Goal: Task Accomplishment & Management: Use online tool/utility

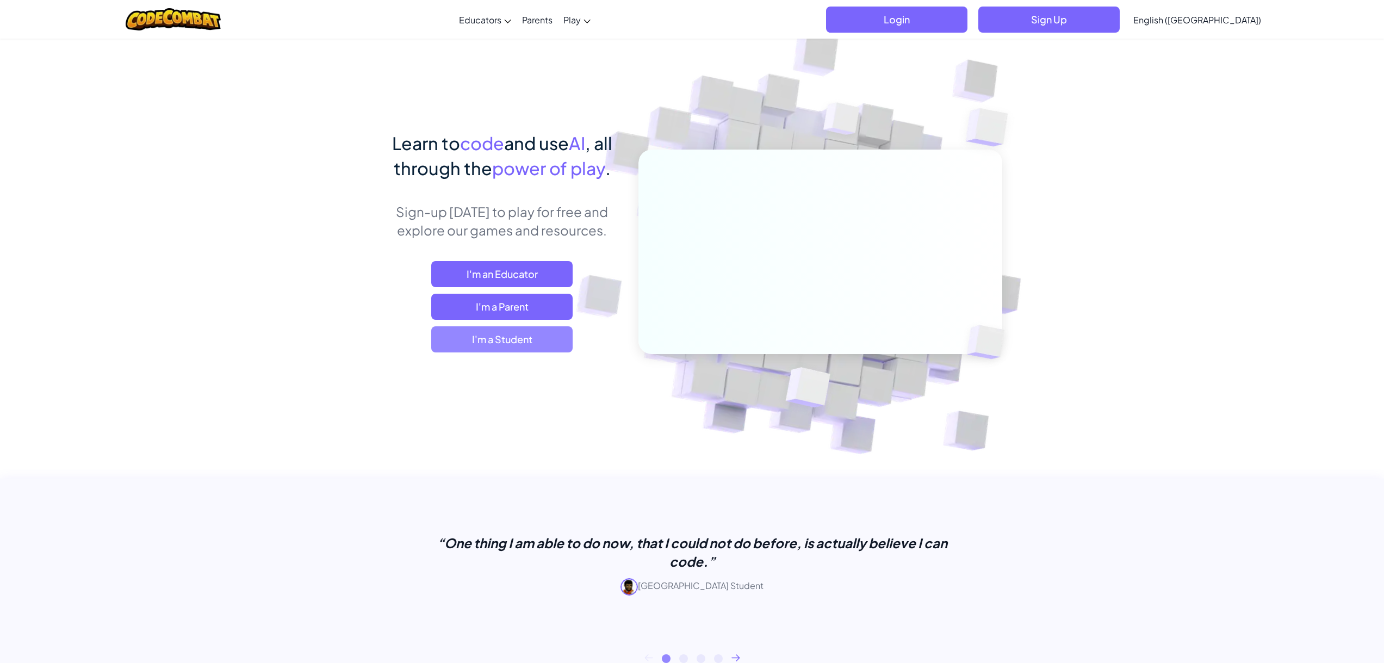
click at [513, 344] on span "I'm a Student" at bounding box center [501, 339] width 141 height 26
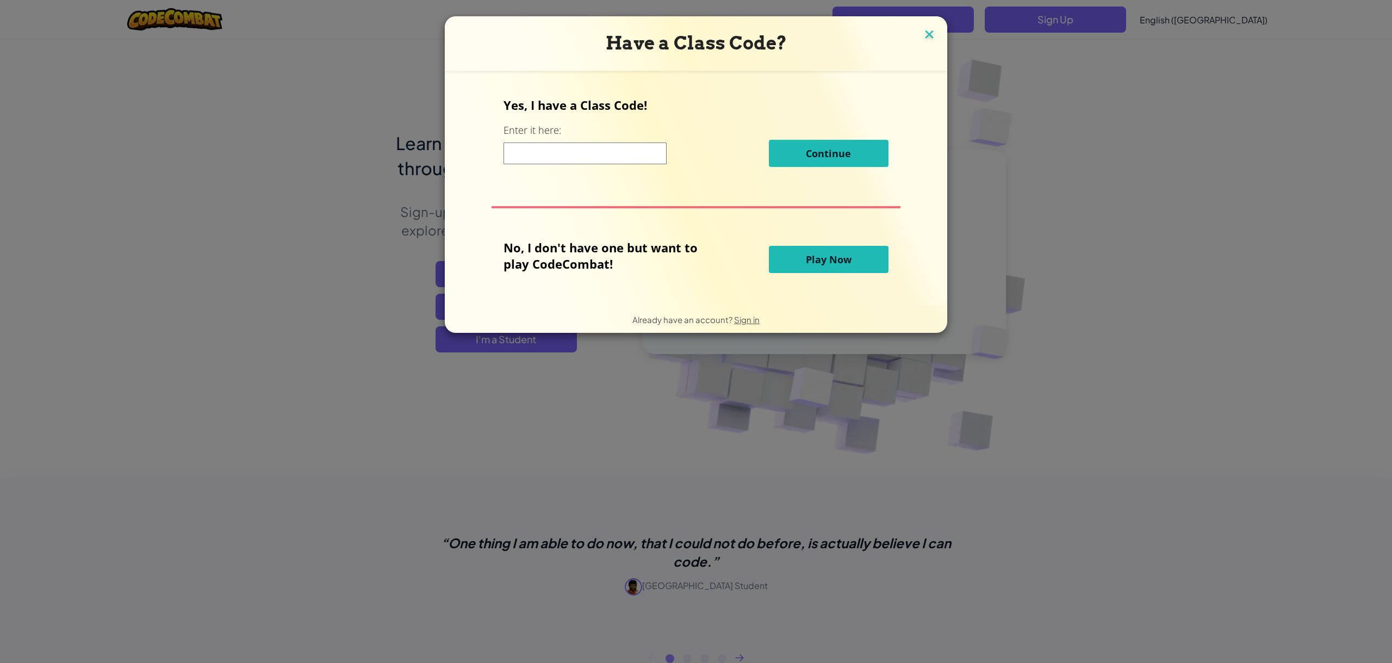
click at [922, 35] on img at bounding box center [929, 35] width 14 height 16
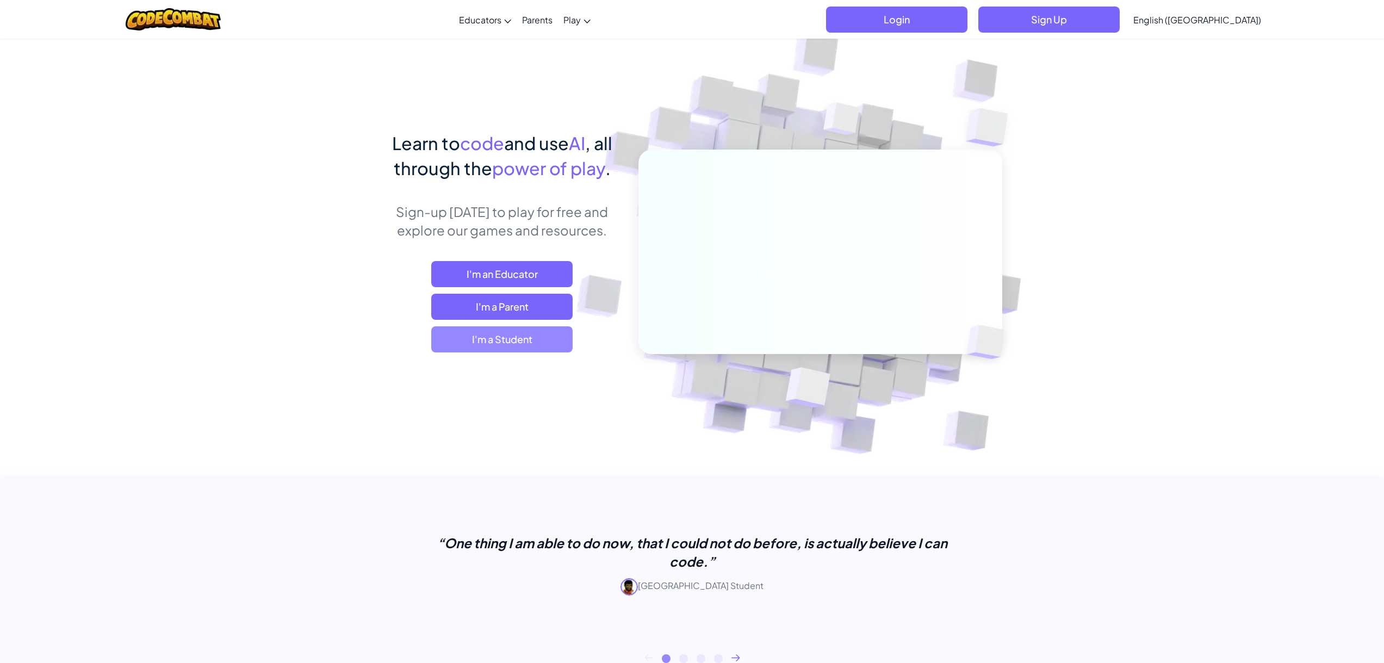
click at [513, 350] on span "I'm a Student" at bounding box center [501, 339] width 141 height 26
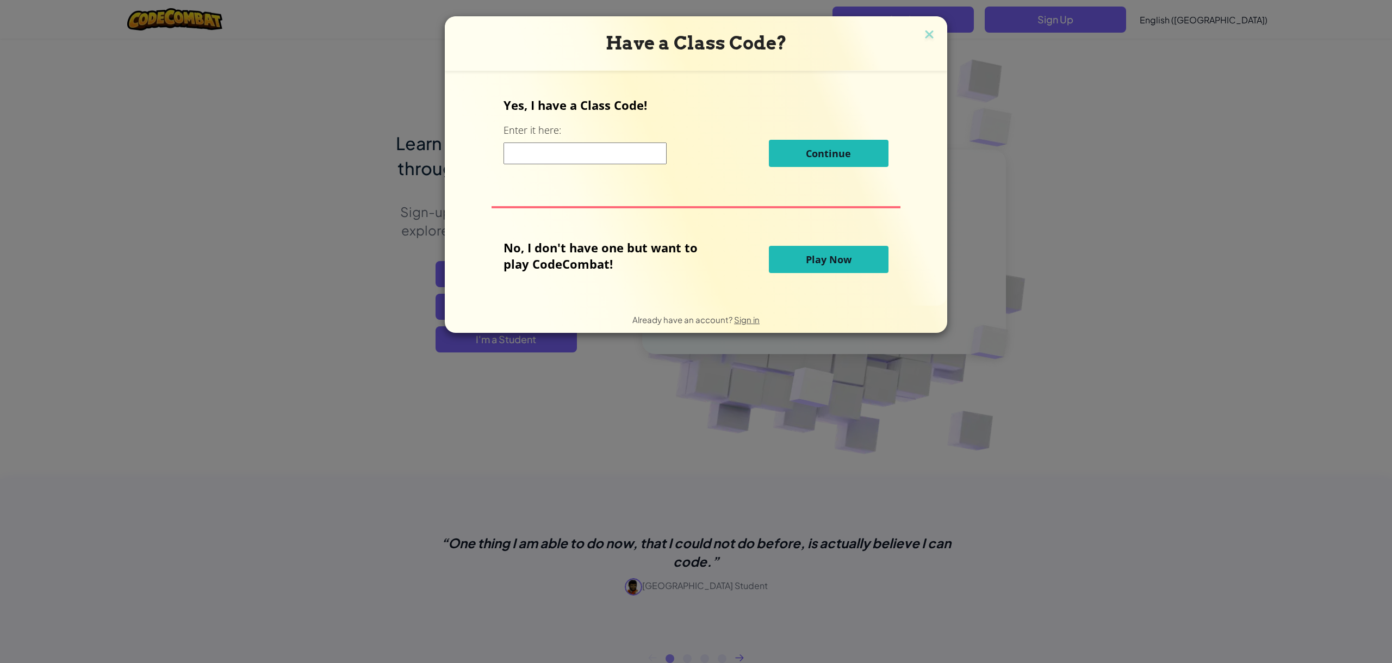
click at [851, 267] on button "Play Now" at bounding box center [829, 259] width 120 height 27
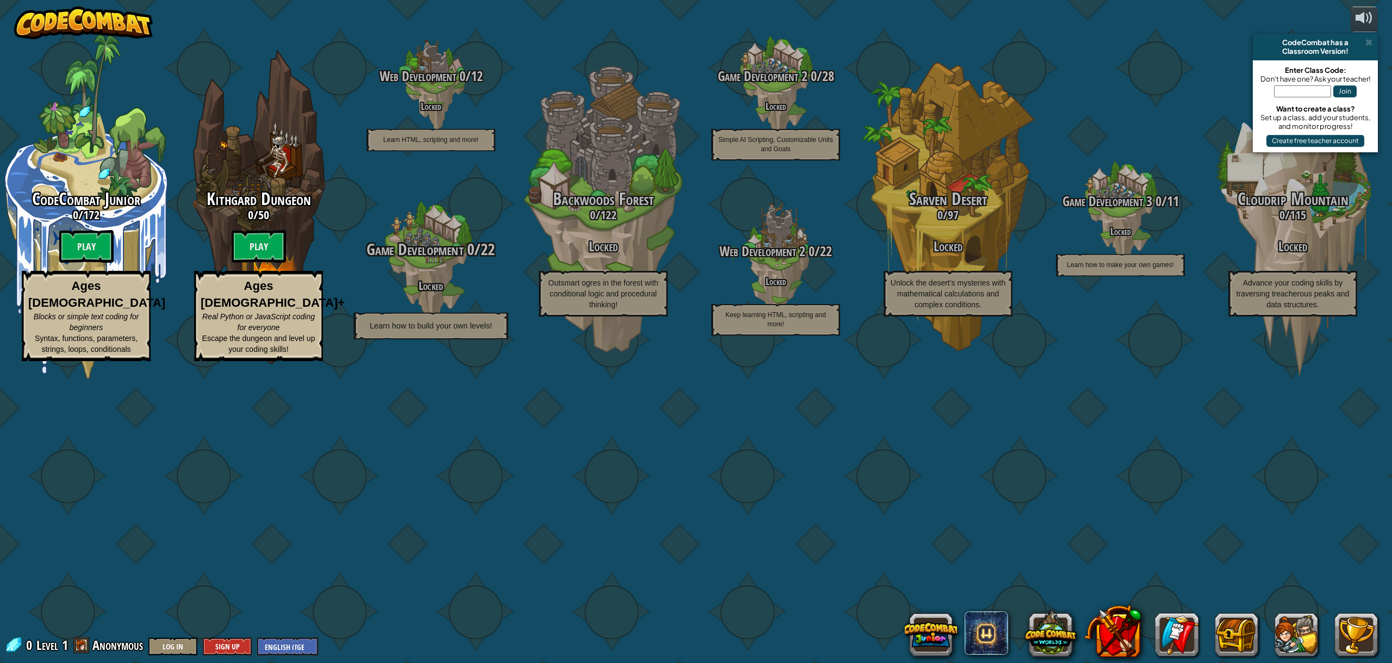
drag, startPoint x: 114, startPoint y: 353, endPoint x: 357, endPoint y: 387, distance: 244.7
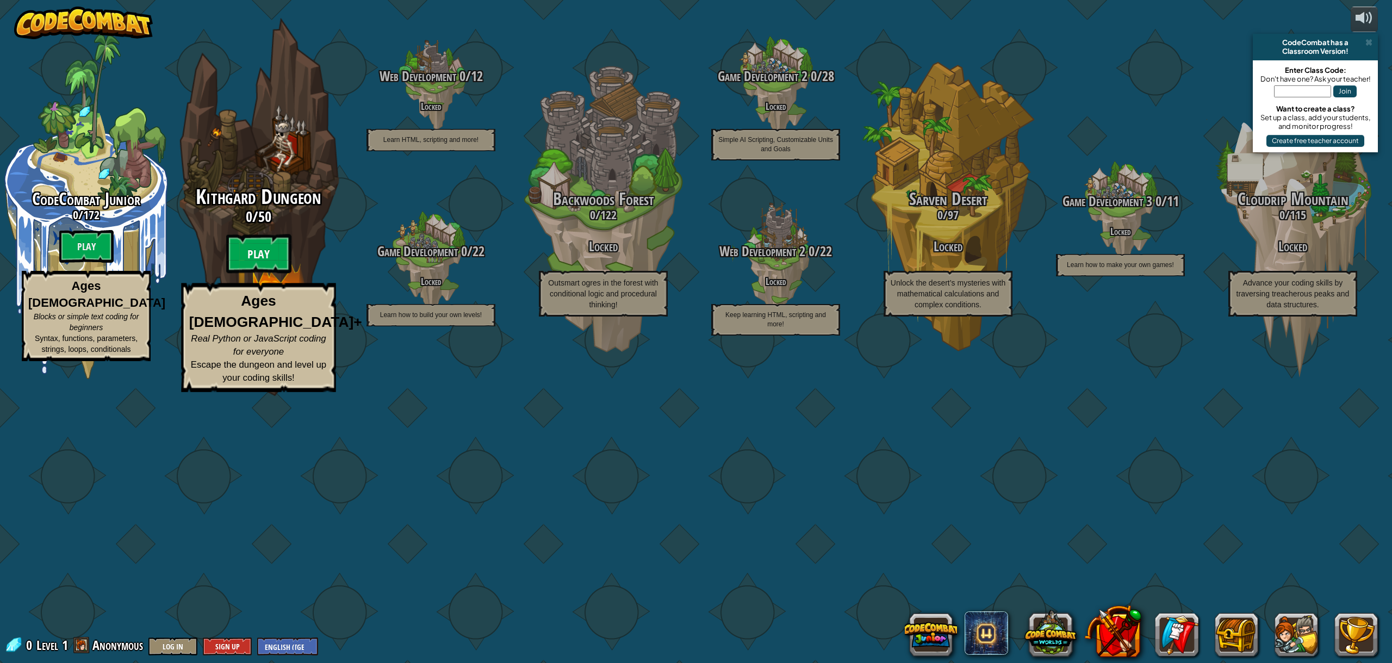
click at [272, 273] on btn "Play" at bounding box center [258, 253] width 65 height 39
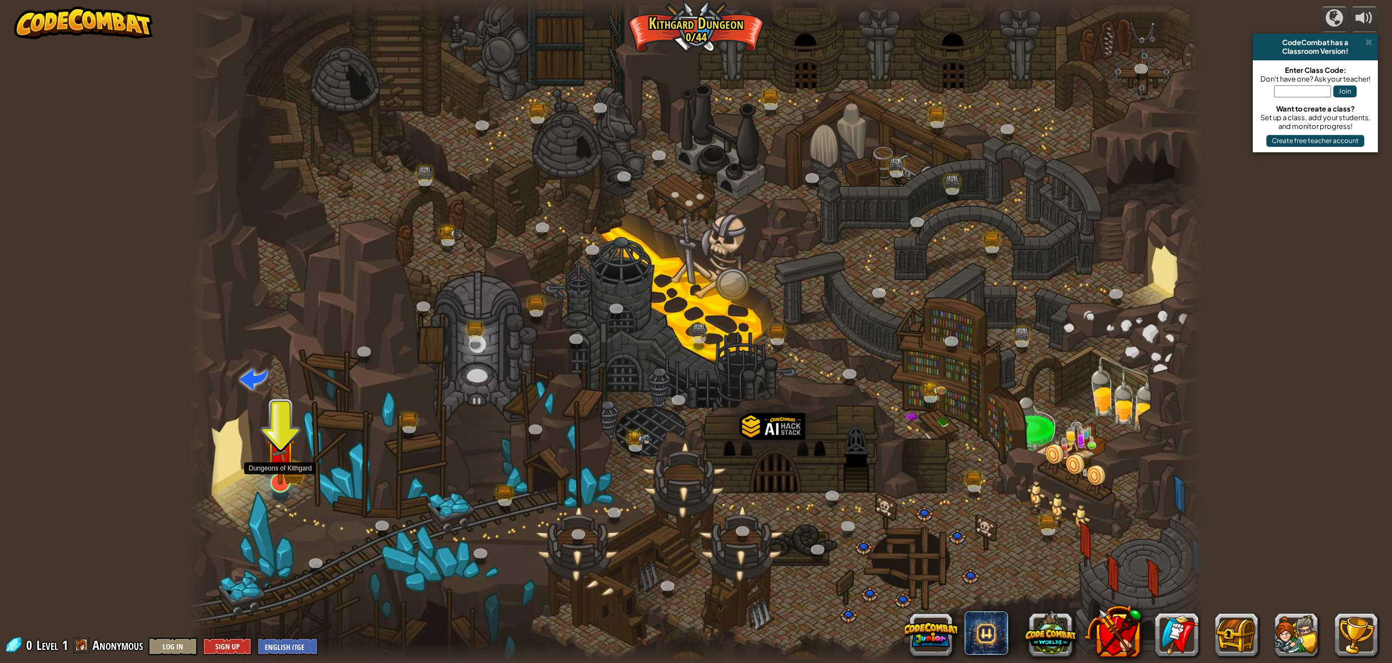
click at [289, 464] on img at bounding box center [280, 453] width 29 height 64
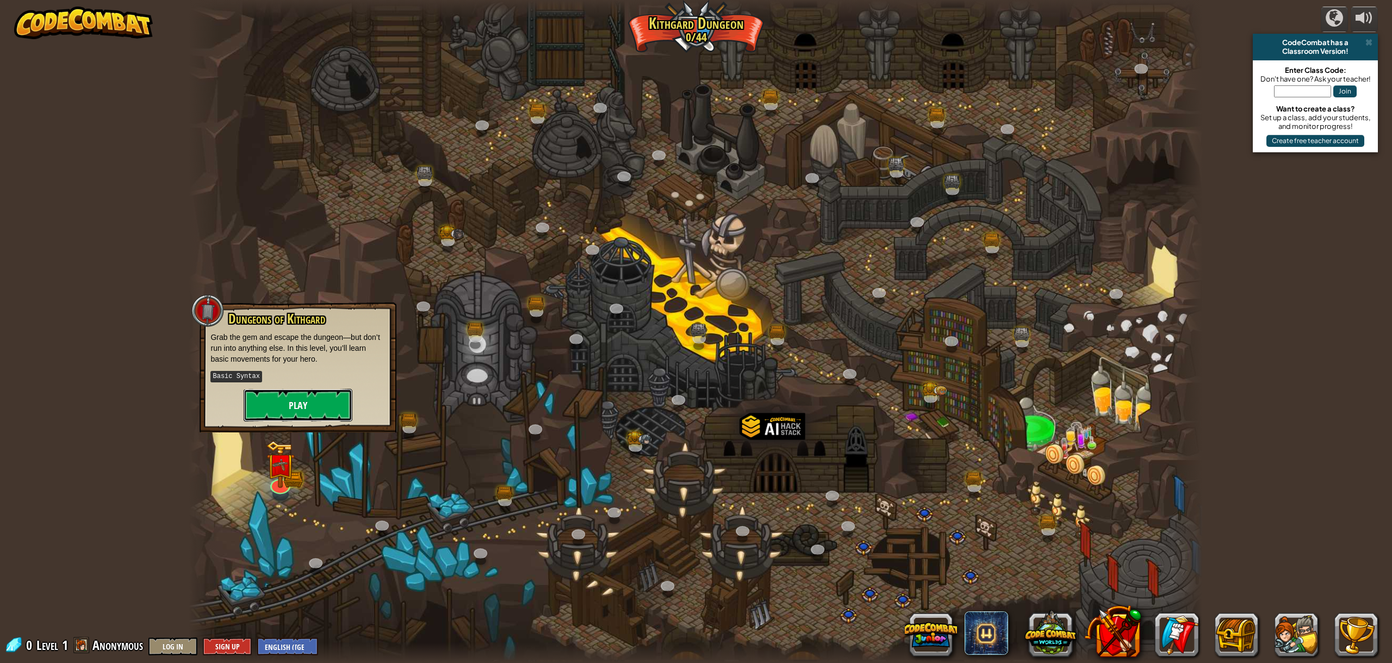
click at [311, 404] on button "Play" at bounding box center [298, 405] width 109 height 33
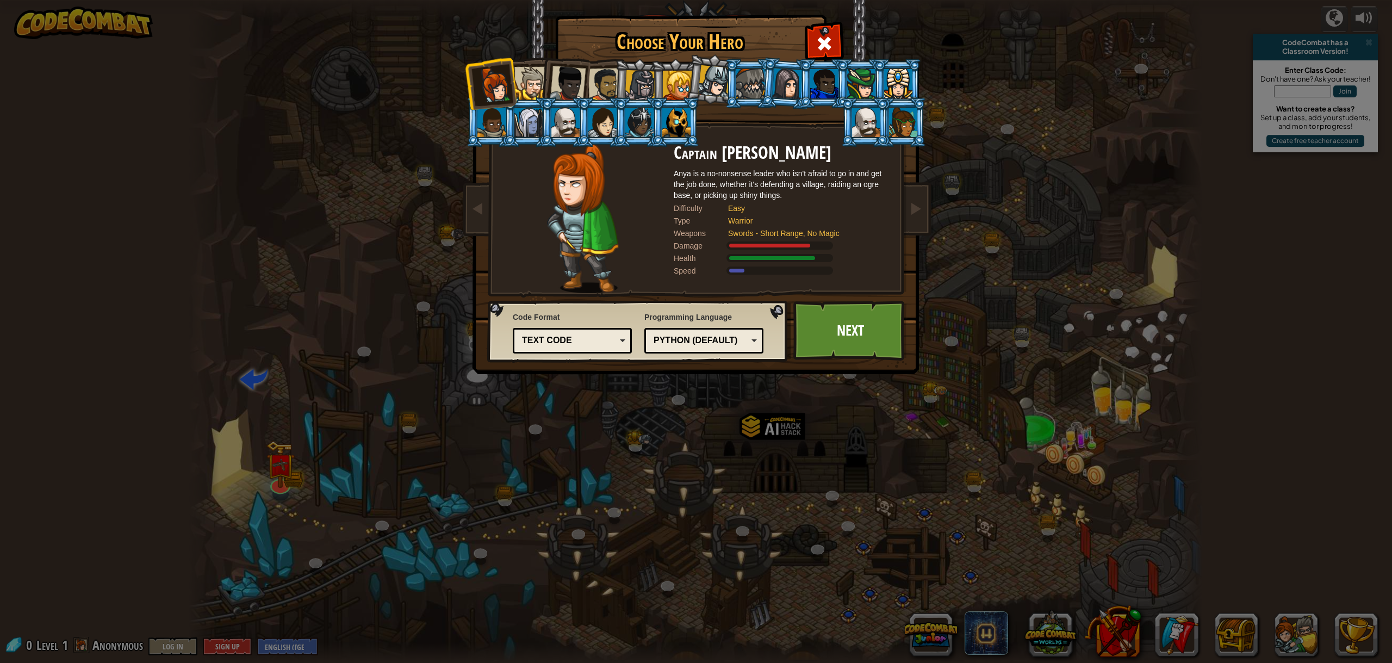
click at [837, 94] on li at bounding box center [860, 83] width 49 height 49
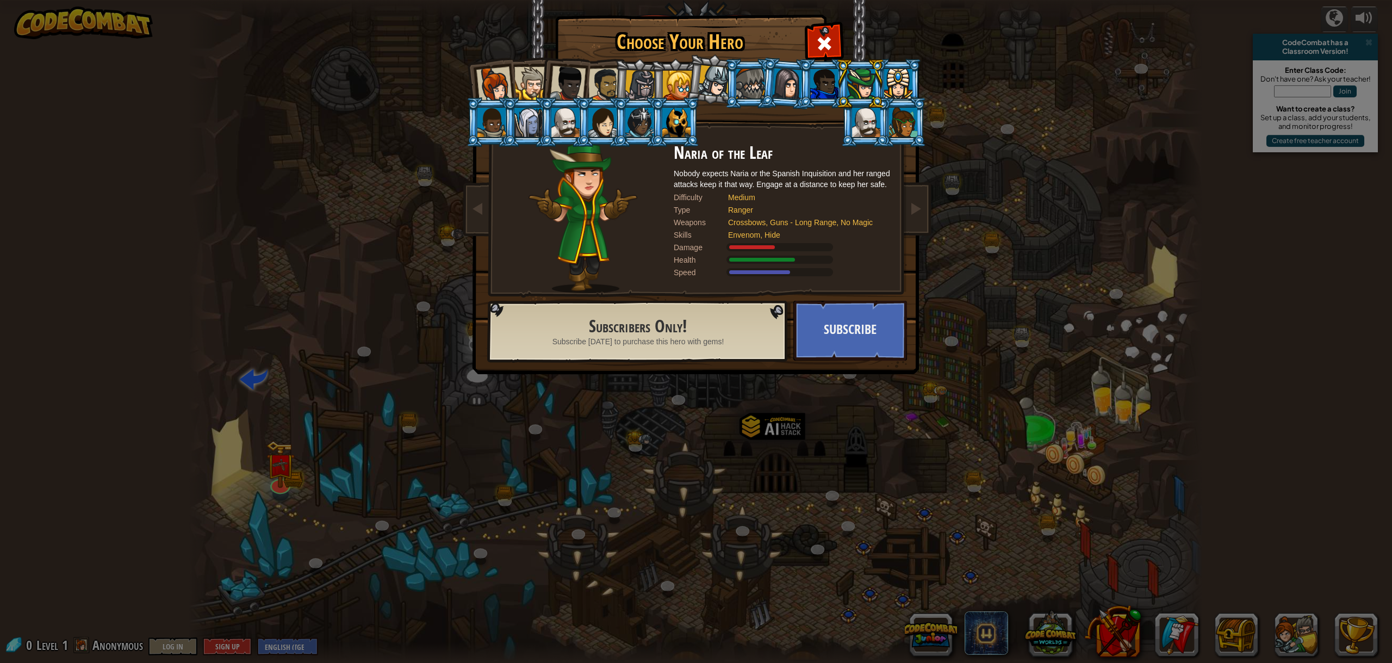
click at [817, 85] on div at bounding box center [824, 83] width 28 height 29
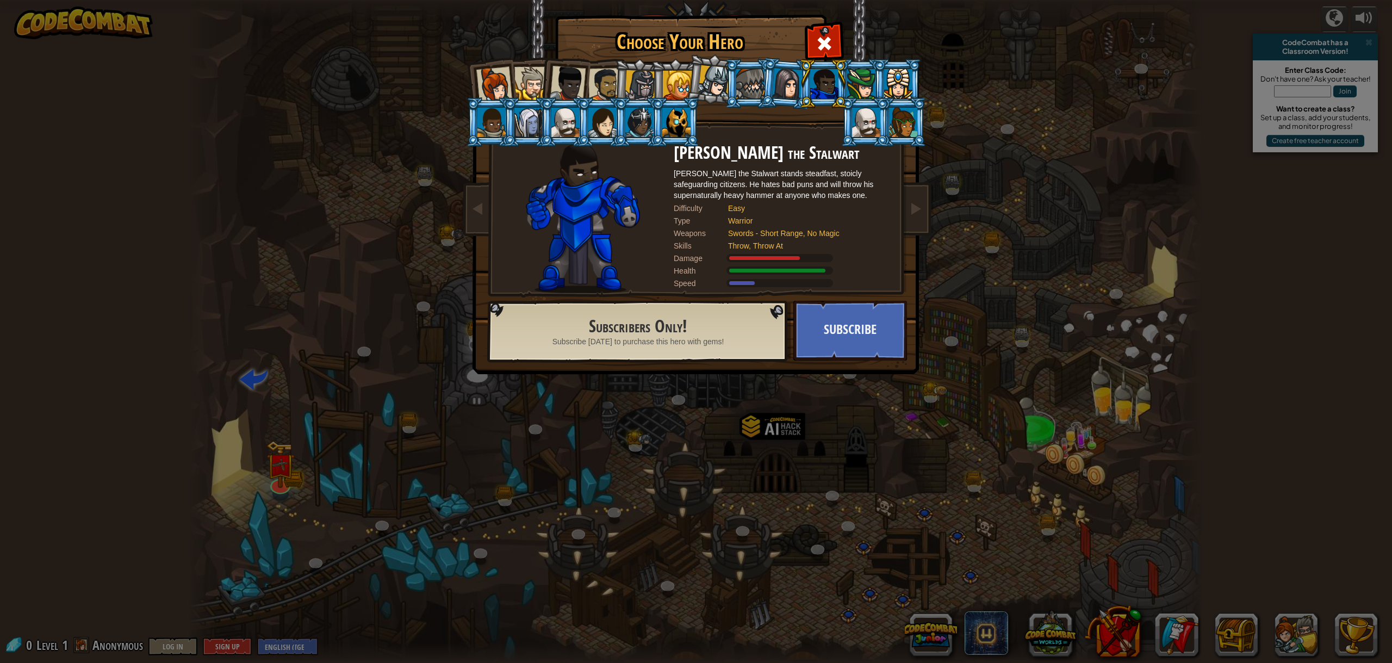
click at [793, 79] on div at bounding box center [787, 83] width 30 height 31
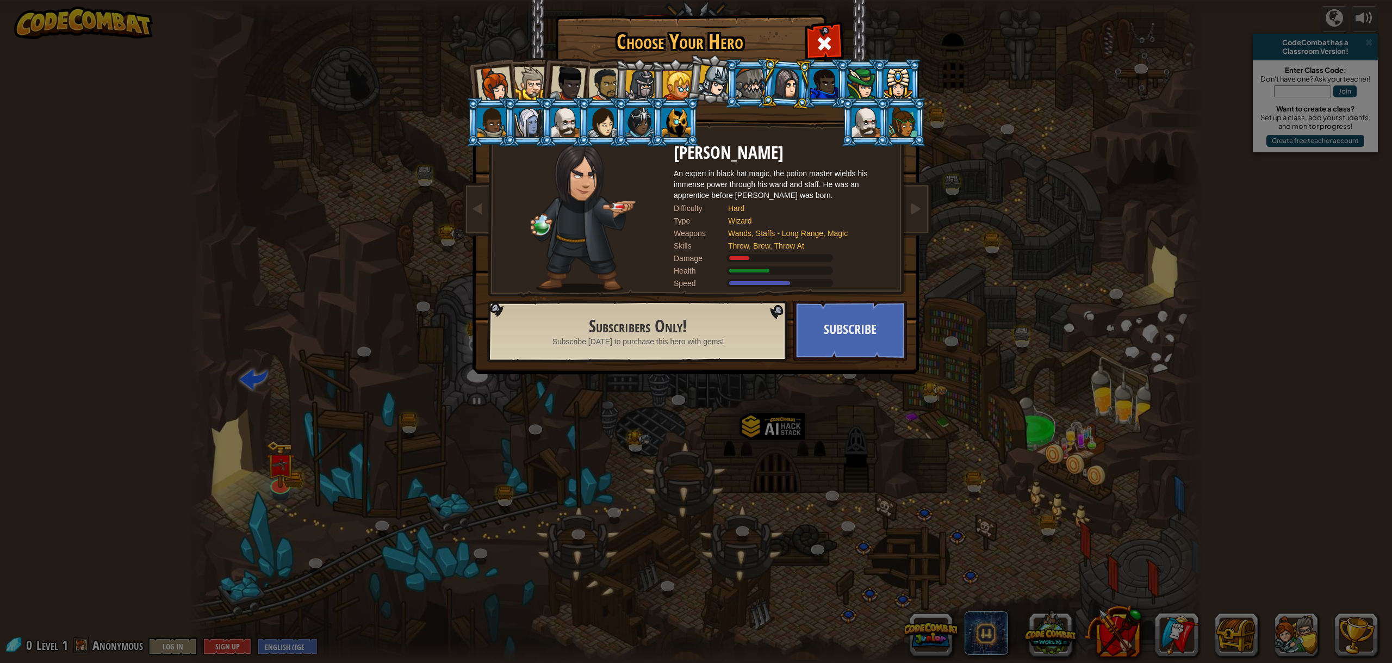
click at [765, 78] on li at bounding box center [786, 83] width 52 height 53
click at [733, 78] on li at bounding box center [749, 83] width 49 height 49
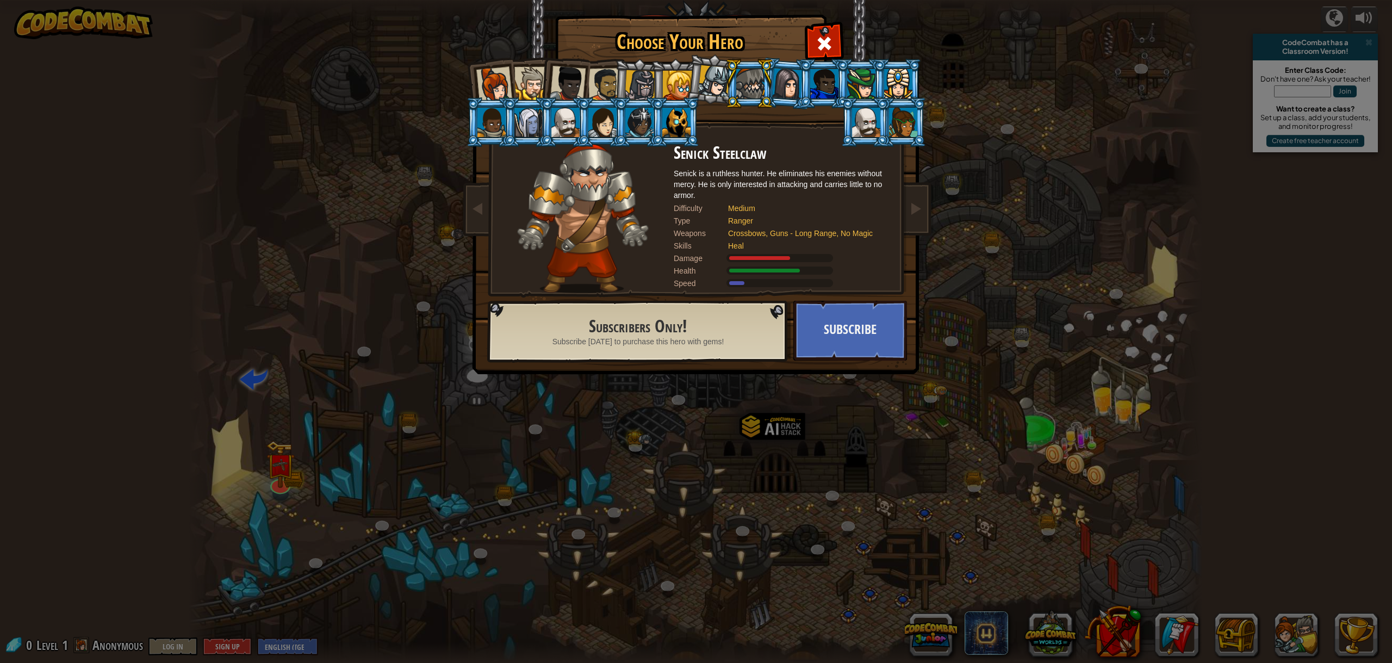
click at [717, 80] on div at bounding box center [714, 81] width 32 height 32
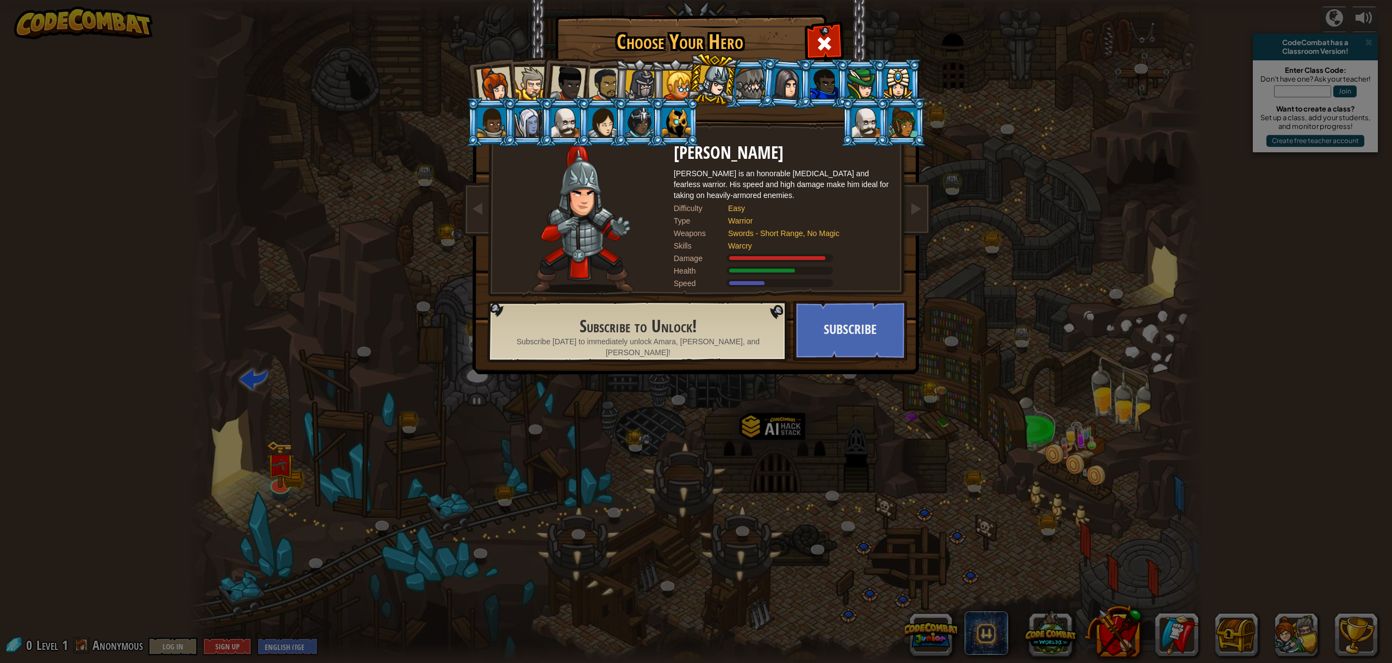
click at [681, 88] on div at bounding box center [677, 85] width 29 height 29
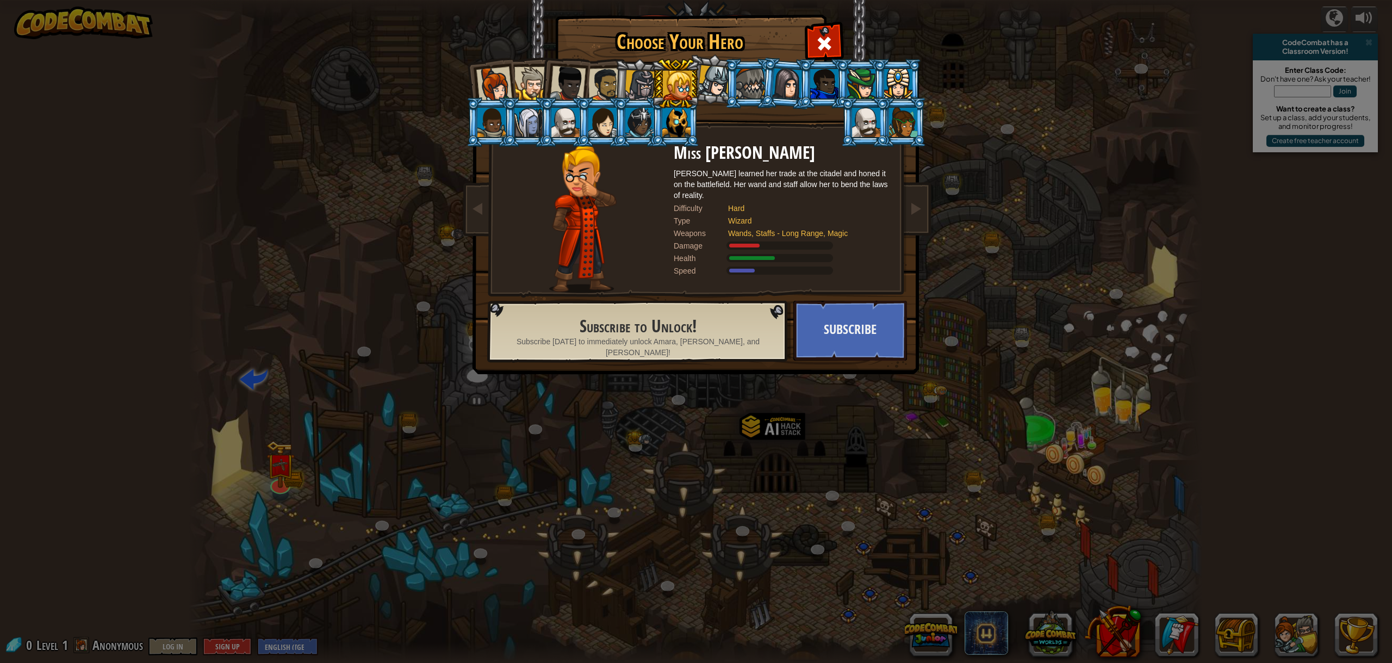
click at [652, 91] on li at bounding box center [675, 83] width 49 height 49
click at [644, 93] on div at bounding box center [640, 85] width 31 height 31
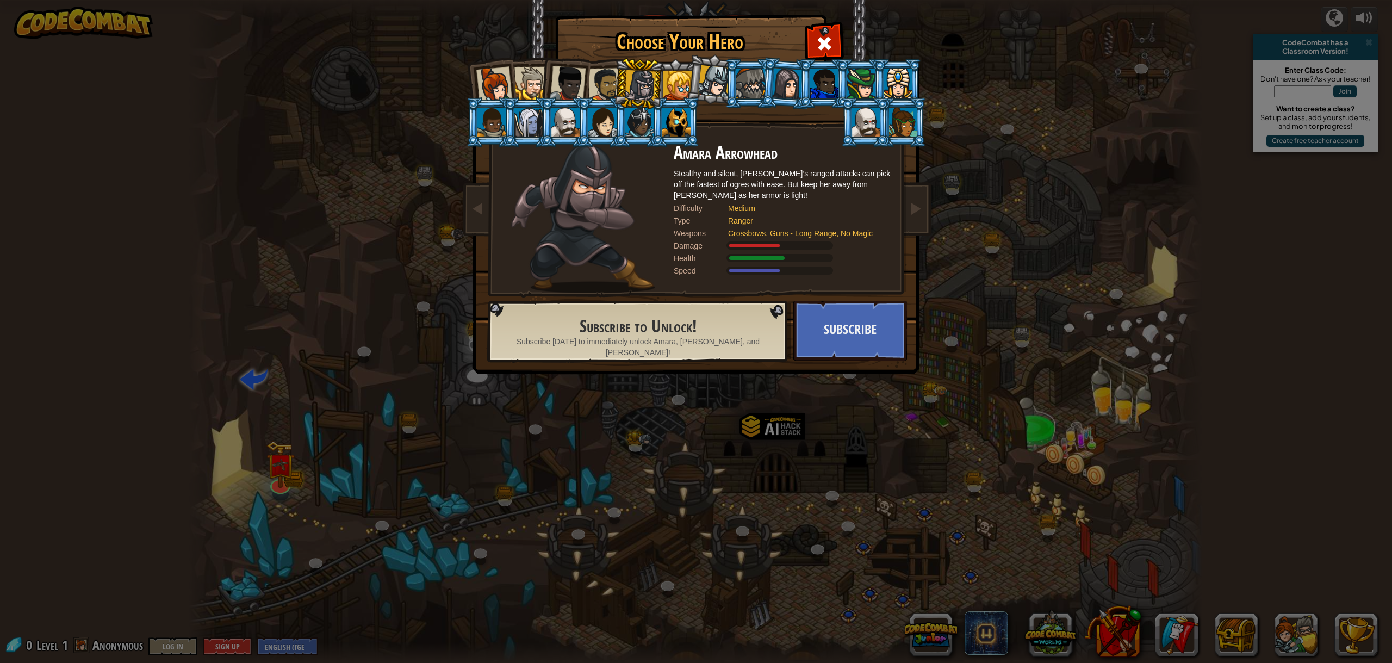
click at [588, 92] on div at bounding box center [605, 85] width 34 height 34
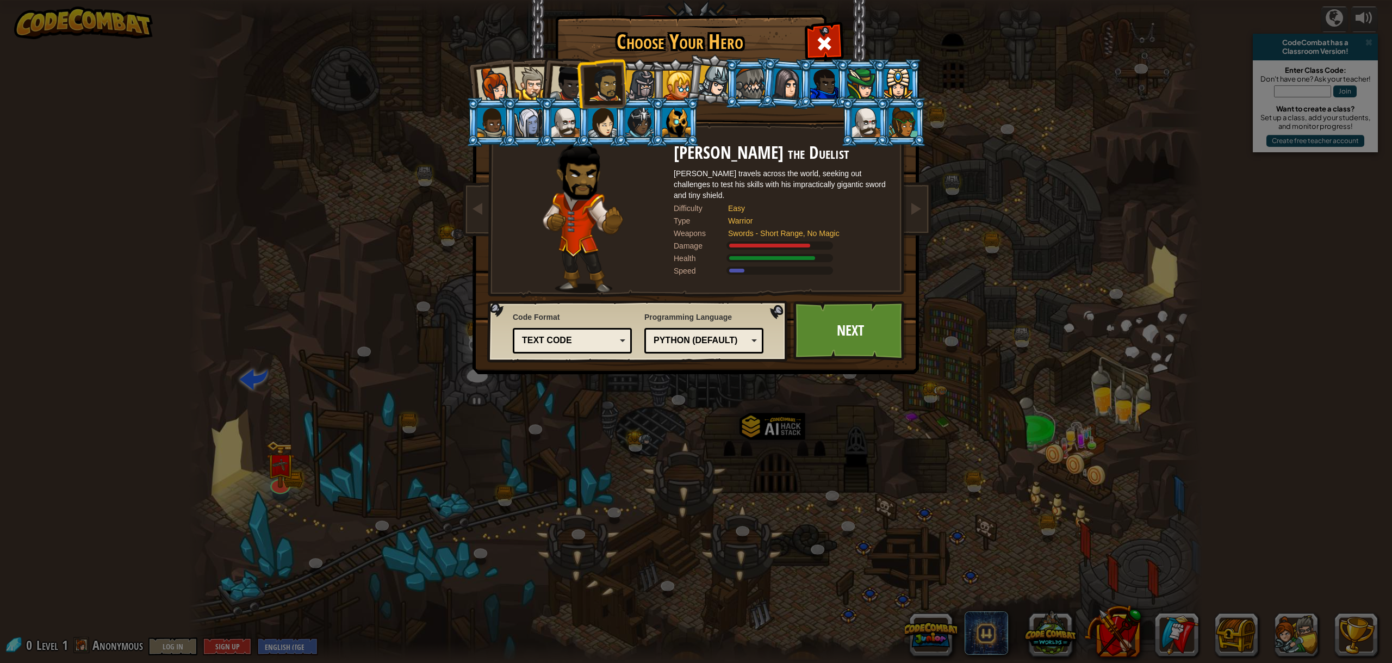
click at [572, 86] on div at bounding box center [568, 84] width 36 height 36
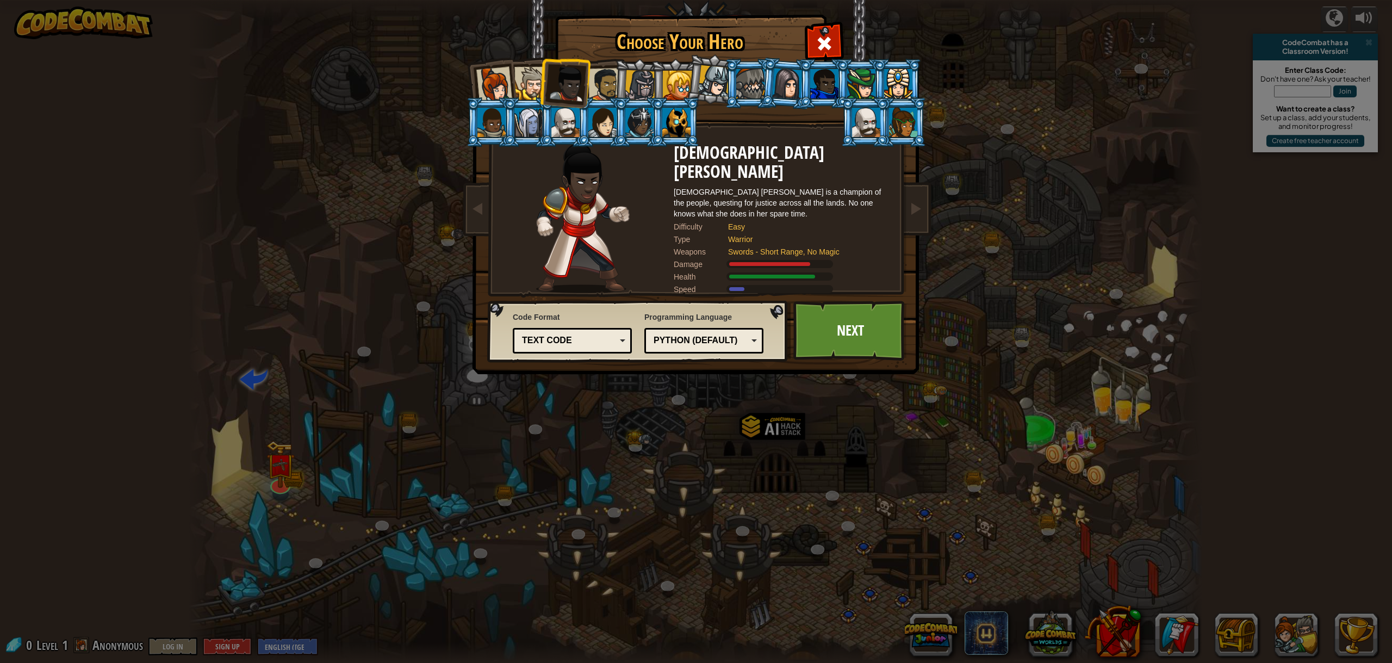
click at [616, 73] on li at bounding box center [639, 84] width 52 height 52
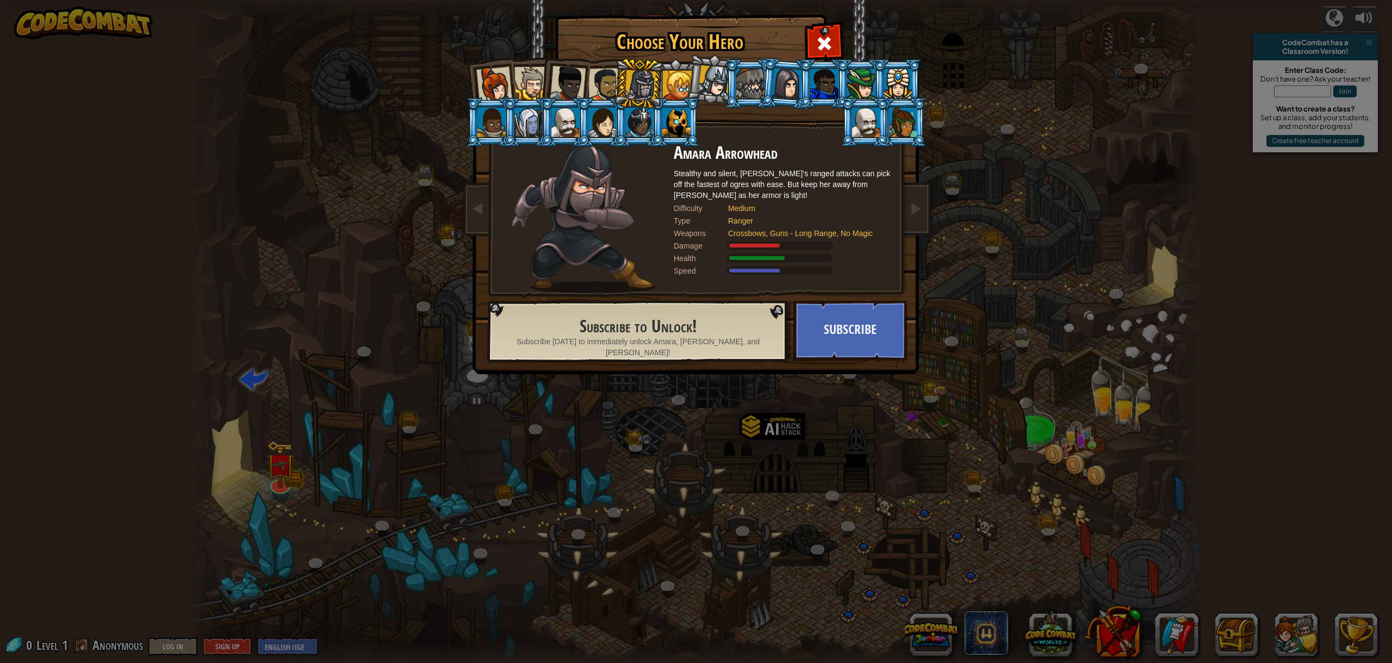
click at [675, 77] on div at bounding box center [677, 85] width 29 height 29
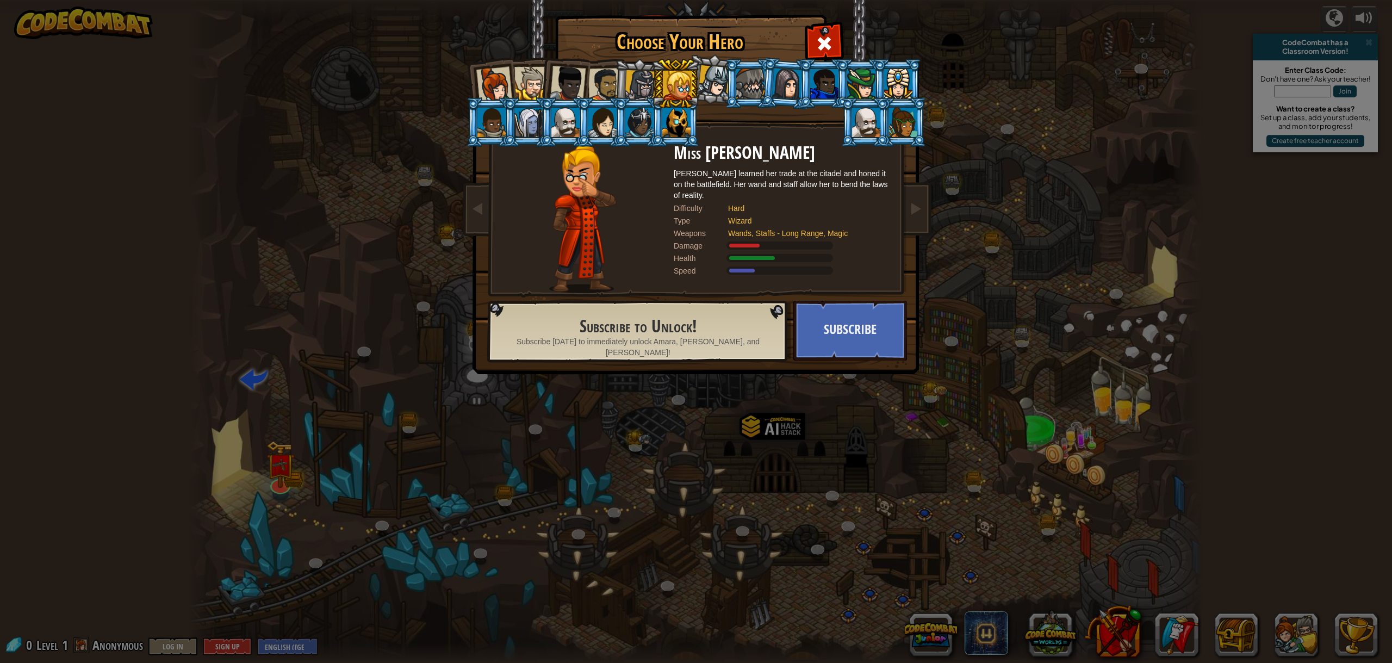
click at [675, 119] on div at bounding box center [676, 122] width 28 height 29
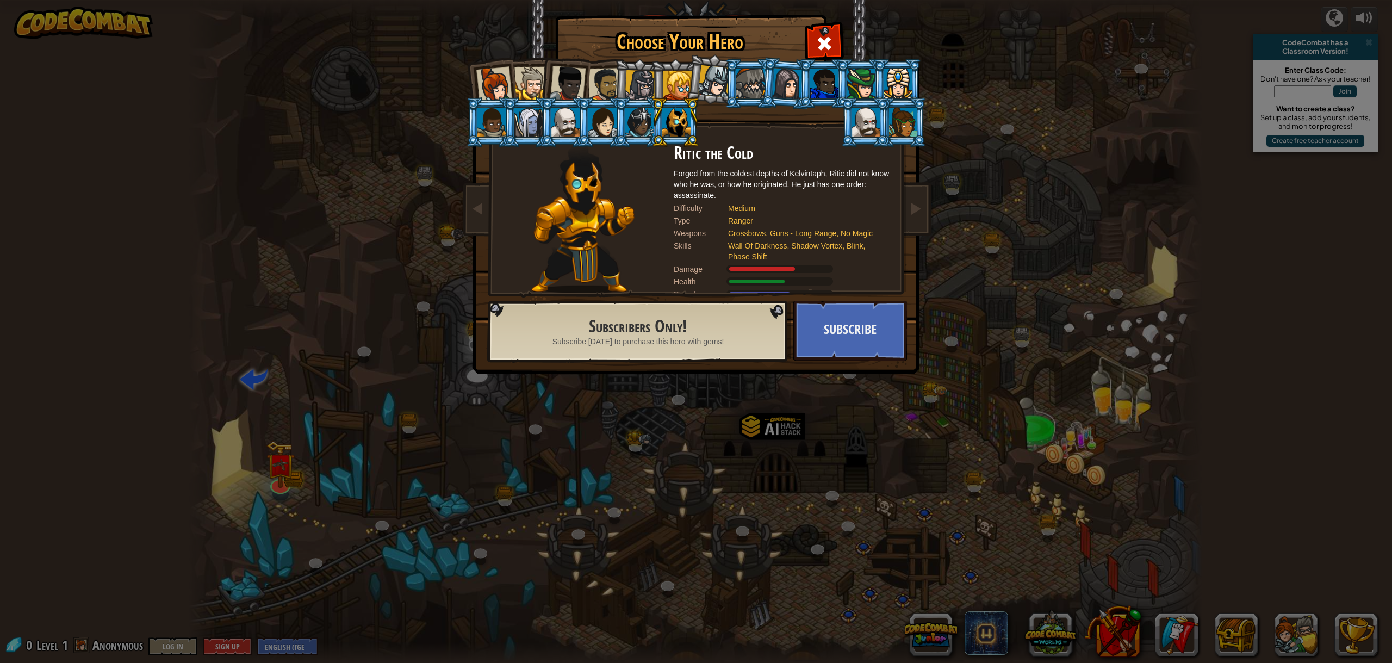
click at [615, 121] on li at bounding box center [638, 121] width 49 height 49
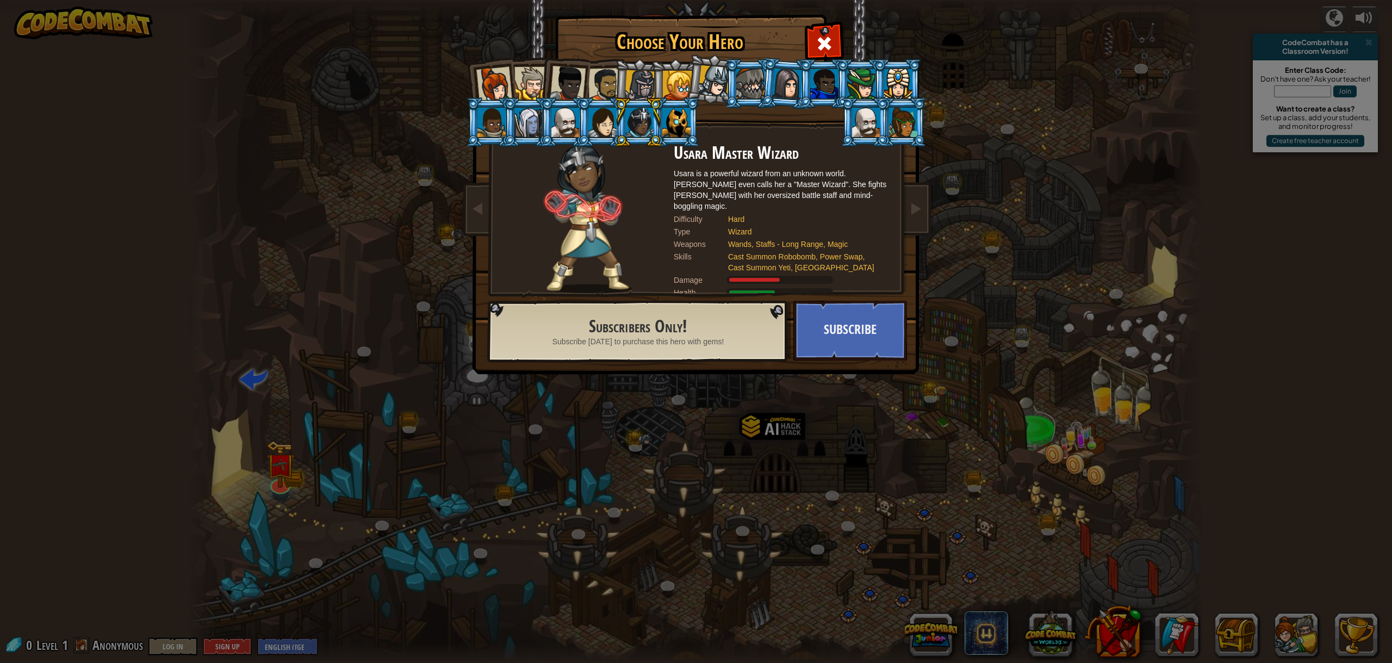
click at [604, 123] on div at bounding box center [602, 122] width 28 height 29
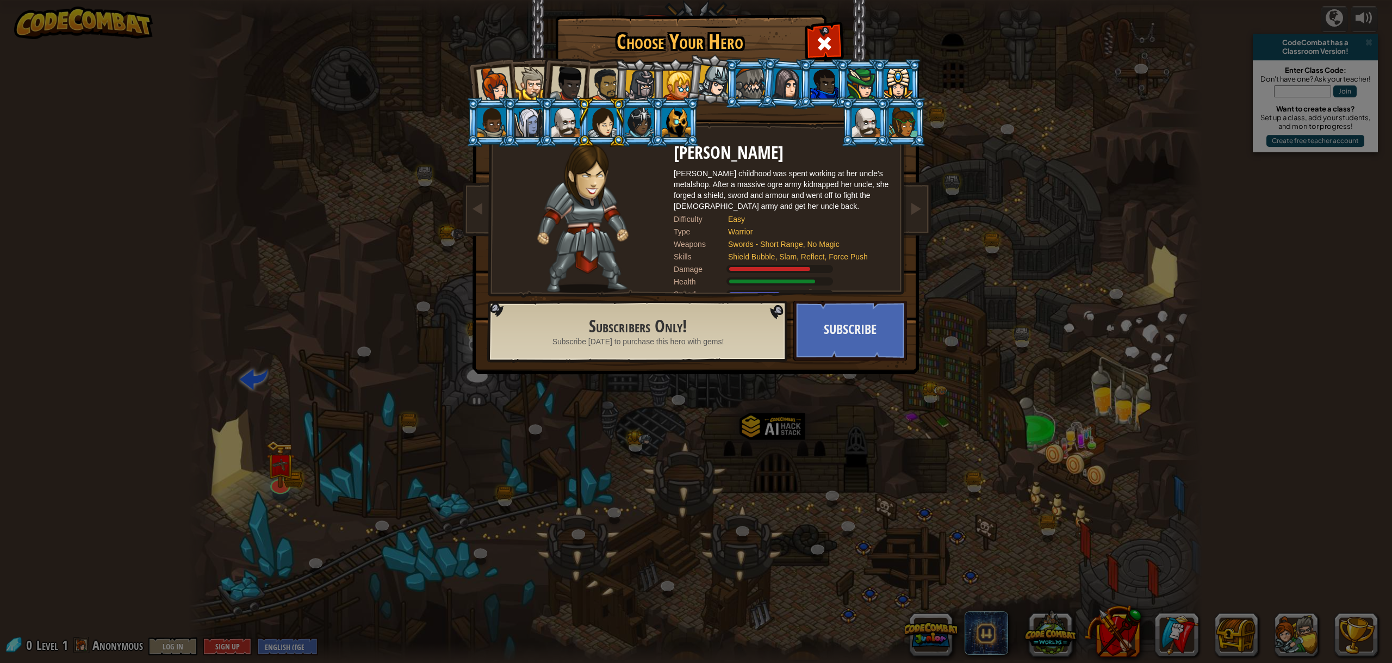
click at [572, 119] on div at bounding box center [565, 122] width 28 height 29
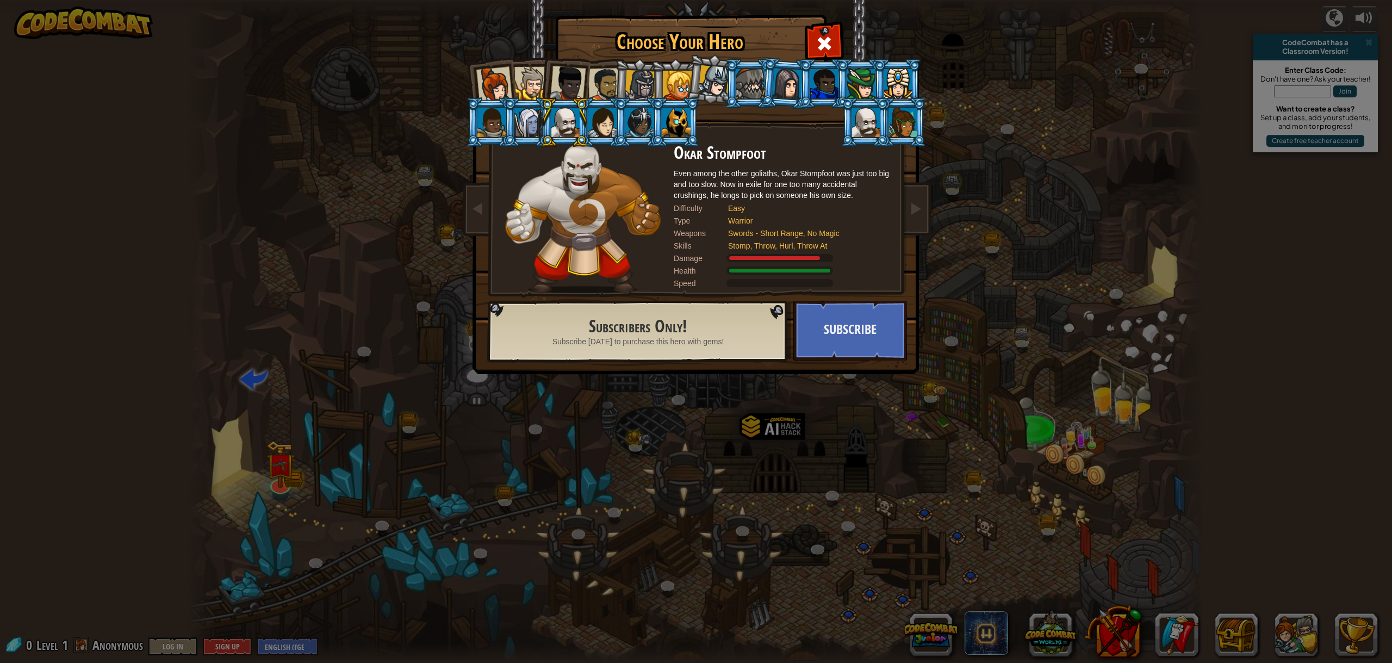
click at [531, 119] on div at bounding box center [528, 122] width 28 height 29
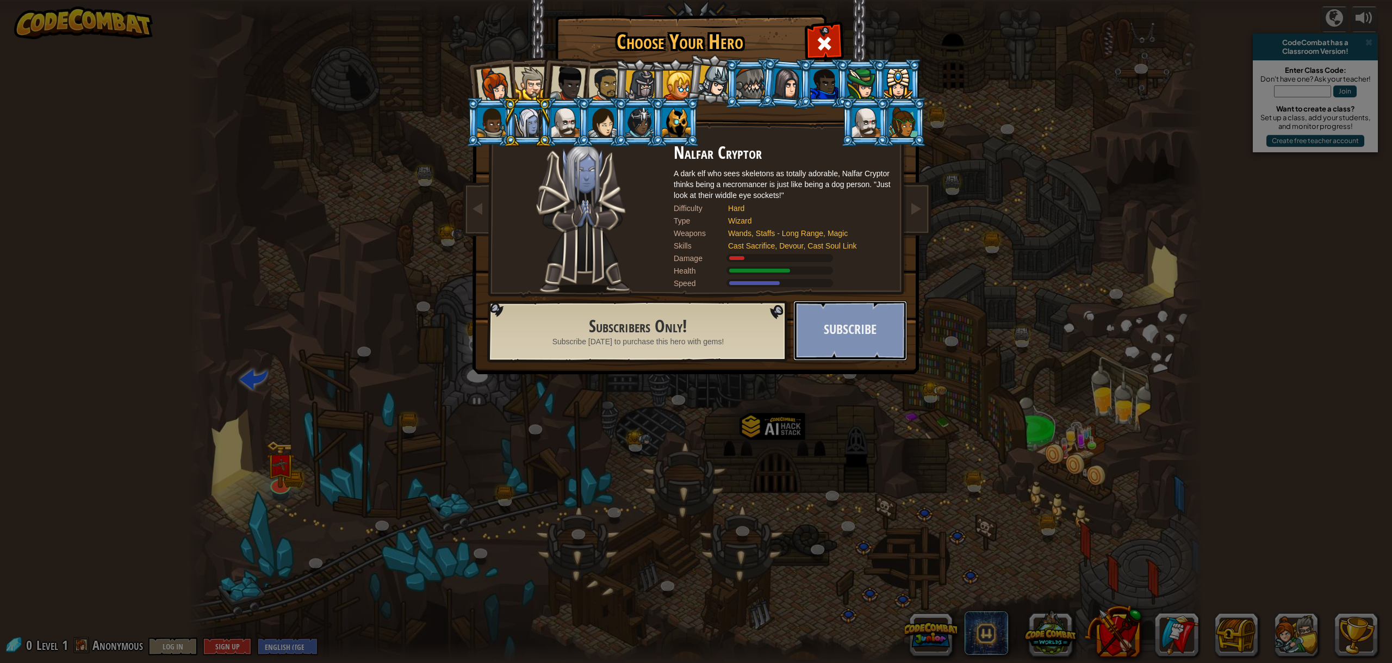
click at [827, 312] on button "Subscribe" at bounding box center [850, 331] width 114 height 60
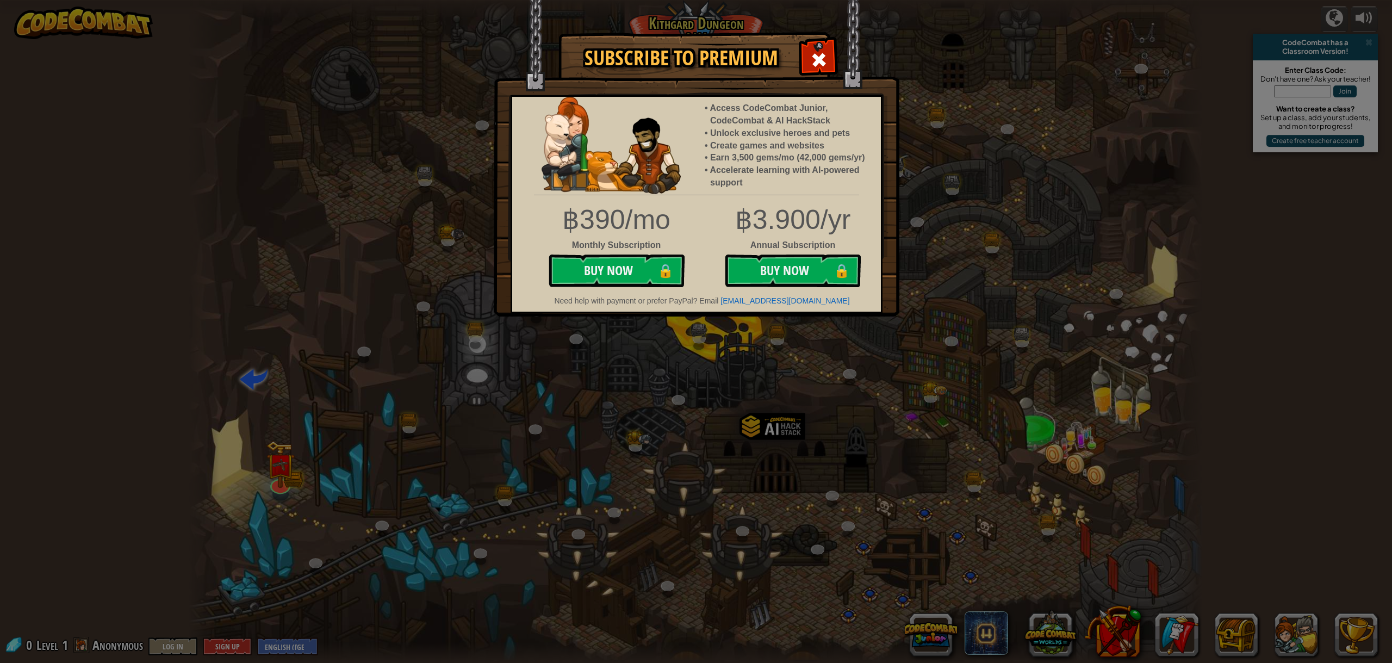
click at [910, 210] on div "Subscribe to Premium Access CodeCombat Junior, CodeCombat & AI HackStack Unlock…" at bounding box center [696, 331] width 1392 height 663
click at [829, 71] on div at bounding box center [818, 58] width 34 height 34
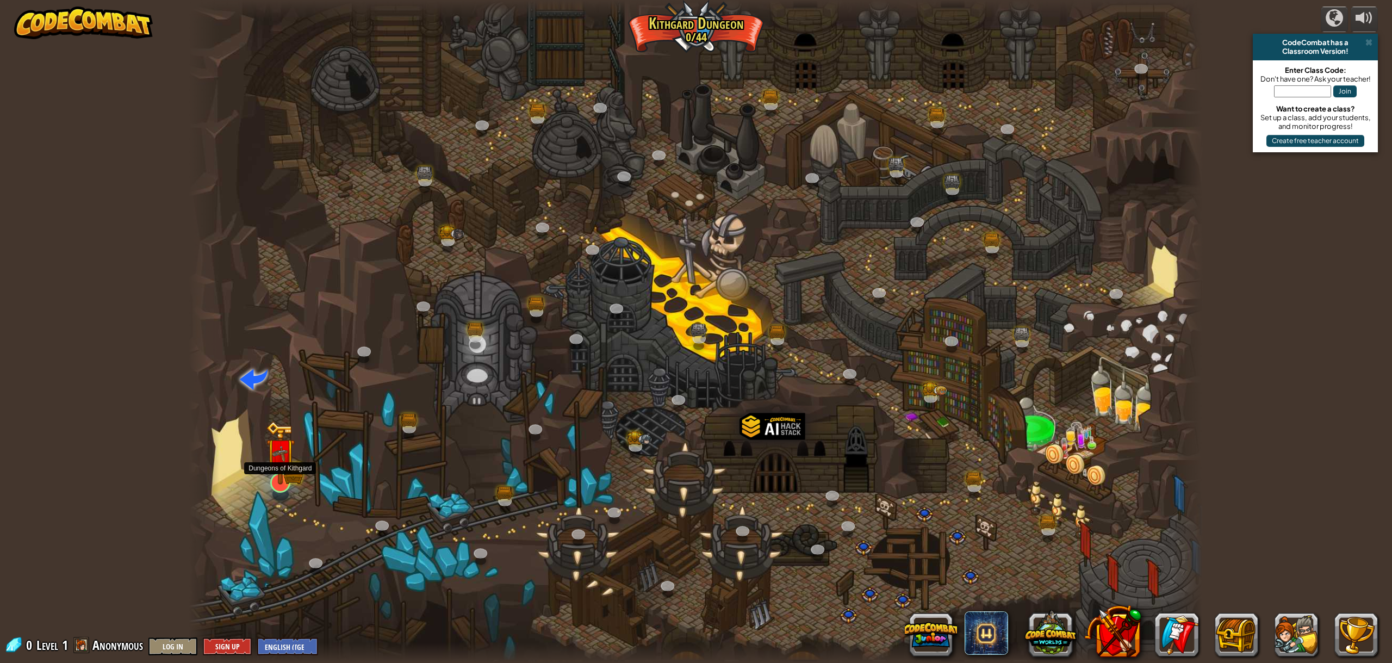
click at [295, 472] on img at bounding box center [293, 473] width 19 height 21
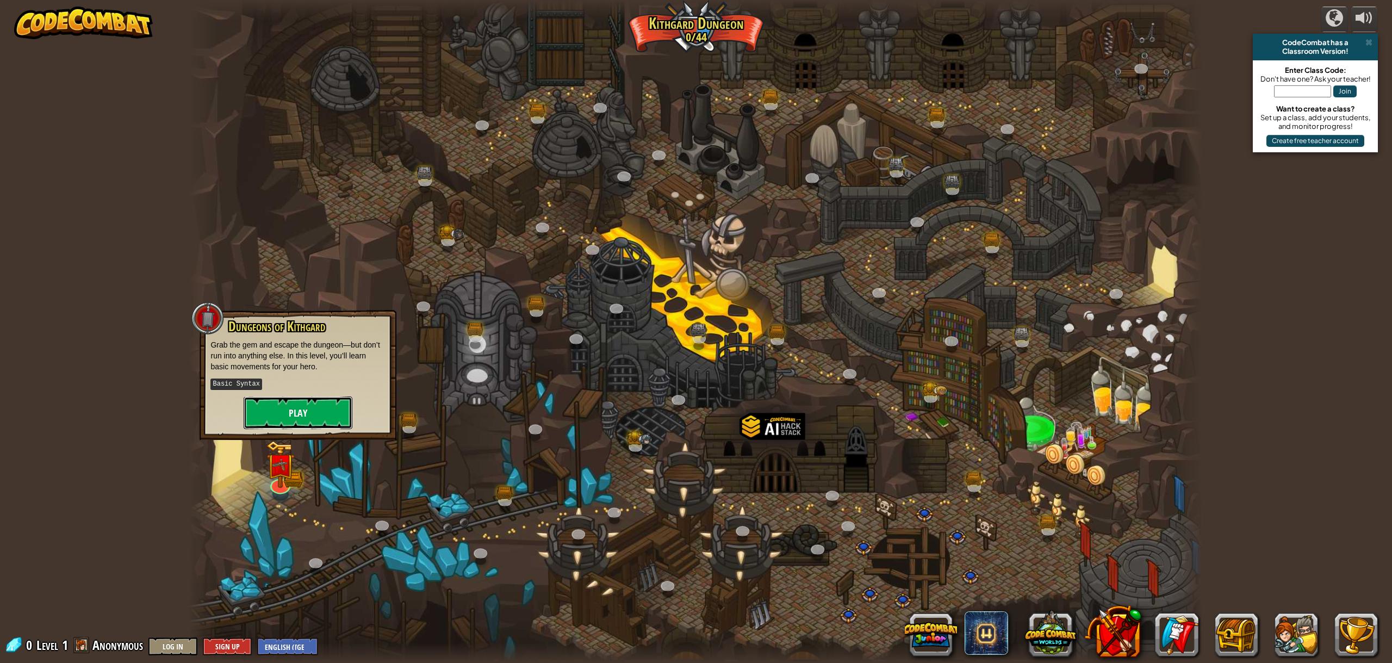
click at [334, 413] on button "Play" at bounding box center [298, 412] width 109 height 33
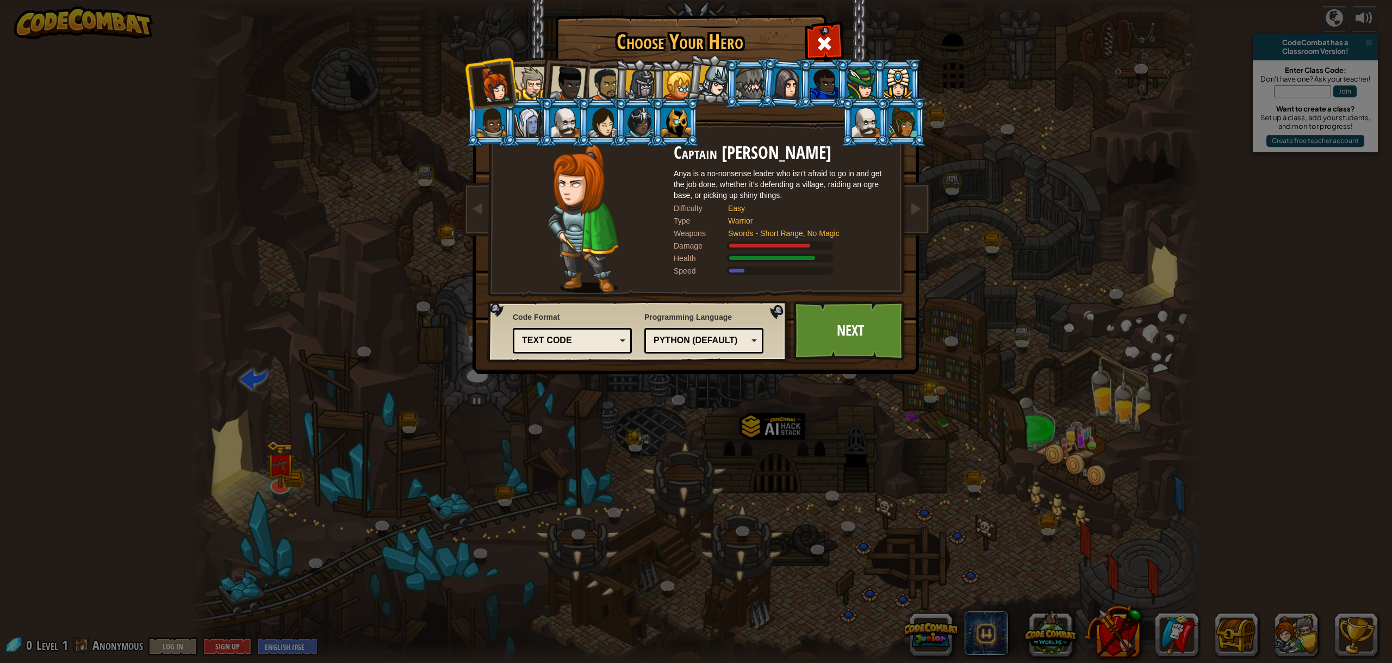
click at [642, 96] on div at bounding box center [640, 85] width 31 height 31
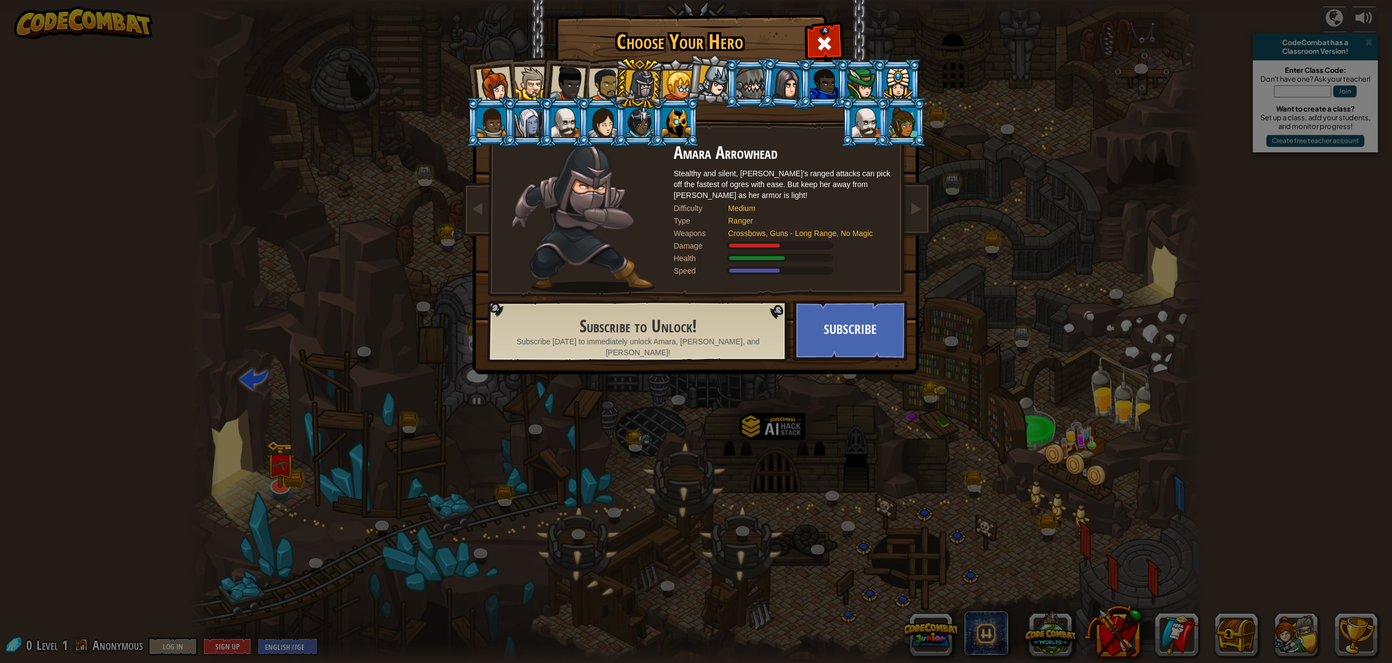
click at [610, 89] on div at bounding box center [605, 85] width 34 height 34
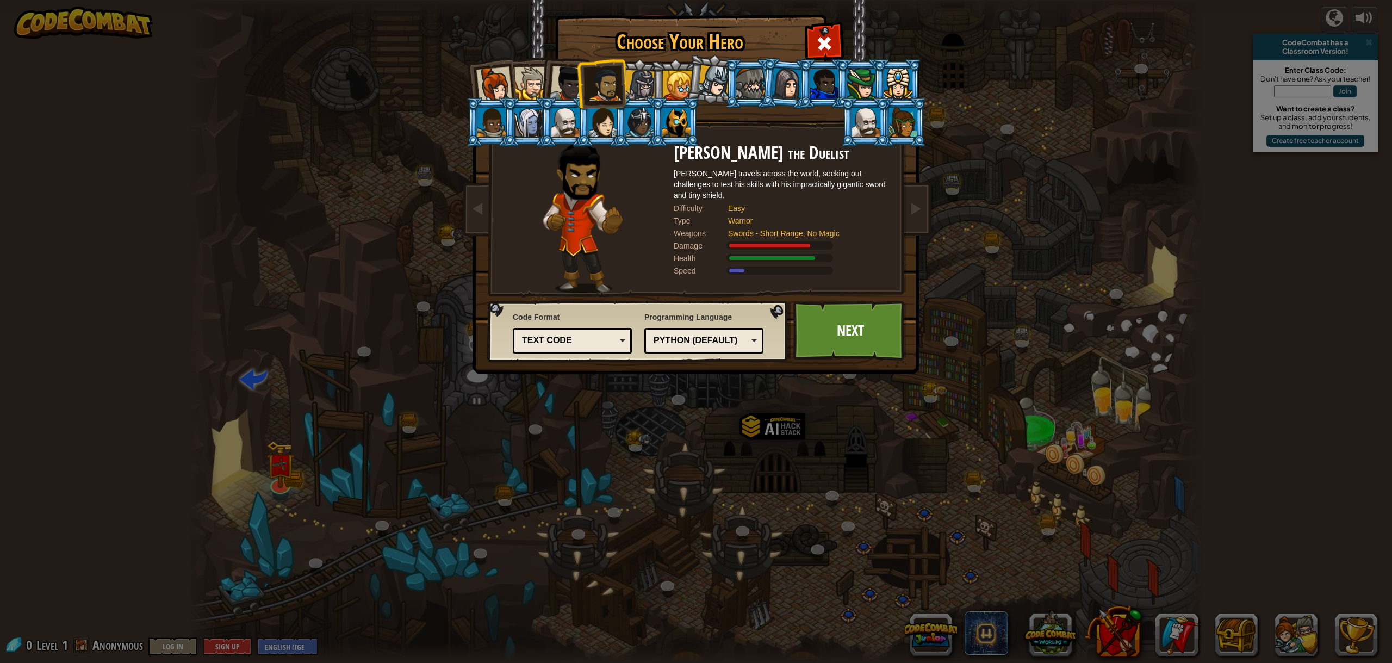
click at [532, 79] on div at bounding box center [530, 83] width 33 height 33
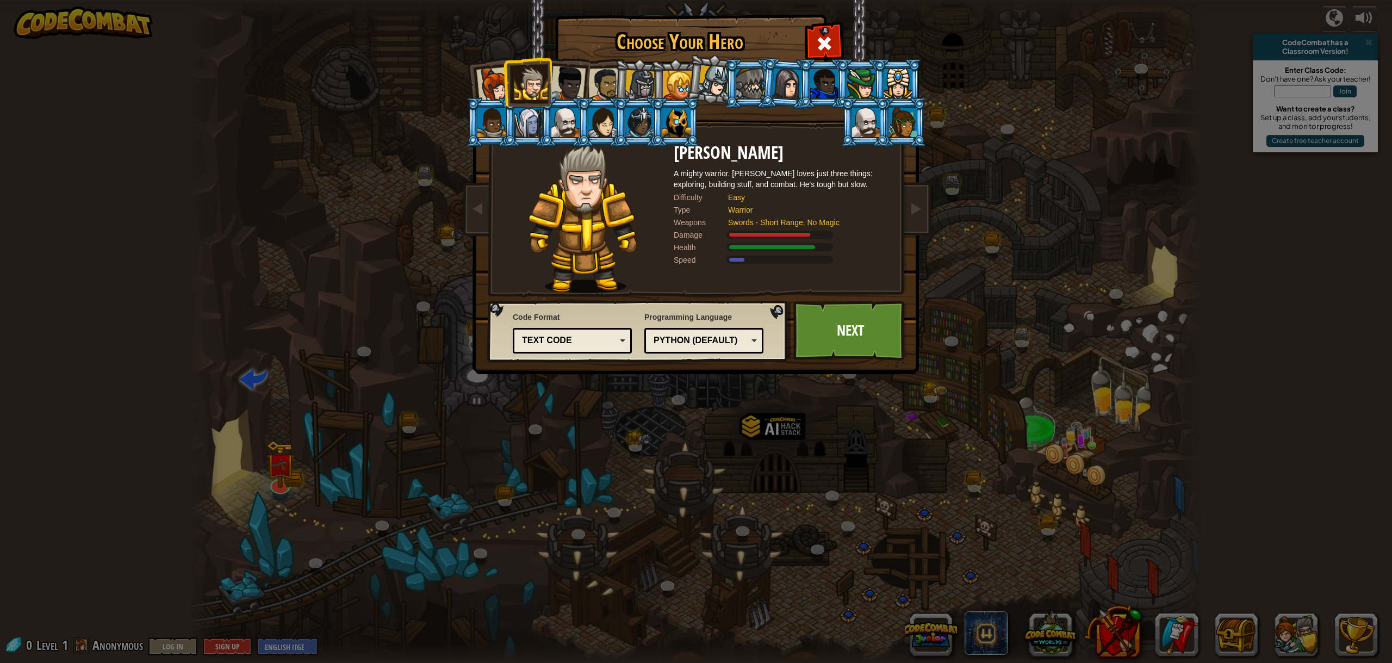
click at [568, 74] on div at bounding box center [568, 84] width 36 height 36
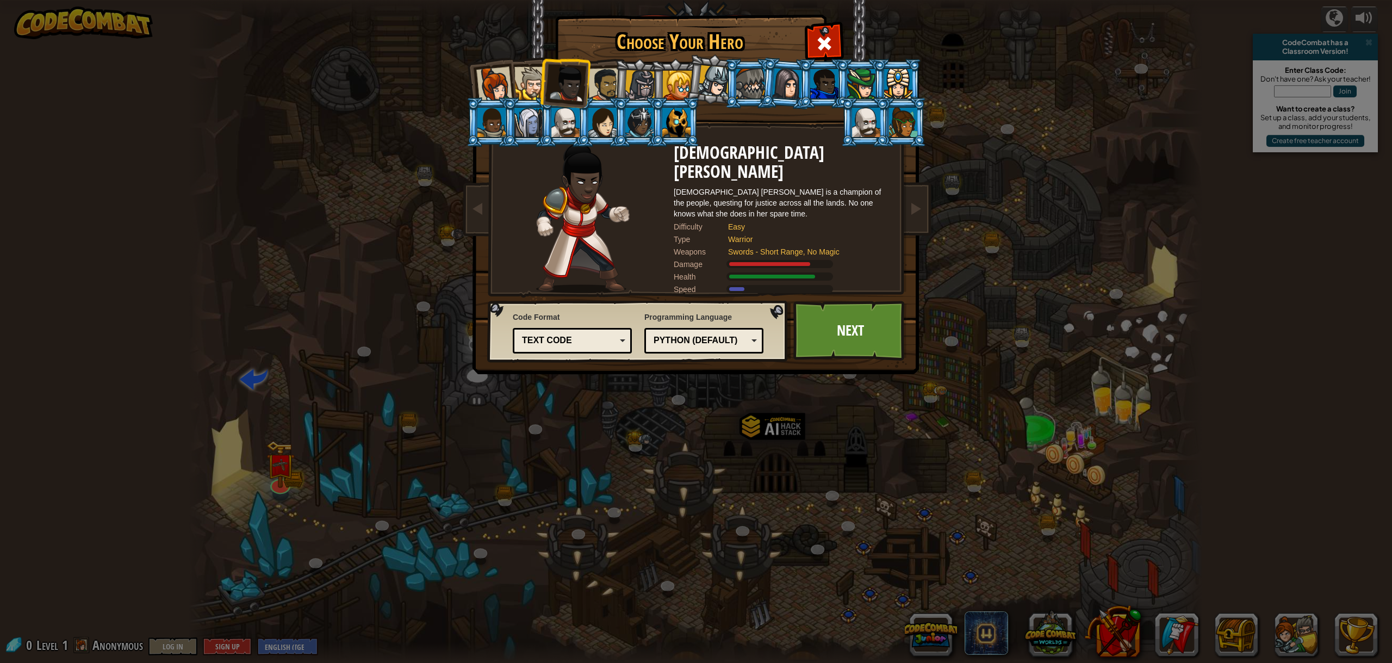
click at [898, 116] on div at bounding box center [903, 122] width 28 height 29
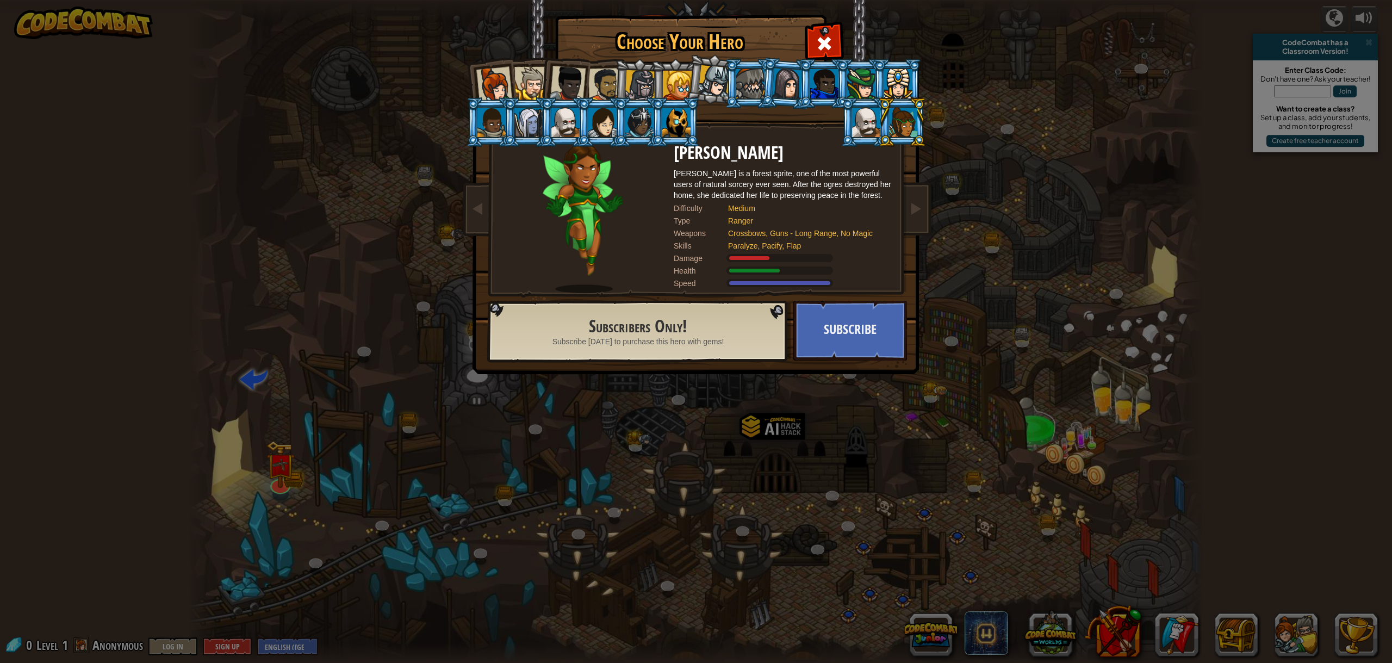
click at [884, 120] on li at bounding box center [901, 121] width 49 height 49
click at [879, 121] on li at bounding box center [901, 121] width 49 height 49
click at [615, 97] on li at bounding box center [601, 121] width 49 height 49
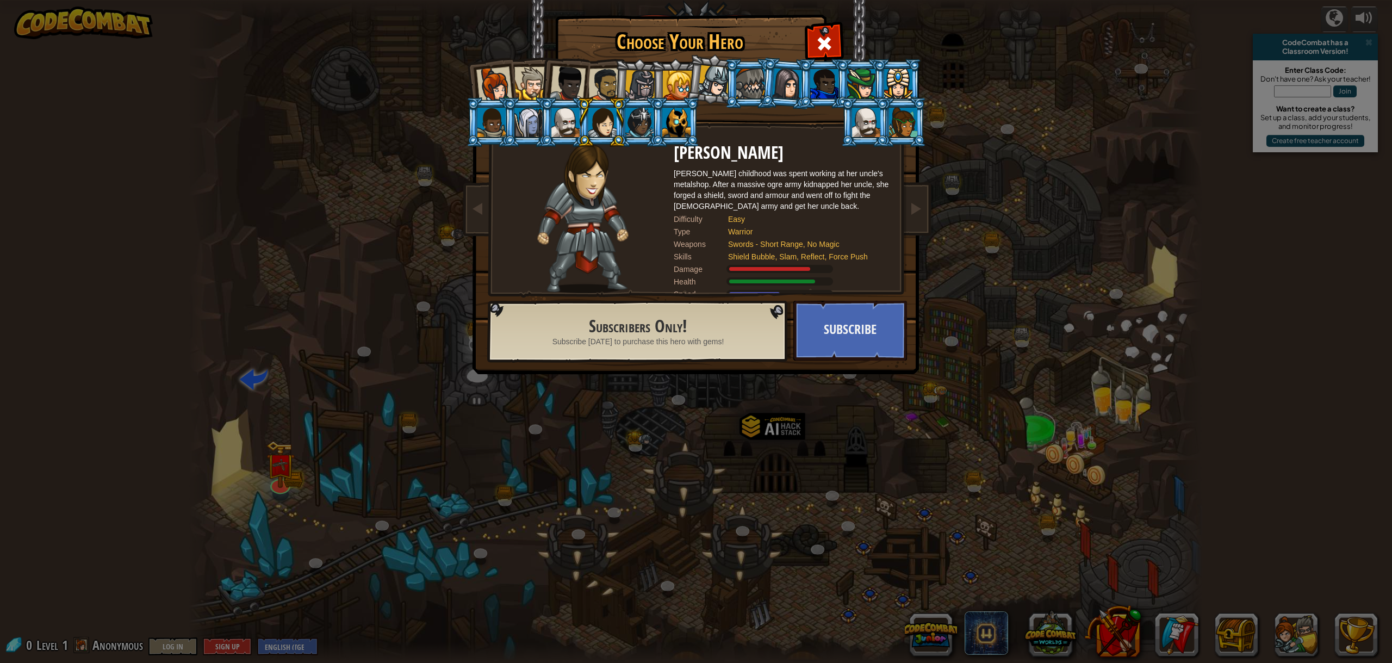
click at [611, 87] on div at bounding box center [605, 85] width 34 height 34
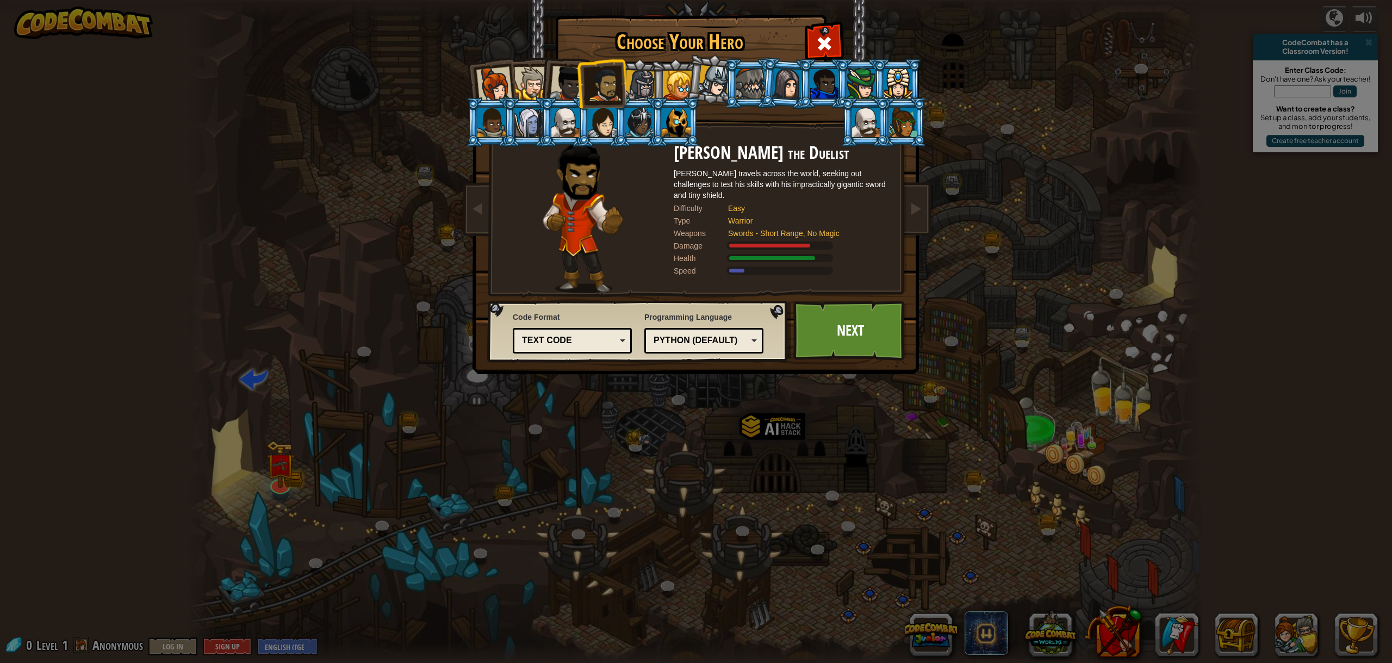
click at [593, 349] on div "Text code Blocks and code Blocks Blocks (Icons) Text code" at bounding box center [572, 341] width 119 height 26
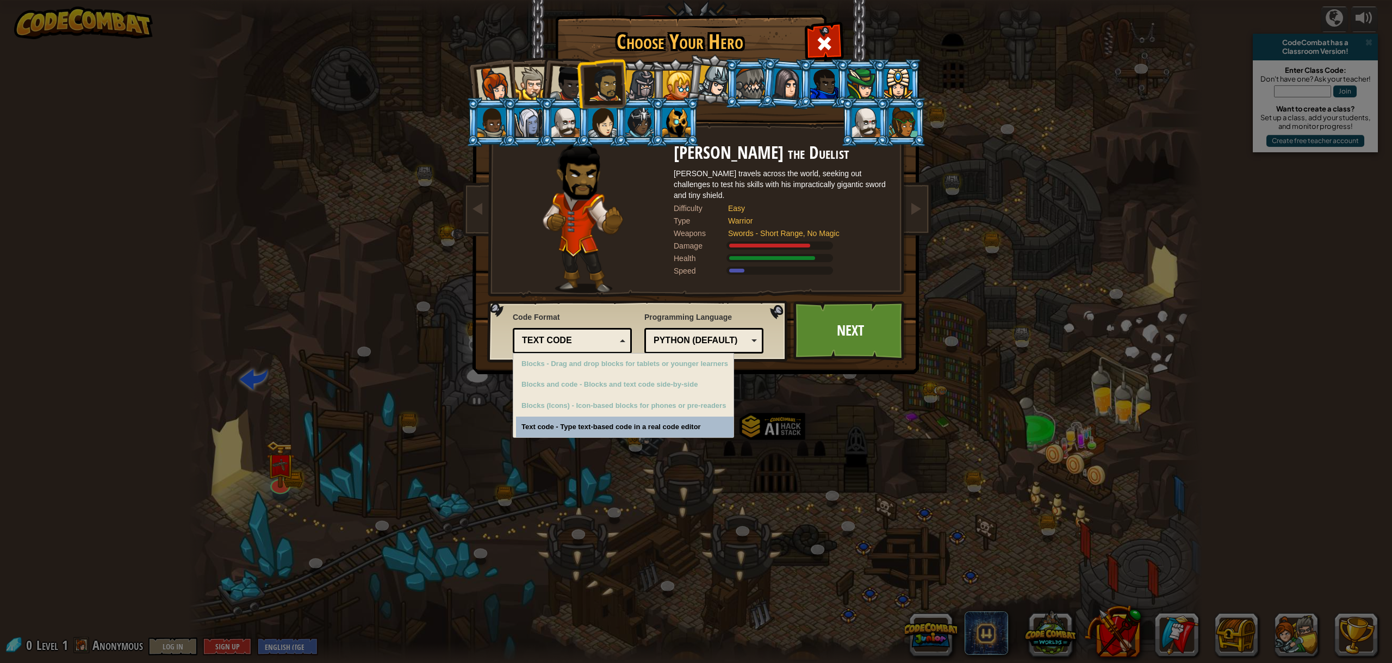
click at [591, 340] on div "Text code" at bounding box center [569, 340] width 94 height 13
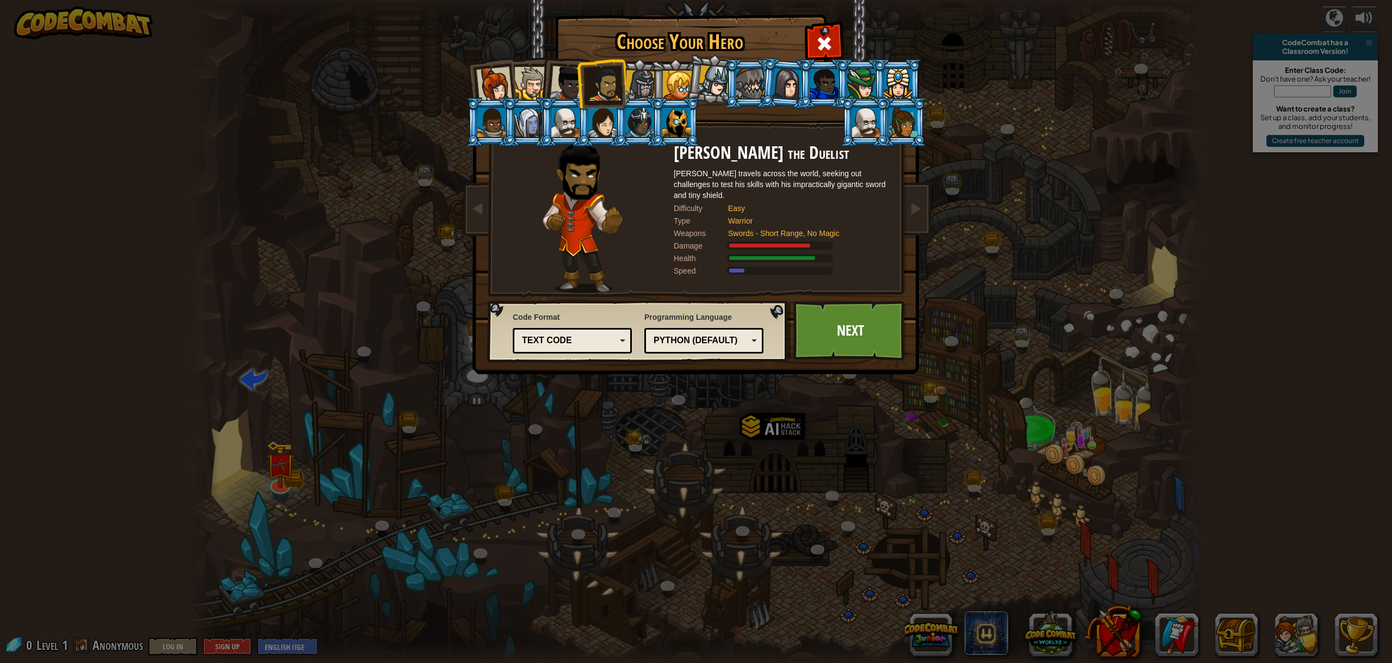
click at [749, 339] on div "Python (Default)" at bounding box center [703, 340] width 105 height 17
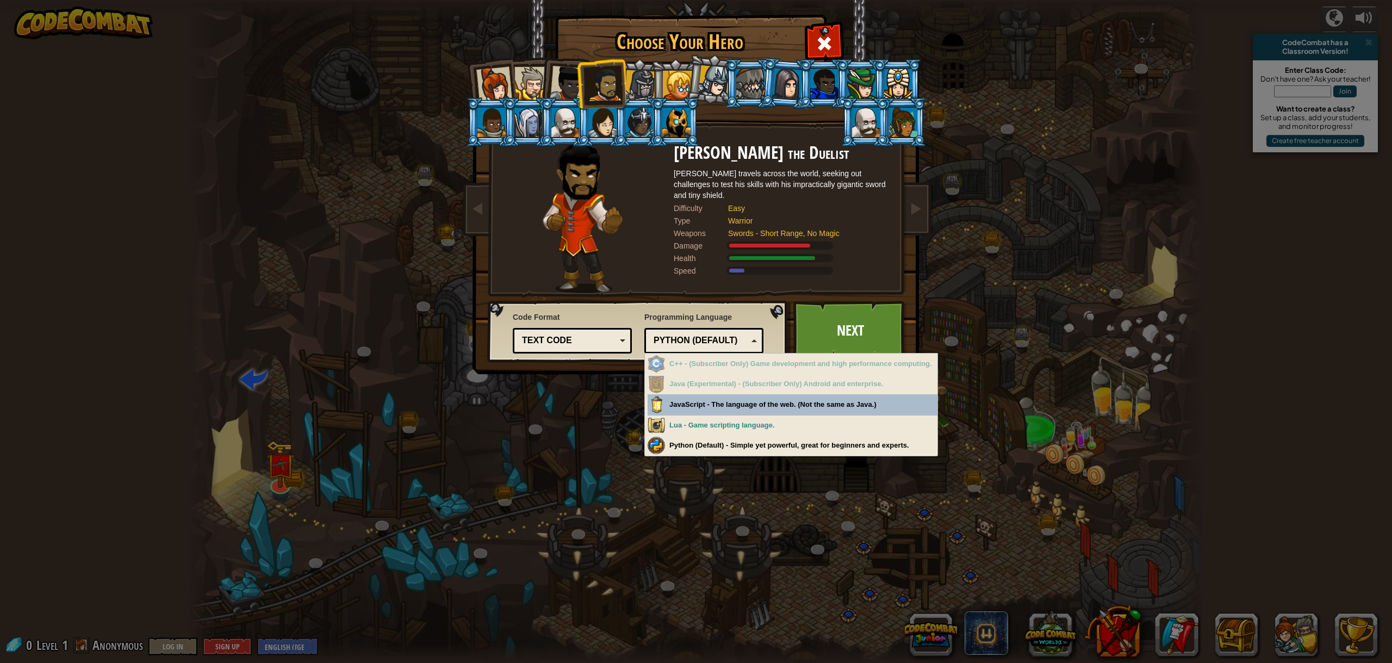
click at [749, 339] on div "Python (Default)" at bounding box center [703, 340] width 105 height 17
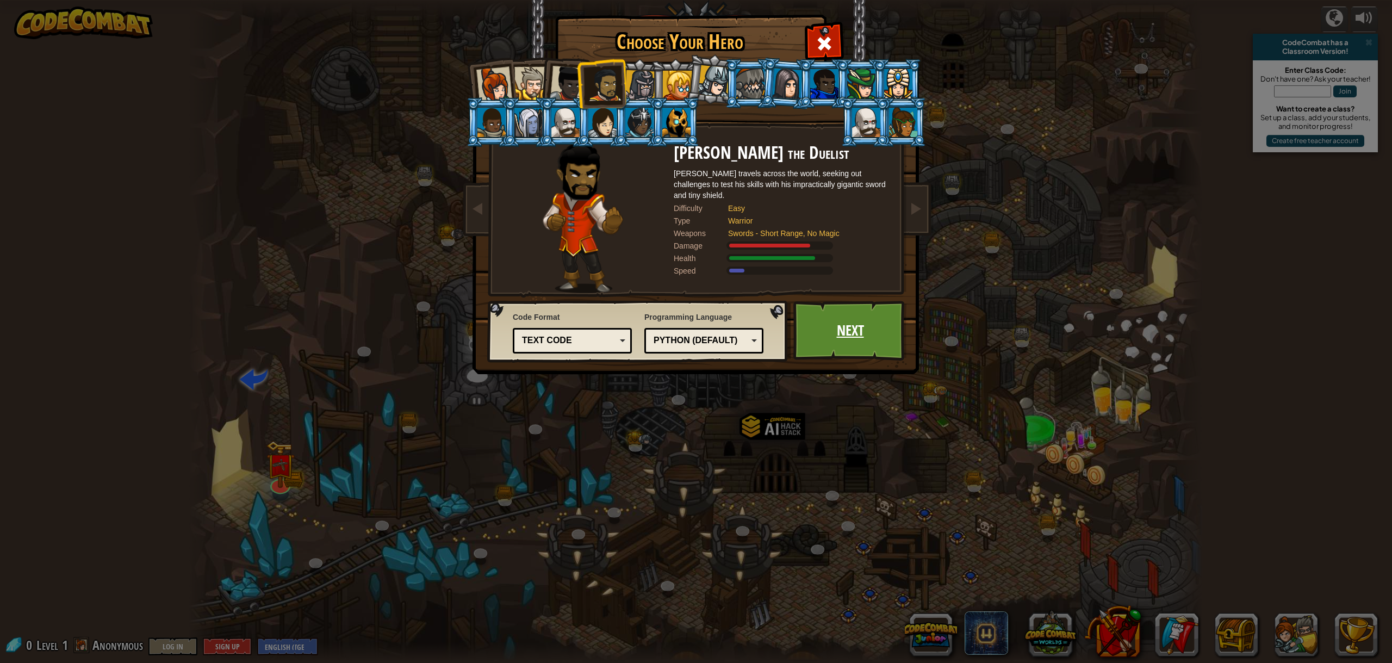
click at [825, 332] on link "Next" at bounding box center [850, 331] width 114 height 60
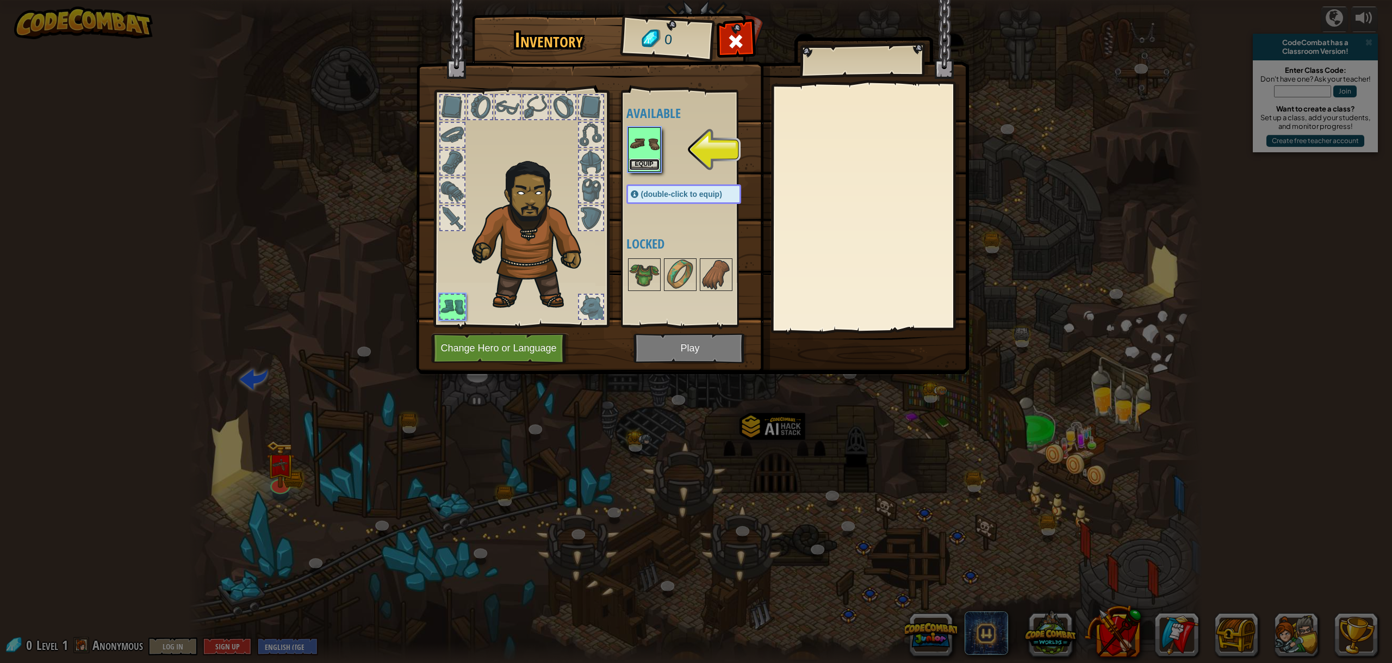
click at [645, 165] on button "Equip" at bounding box center [644, 164] width 30 height 11
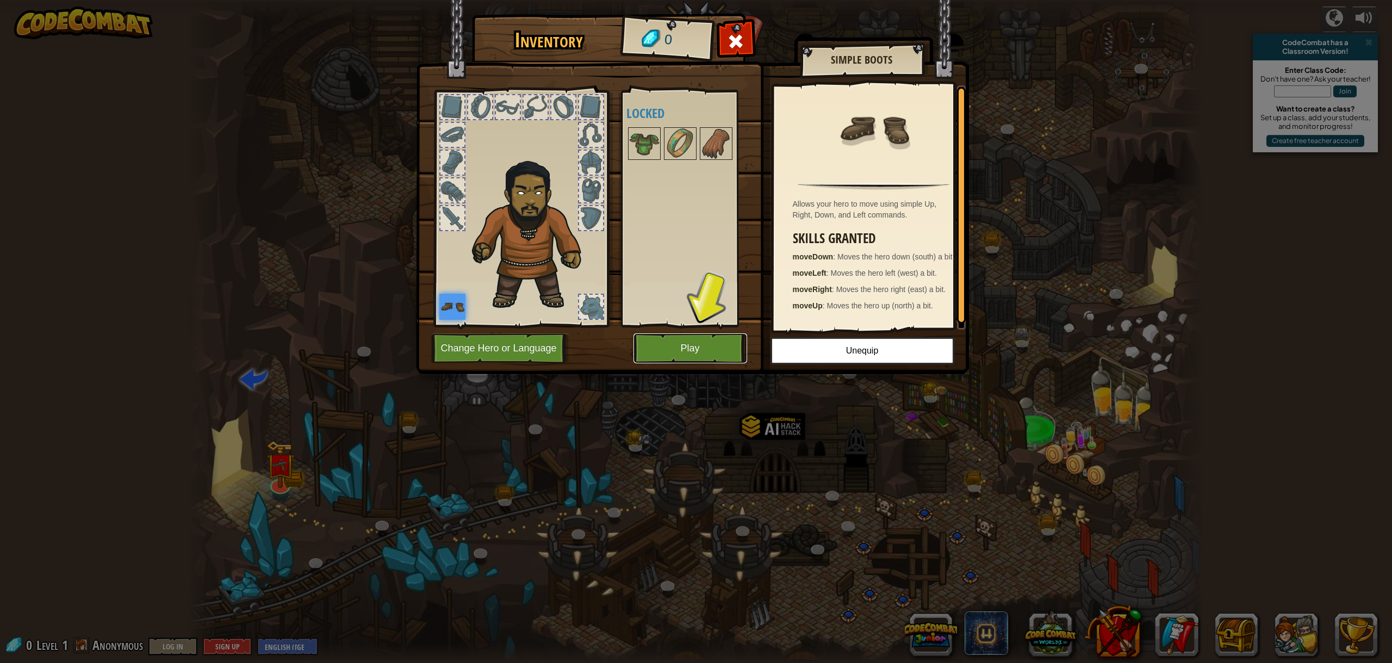
click at [698, 354] on button "Play" at bounding box center [690, 348] width 114 height 30
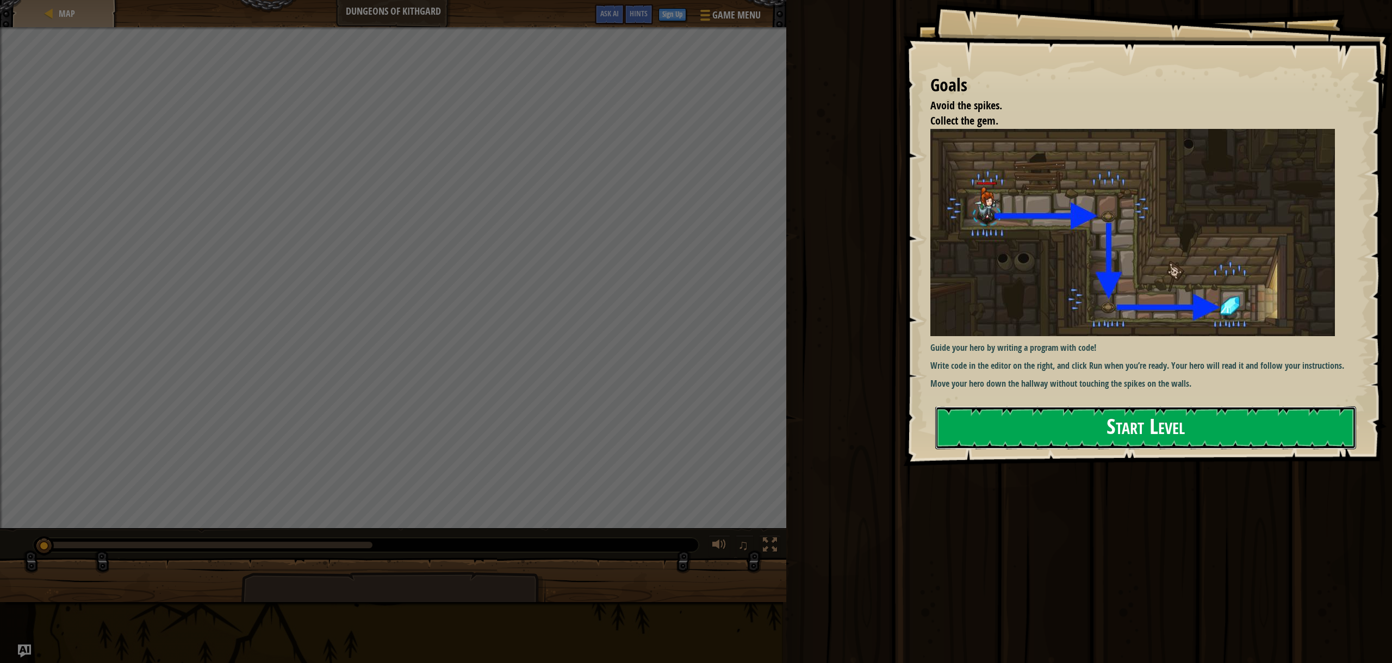
click at [1150, 444] on button "Start Level" at bounding box center [1145, 427] width 421 height 43
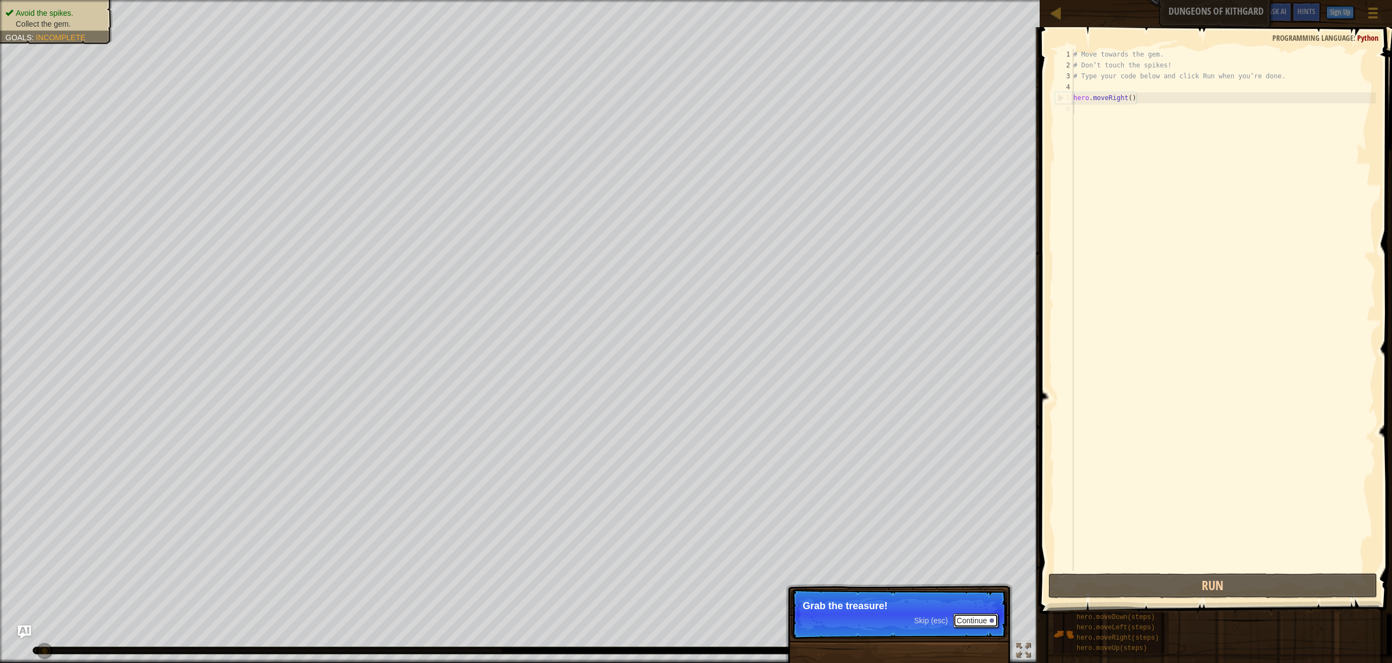
click at [973, 619] on button "Continue" at bounding box center [975, 620] width 45 height 14
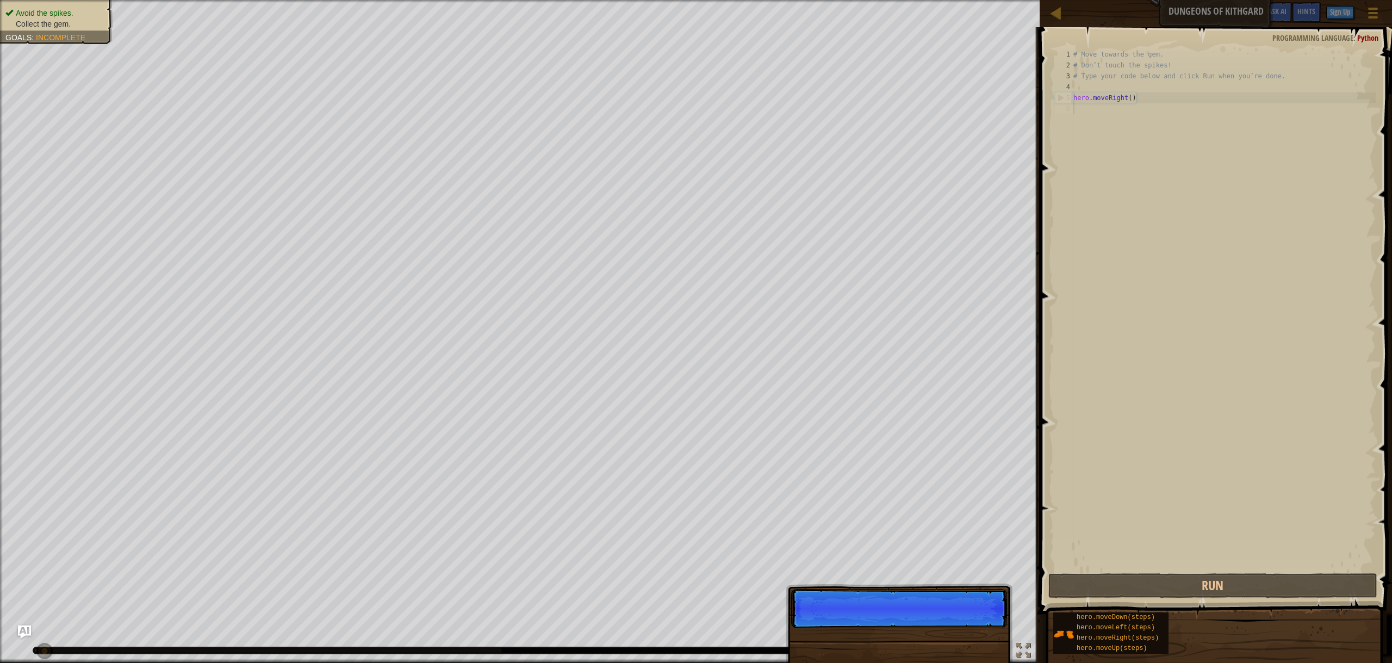
scroll to position [5, 0]
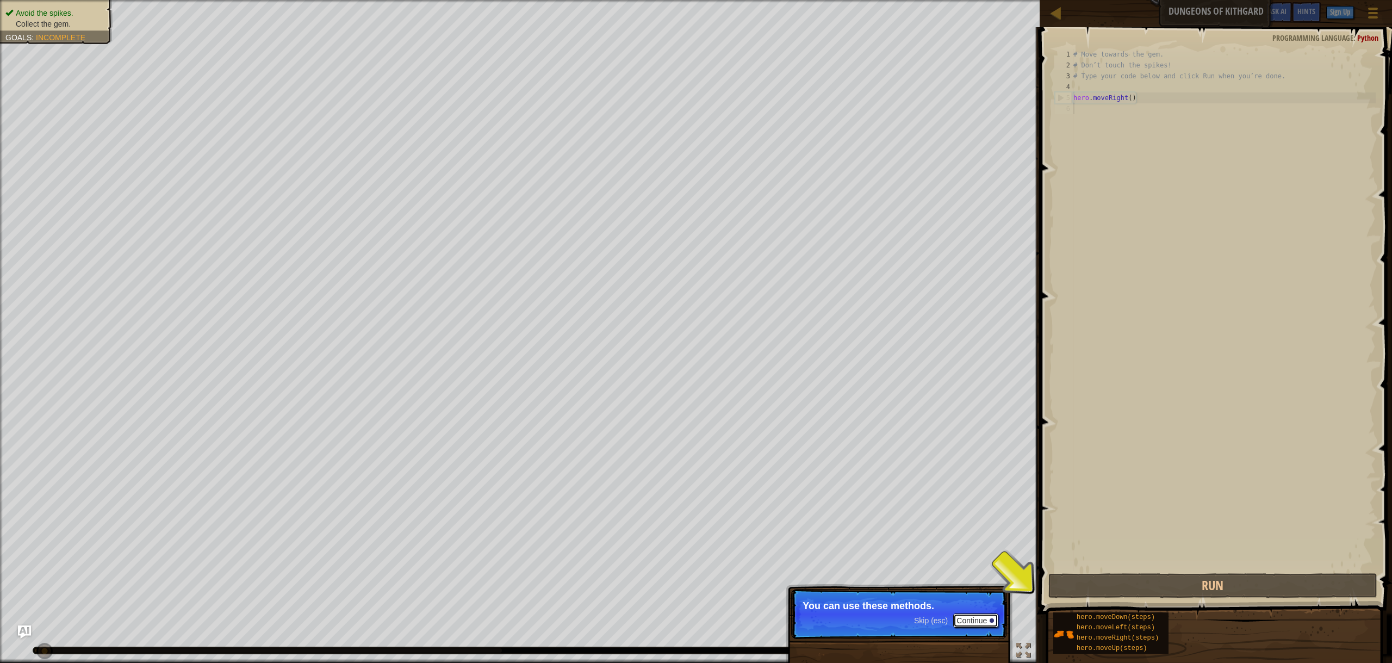
click at [976, 621] on button "Continue" at bounding box center [975, 620] width 45 height 14
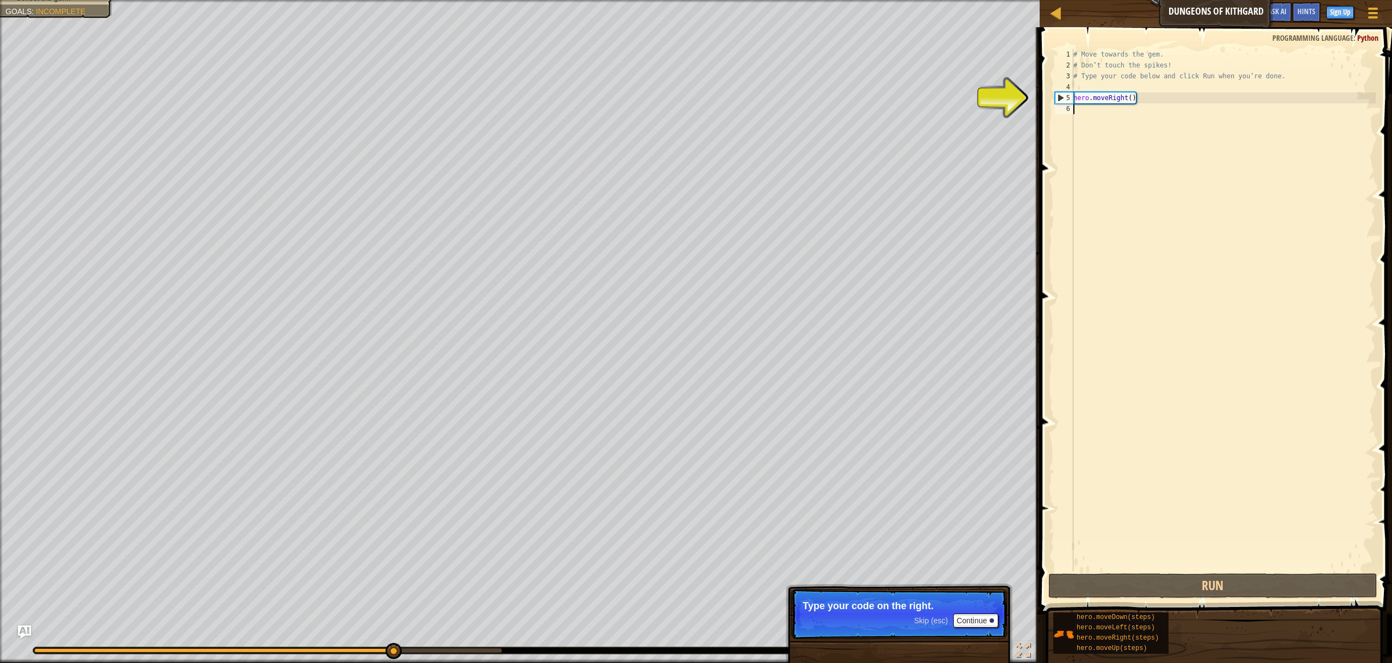
click at [1125, 95] on div "# Move towards the gem. # Don’t touch the spikes! # Type your code below and cl…" at bounding box center [1223, 321] width 304 height 544
type textarea "hero.moveRight()"
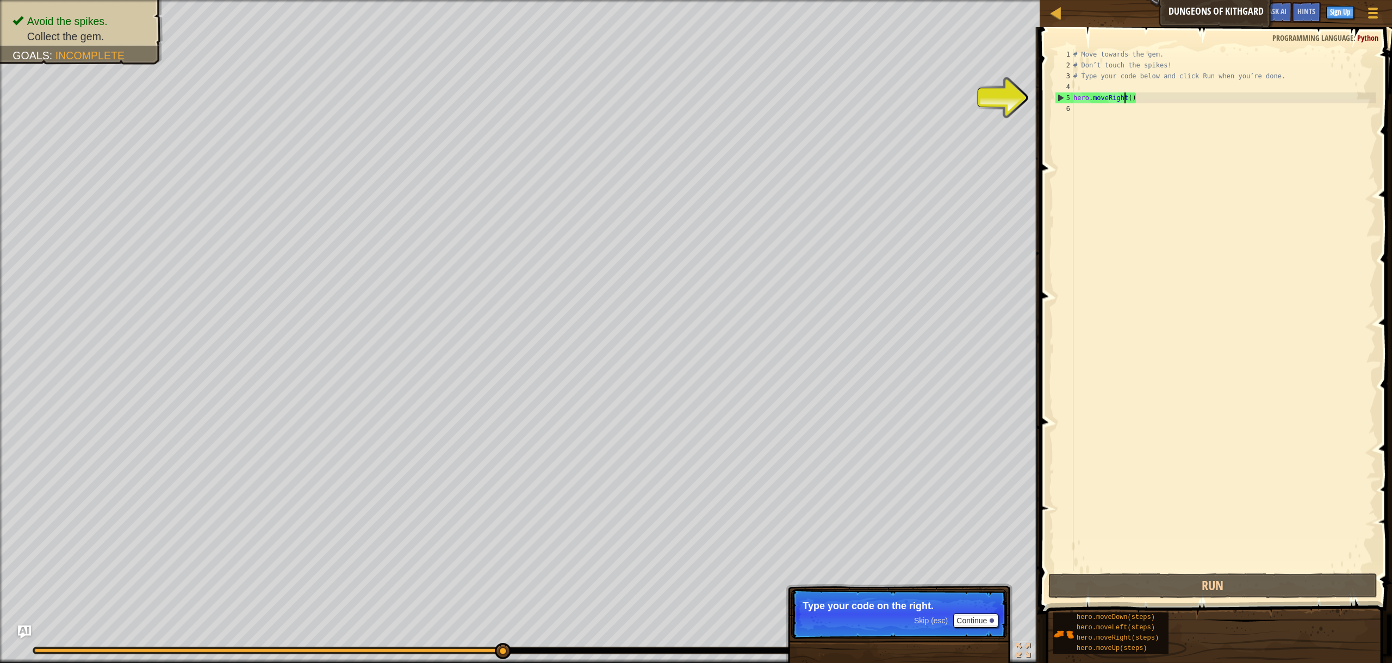
click at [1148, 101] on div "# Move towards the gem. # Don’t touch the spikes! # Type your code below and cl…" at bounding box center [1223, 321] width 304 height 544
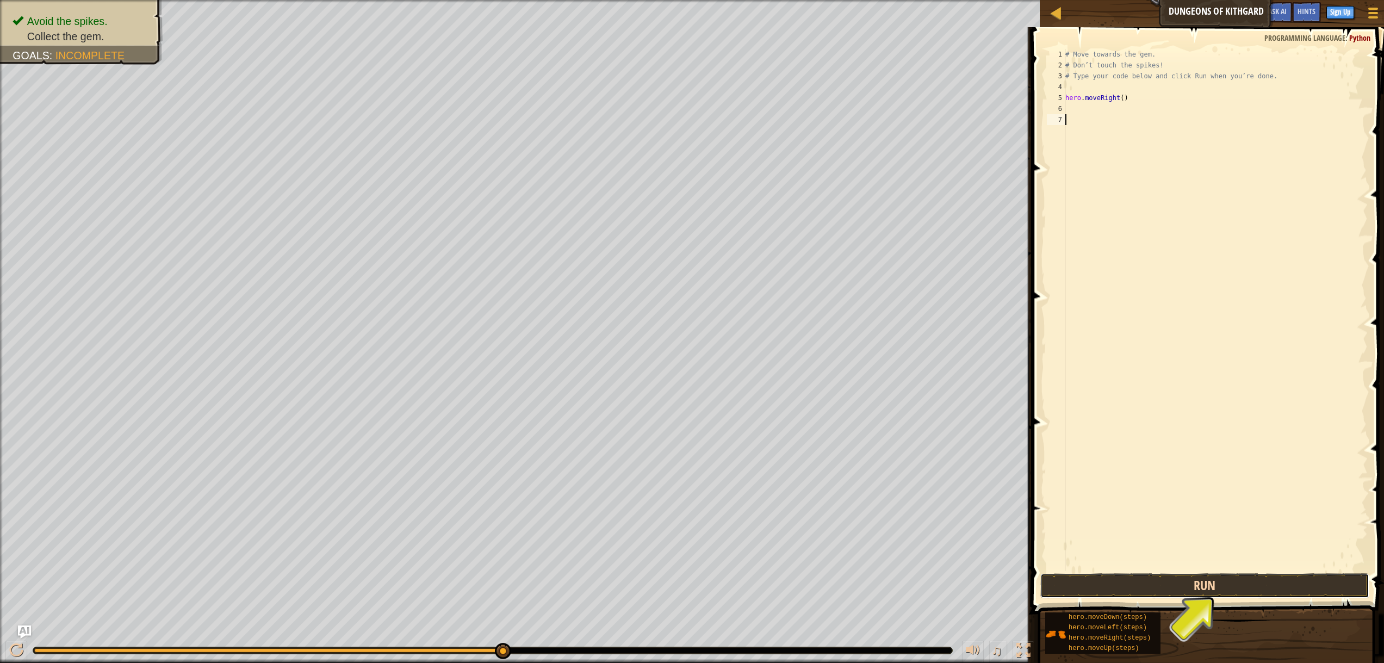
click at [1228, 592] on button "Run" at bounding box center [1204, 585] width 329 height 25
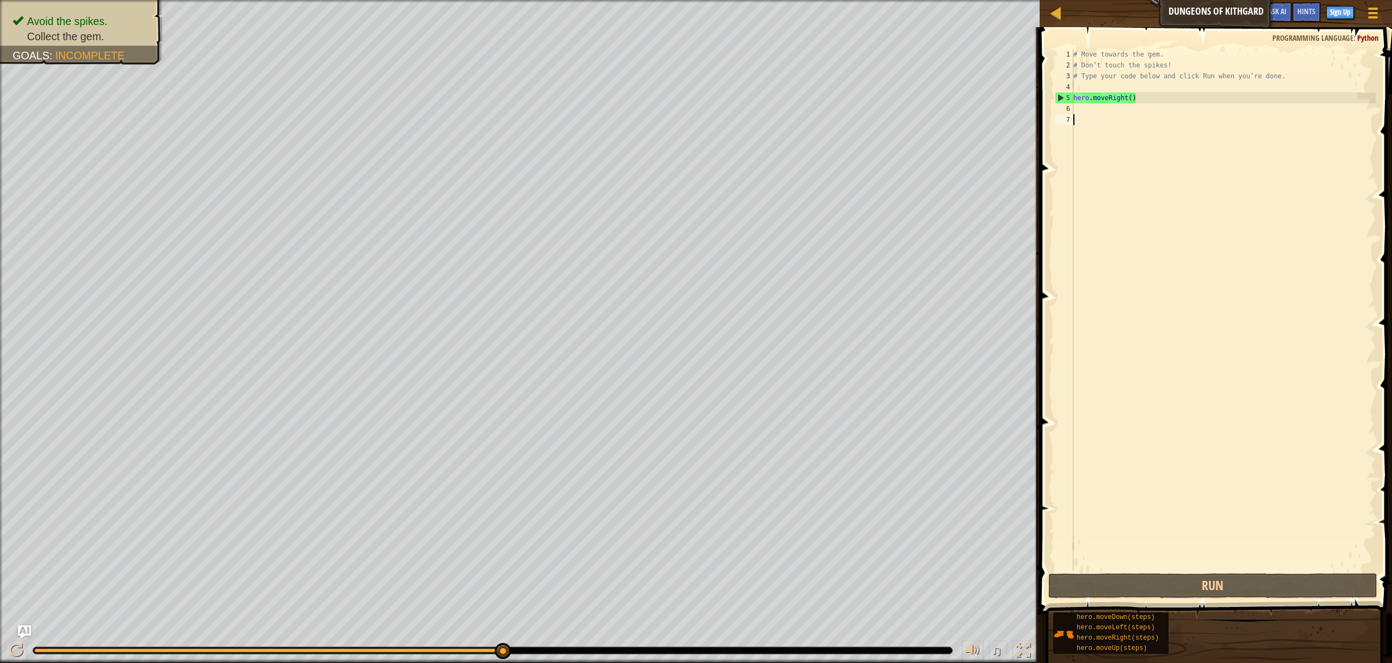
click at [1141, 95] on div "# Move towards the gem. # Don’t touch the spikes! # Type your code below and cl…" at bounding box center [1223, 321] width 304 height 544
type textarea "hero.moveRight()"
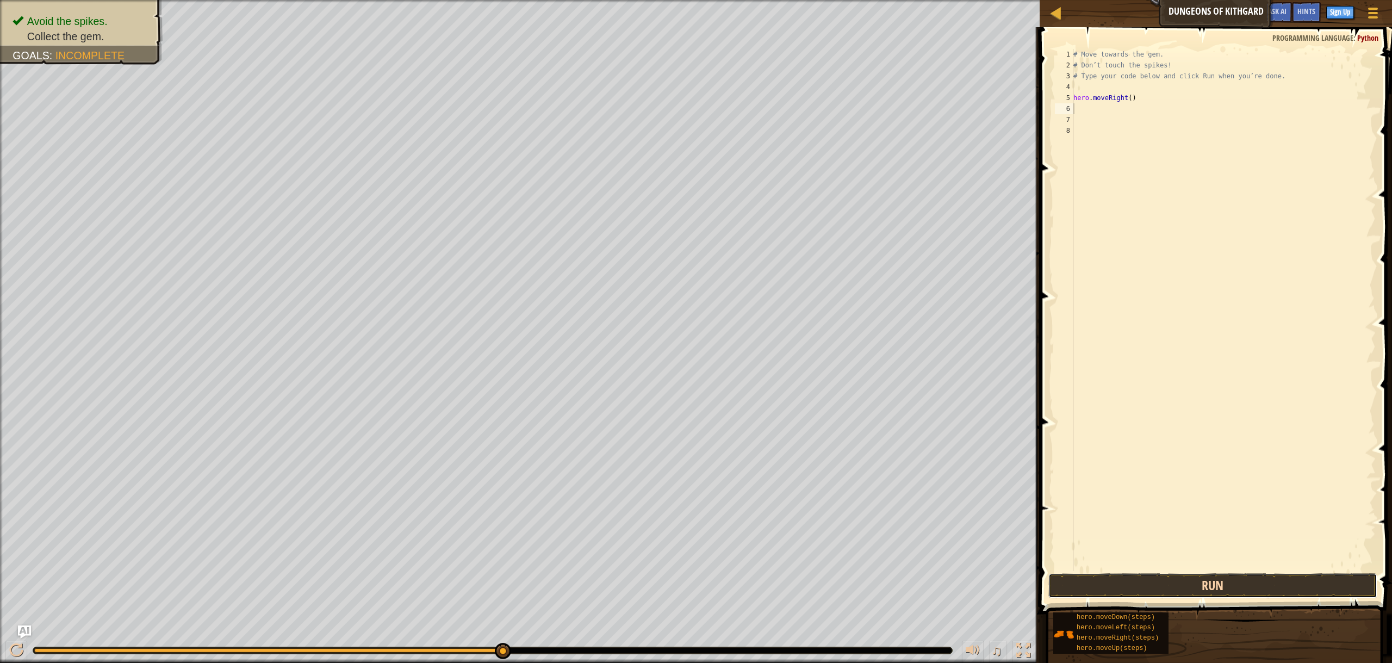
click at [1229, 589] on button "Run" at bounding box center [1212, 585] width 329 height 25
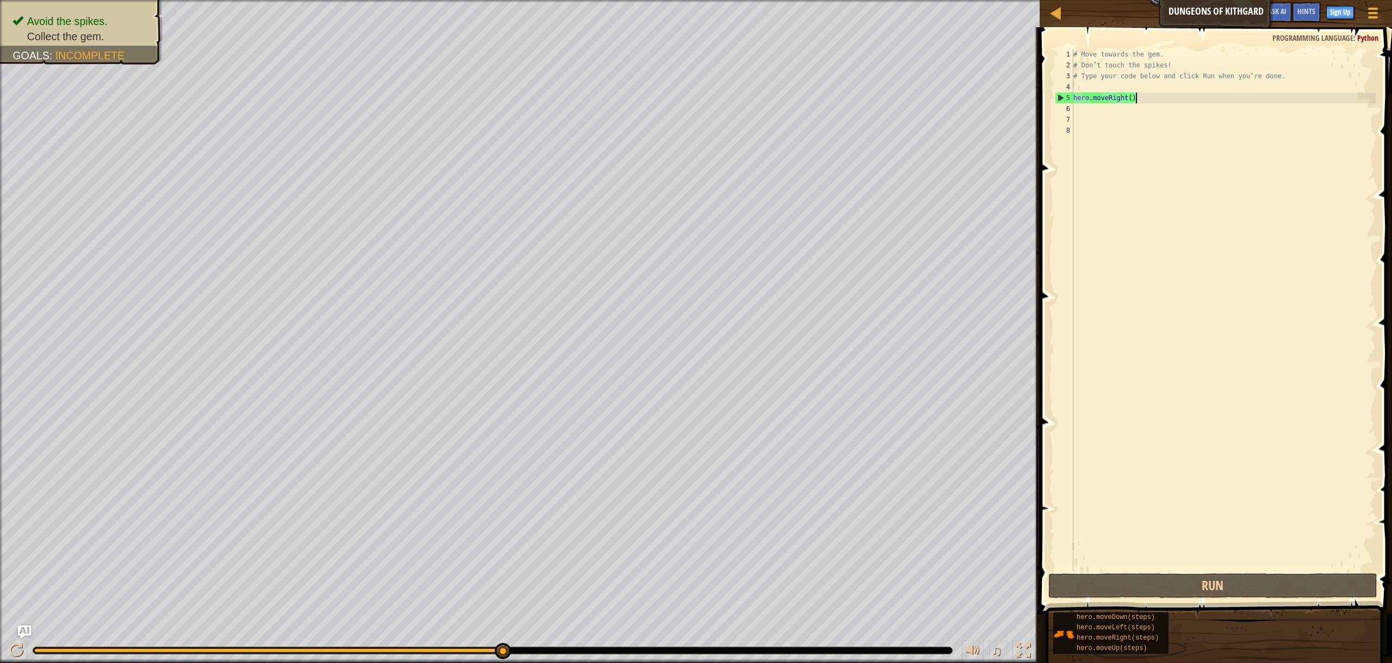
click at [1140, 96] on div "# Move towards the gem. # Don’t touch the spikes! # Type your code below and cl…" at bounding box center [1223, 321] width 304 height 544
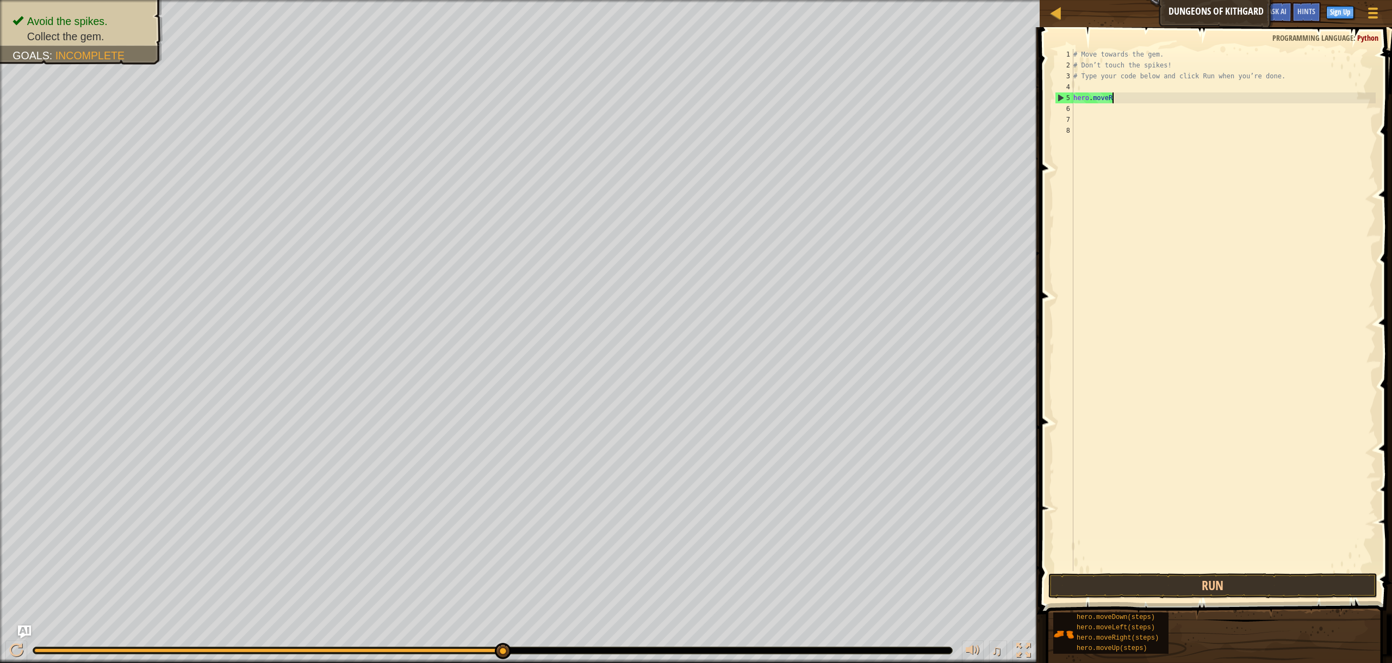
type textarea "hero.move"
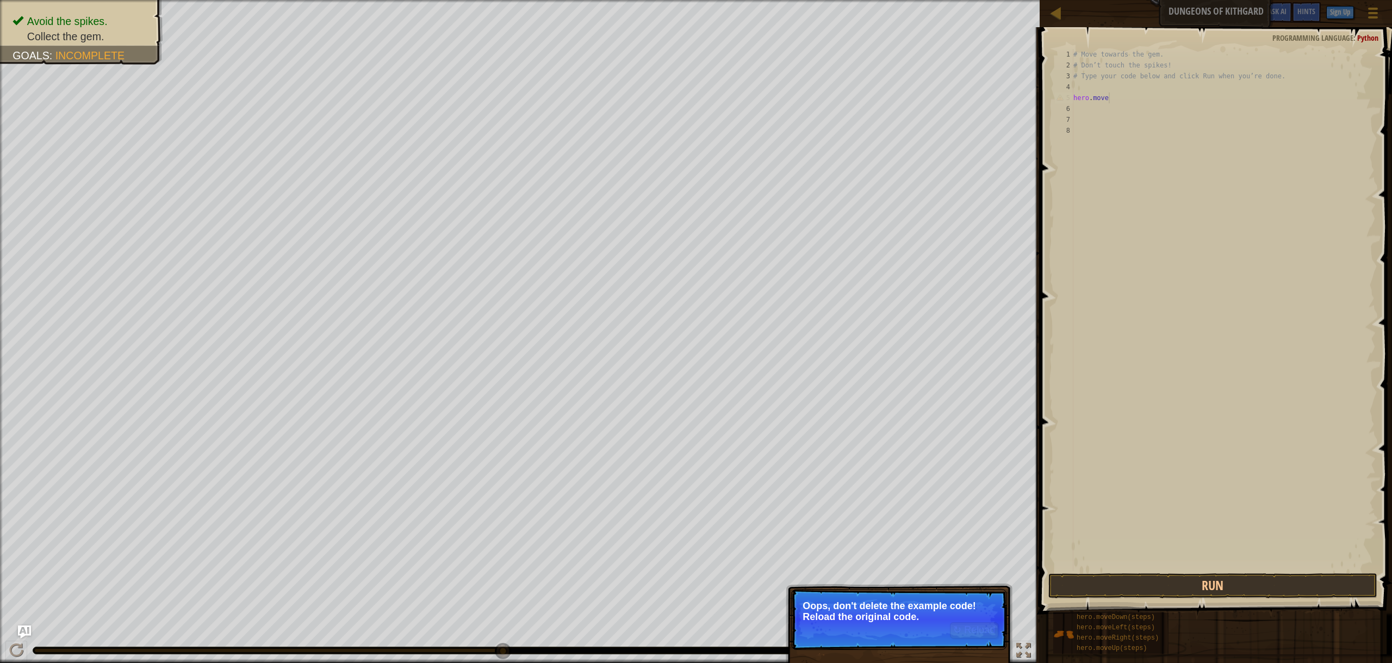
click at [933, 607] on p "Oops, don't delete the example code! Reload the original code." at bounding box center [898, 611] width 193 height 22
click at [973, 627] on button "↻ Reload" at bounding box center [974, 630] width 48 height 16
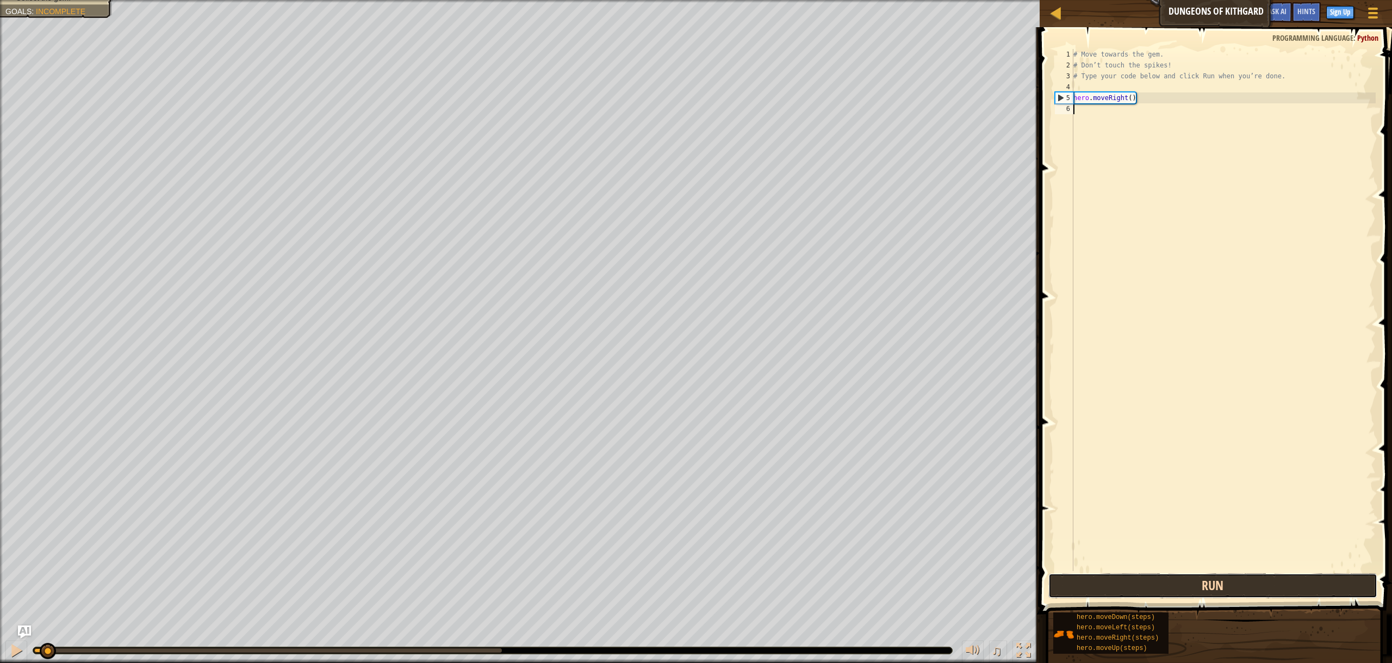
click at [1173, 584] on button "Run" at bounding box center [1212, 585] width 329 height 25
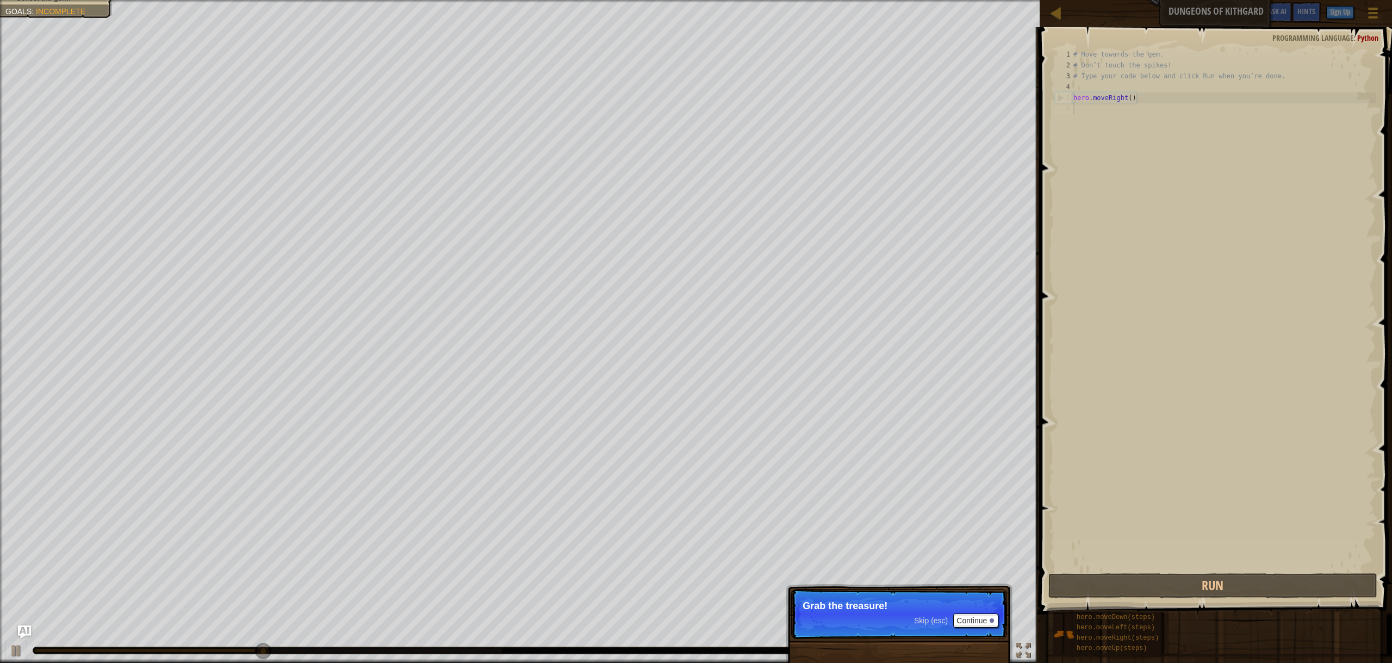
click at [973, 628] on p "Skip (esc) Continue Grab the treasure!" at bounding box center [899, 614] width 216 height 50
click at [975, 622] on button "Continue" at bounding box center [975, 620] width 45 height 14
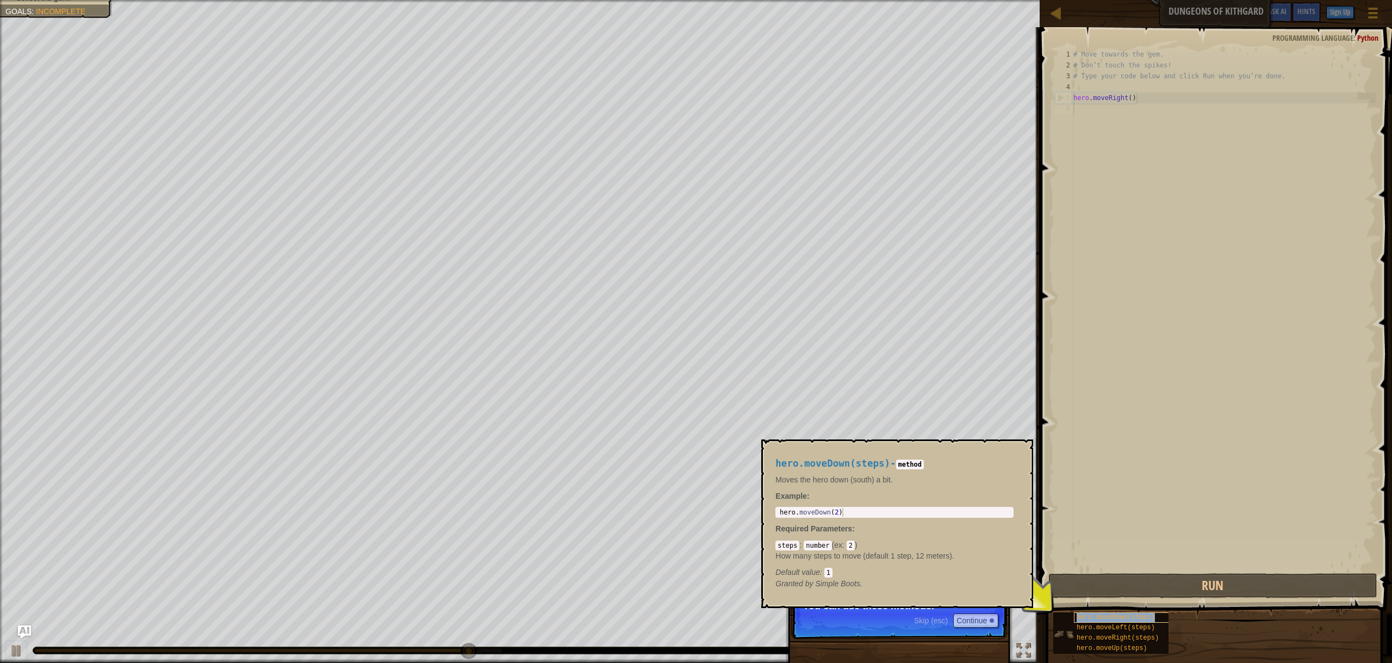
click at [1112, 620] on span "hero.moveDown(steps)" at bounding box center [1115, 617] width 78 height 8
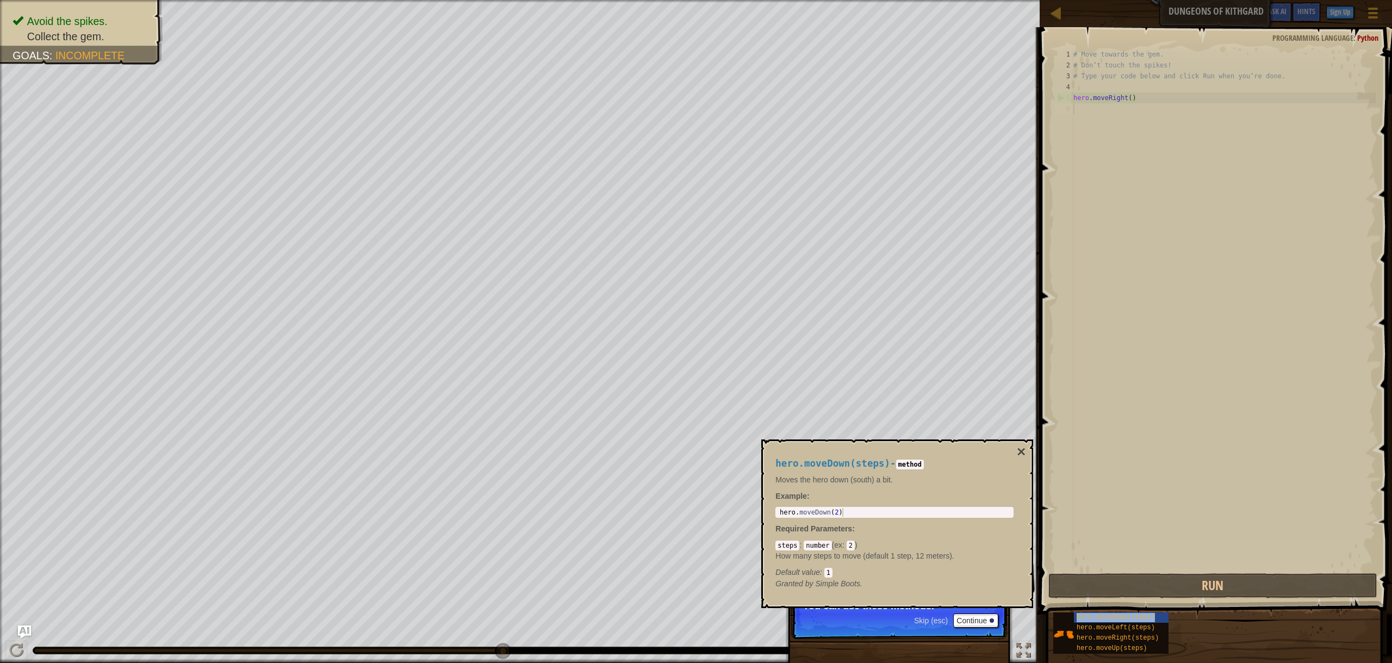
click at [1039, 597] on span at bounding box center [1216, 305] width 361 height 619
click at [1027, 578] on div "hero.moveDown(steps) - method Moves the hero down (south) a bit. Example : 1 he…" at bounding box center [897, 523] width 272 height 169
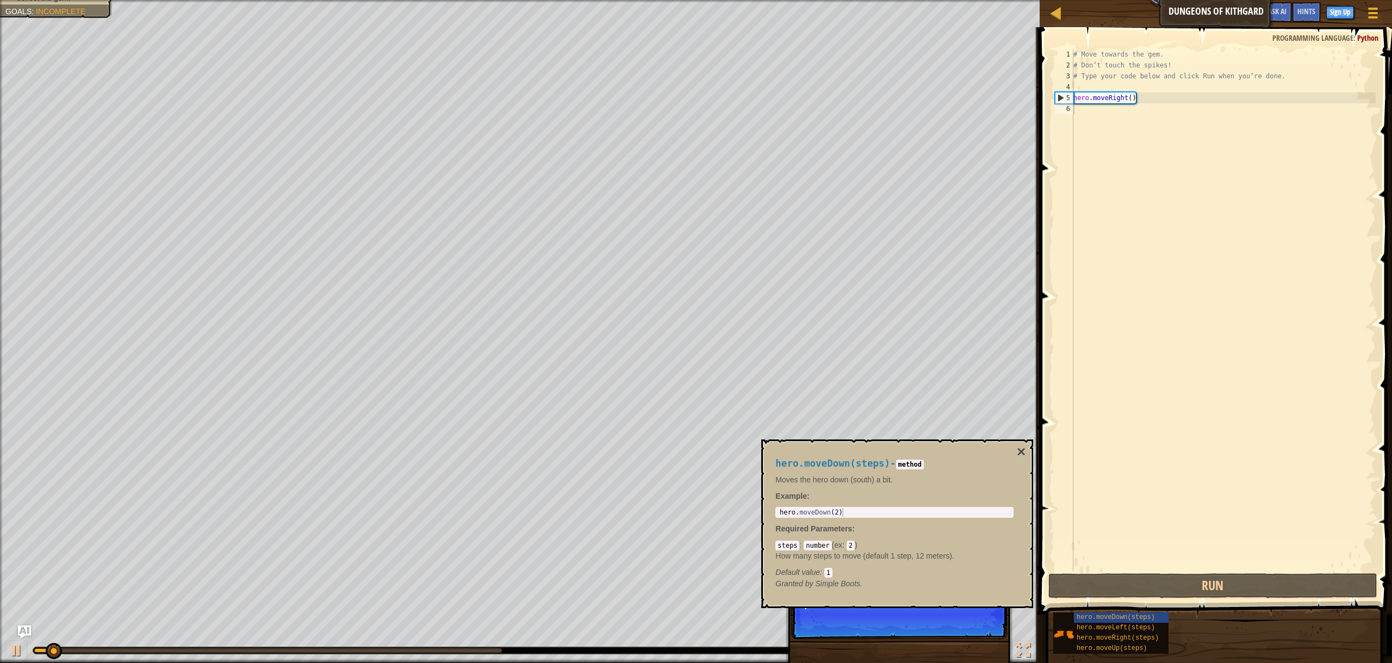
click at [1040, 597] on span at bounding box center [1216, 305] width 361 height 619
drag, startPoint x: 968, startPoint y: 594, endPoint x: 934, endPoint y: 591, distance: 33.8
click at [967, 593] on div "hero.moveDown(steps) - method Moves the hero down (south) a bit. Example : 1 he…" at bounding box center [894, 523] width 253 height 151
click at [923, 600] on div "hero.moveDown(steps) - method Moves the hero down (south) a bit. Example : 1 he…" at bounding box center [897, 523] width 272 height 169
click at [902, 575] on div "Default value : 1" at bounding box center [894, 571] width 238 height 11
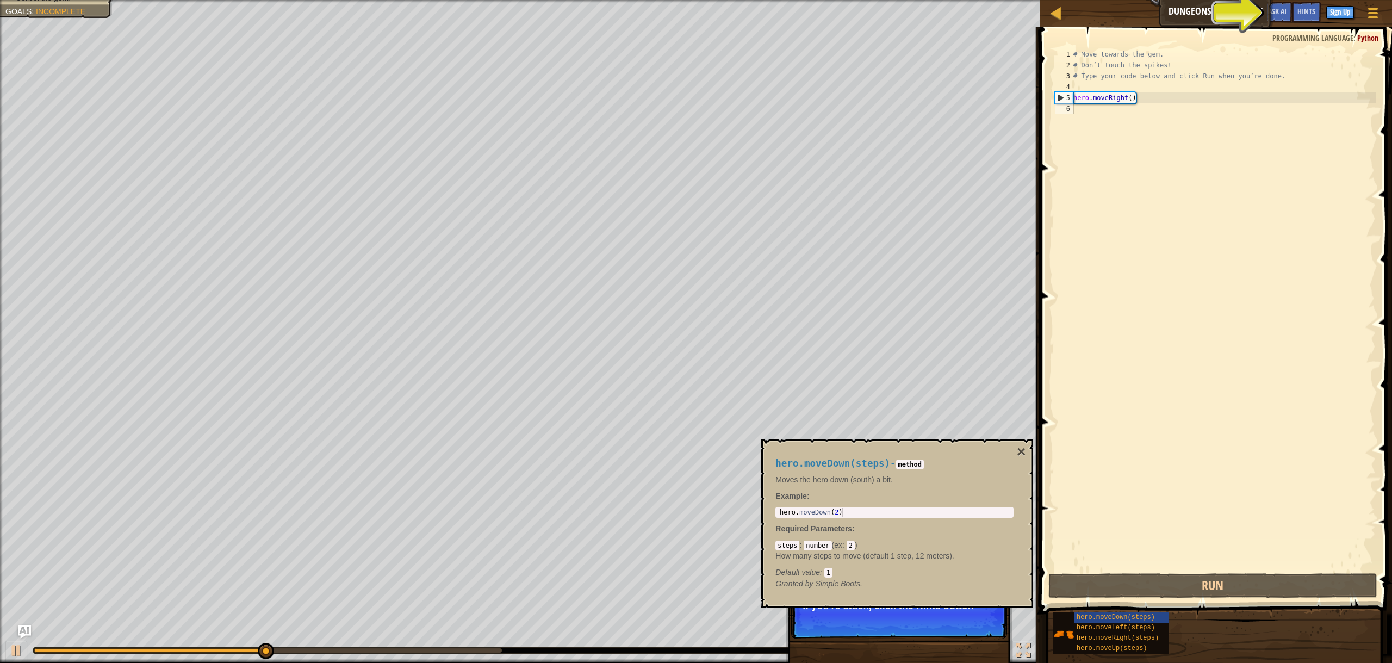
click at [902, 595] on div "hero.moveDown(steps) - method Moves the hero down (south) a bit. Example : 1 he…" at bounding box center [894, 523] width 253 height 151
click at [1300, 9] on span "Hints" at bounding box center [1306, 11] width 18 height 10
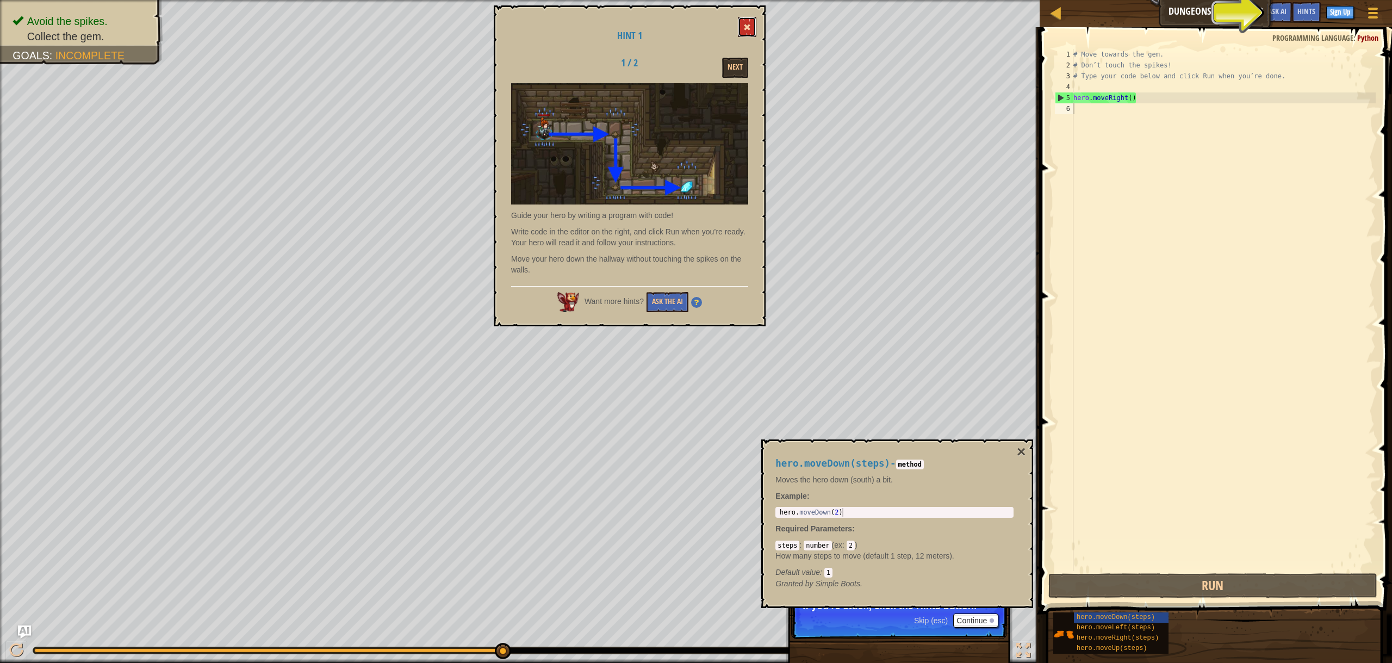
click at [753, 34] on button at bounding box center [747, 27] width 18 height 20
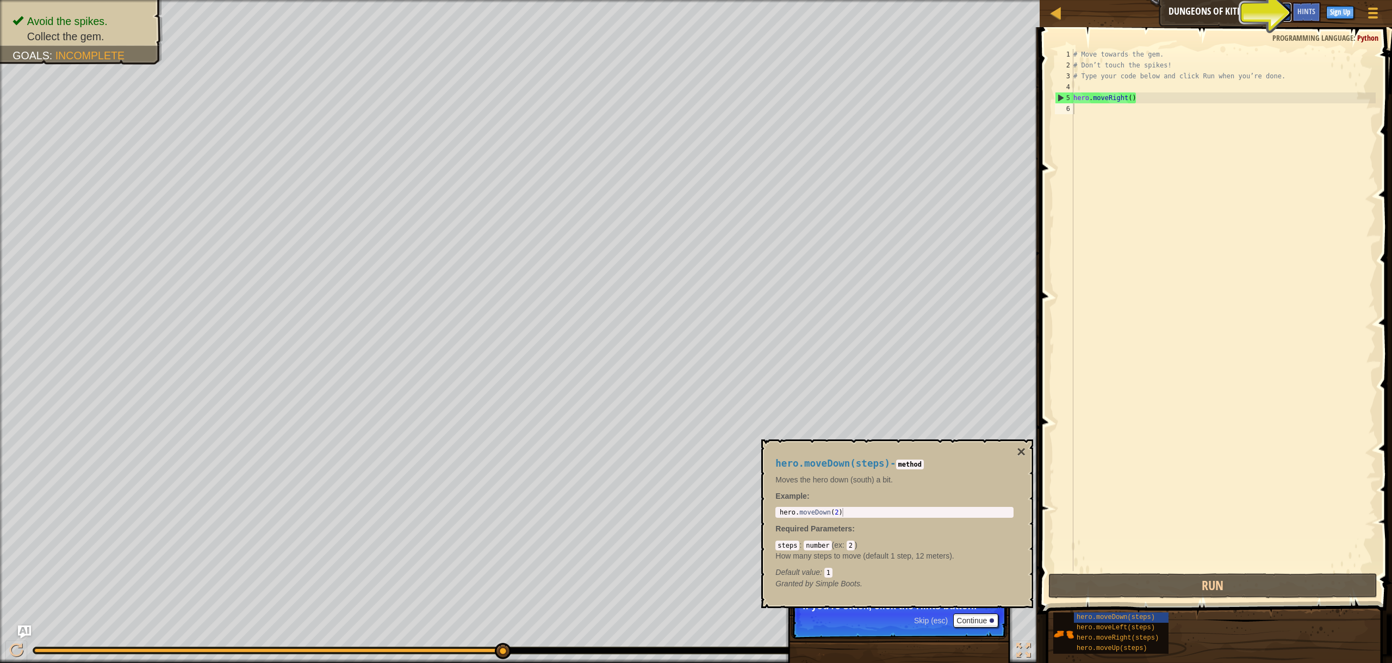
click at [1267, 20] on button "Ask AI" at bounding box center [1276, 12] width 29 height 20
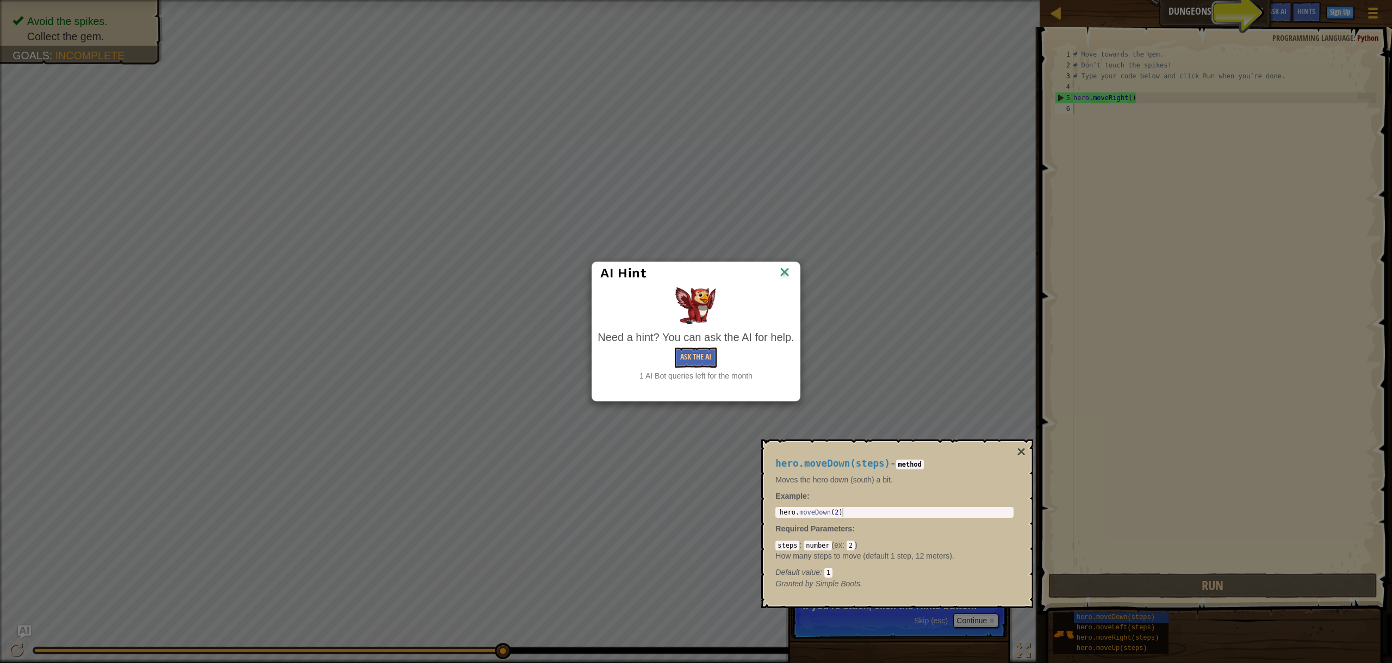
click at [1273, 15] on div "AI Hint Need a hint? You can ask the AI for help. Ask the AI 1 AI Bot queries l…" at bounding box center [696, 331] width 1392 height 663
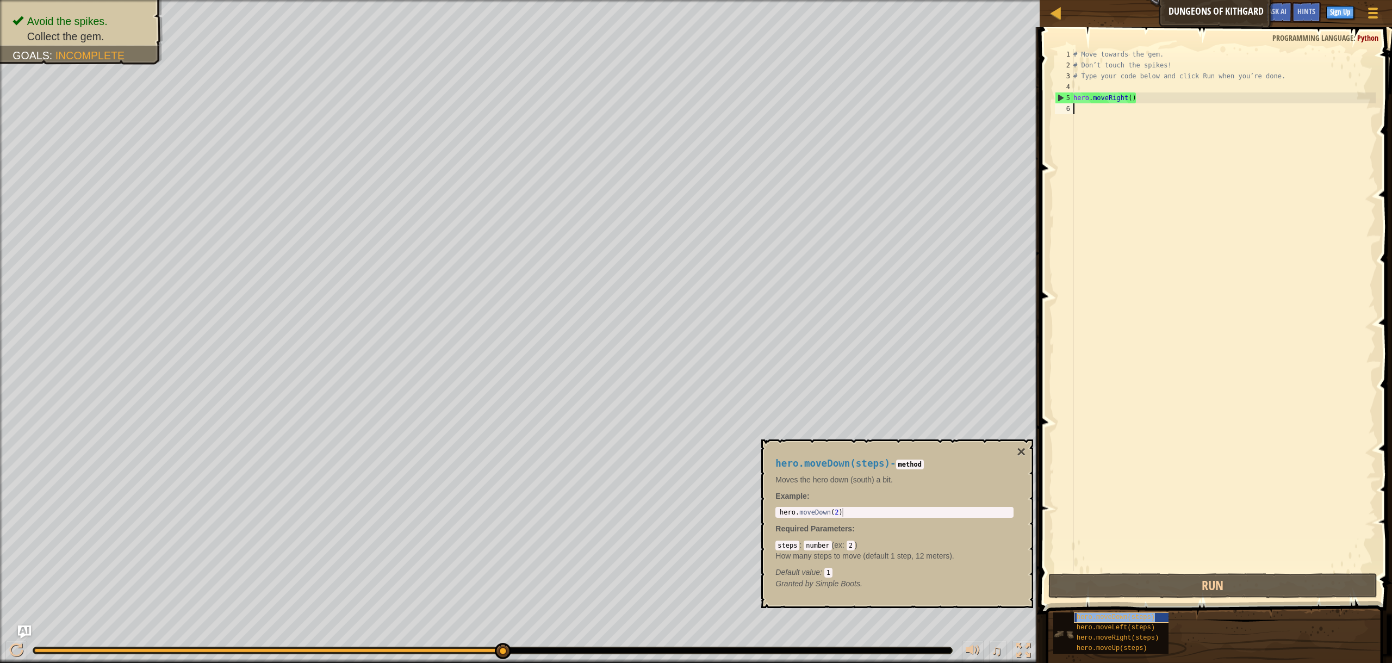
click at [1126, 618] on span "hero.moveDown(steps)" at bounding box center [1115, 617] width 78 height 8
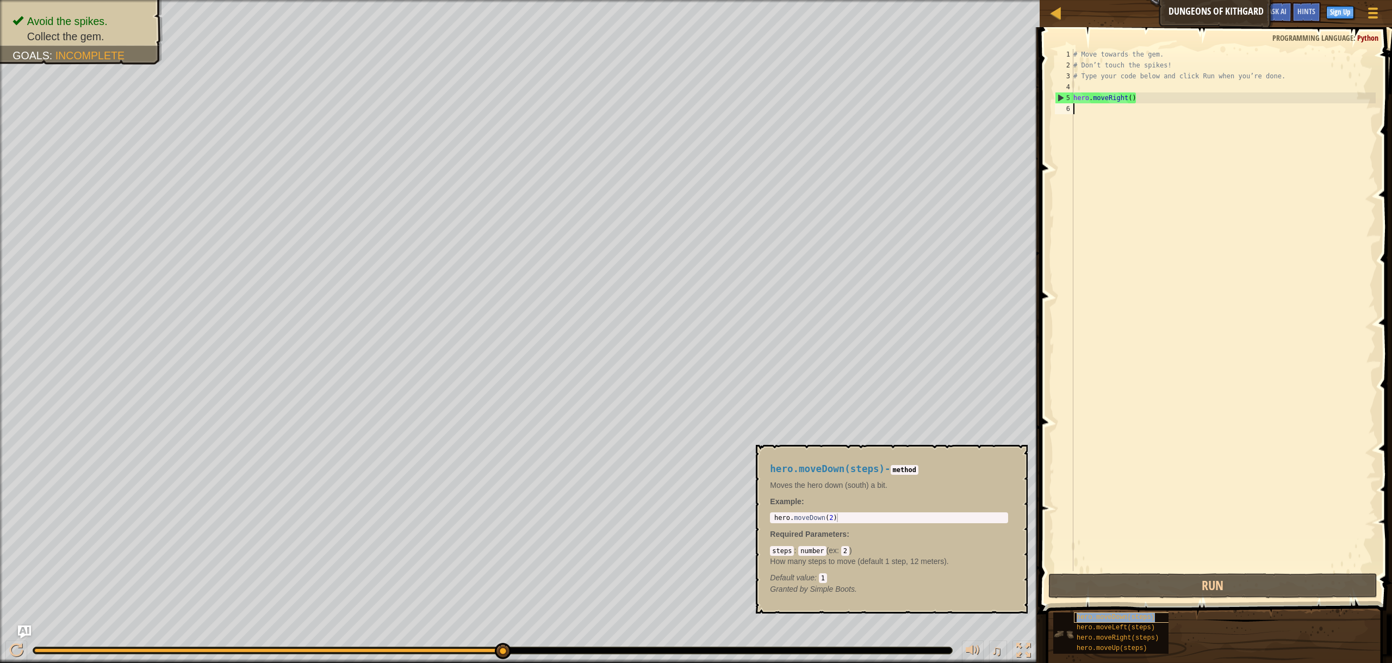
click at [1132, 620] on span "hero.moveDown(steps)" at bounding box center [1115, 617] width 78 height 8
click at [1164, 595] on button "Run" at bounding box center [1212, 585] width 329 height 25
click at [868, 509] on div "hero.moveDown(steps) - method Moves the hero down (south) a bit. Example : 1 he…" at bounding box center [888, 528] width 253 height 151
type textarea "hero.moveDown(2)"
click at [871, 520] on div "hero . moveDown ( 2 )" at bounding box center [889, 526] width 234 height 26
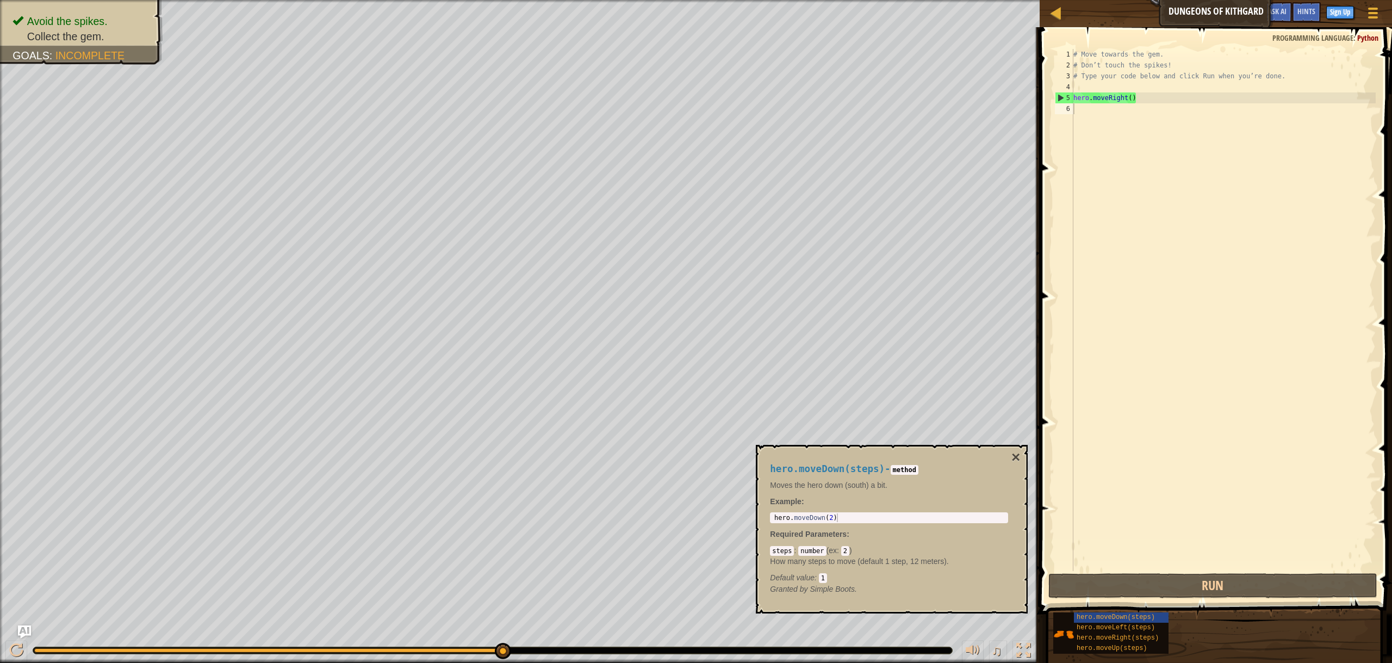
drag, startPoint x: 842, startPoint y: 512, endPoint x: 767, endPoint y: 516, distance: 75.7
click at [767, 516] on div "hero.moveDown(steps) - method Moves the hero down (south) a bit. Example : hero…" at bounding box center [888, 528] width 253 height 151
click at [834, 525] on div "hero.moveDown(steps) - method Moves the hero down (south) a bit. Example : hero…" at bounding box center [888, 528] width 253 height 151
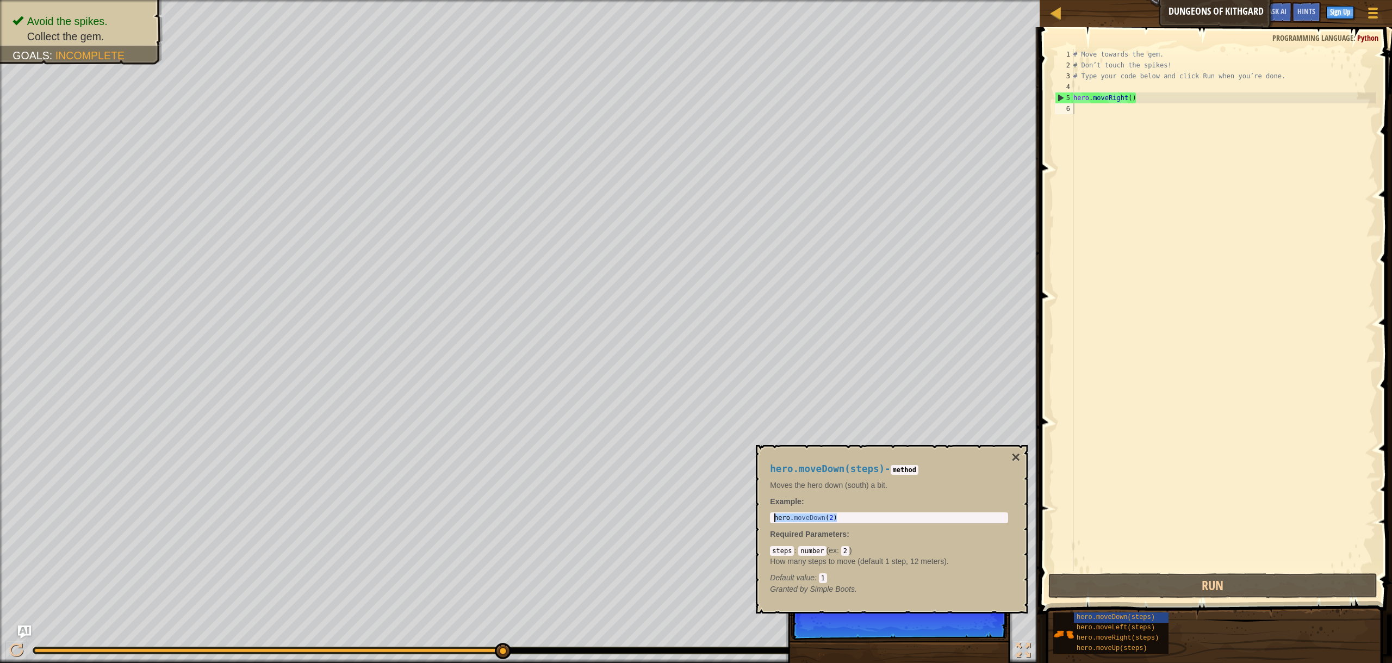
drag, startPoint x: 840, startPoint y: 521, endPoint x: 763, endPoint y: 521, distance: 76.7
click at [763, 521] on div "hero.moveDown(steps) - method Moves the hero down (south) a bit. Example : hero…" at bounding box center [888, 528] width 253 height 151
click at [1089, 120] on div "# Move towards the gem. # Don’t touch the spikes! # Type your code below and cl…" at bounding box center [1223, 321] width 304 height 544
click at [1202, 97] on div "# Move towards the gem. # Don’t touch the spikes! # Type your code below and cl…" at bounding box center [1223, 321] width 304 height 544
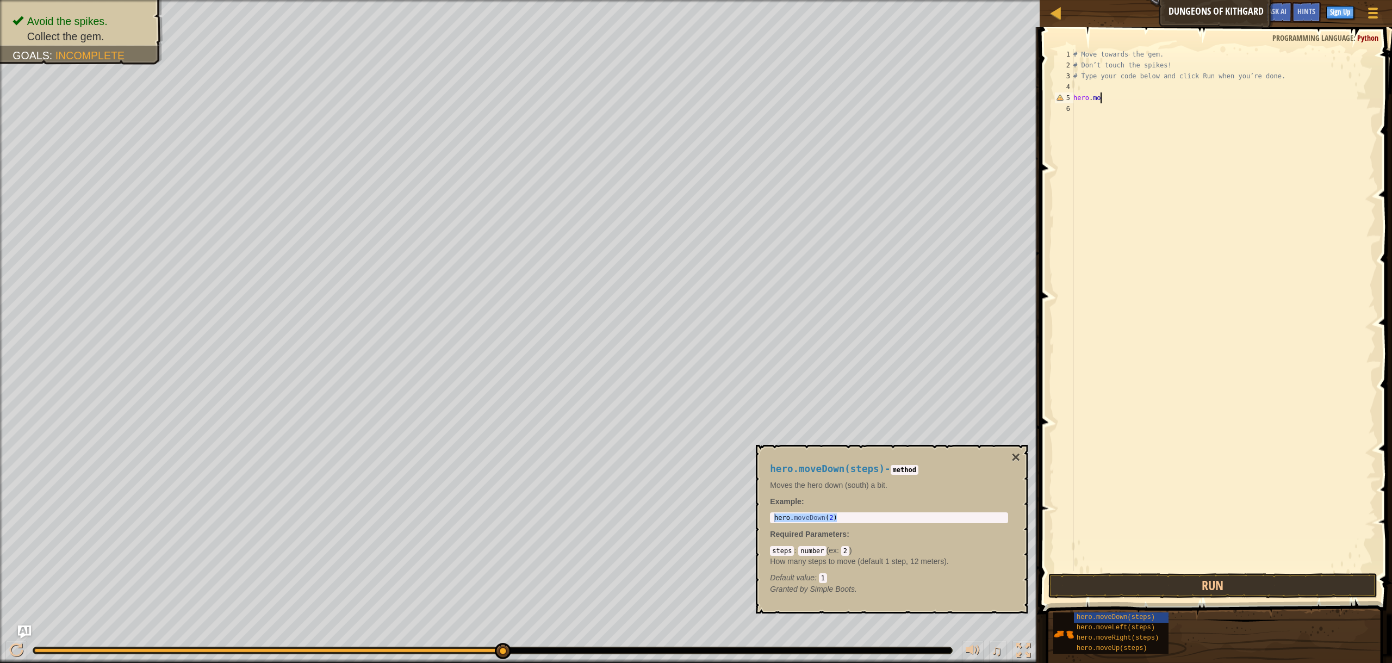
type textarea "h"
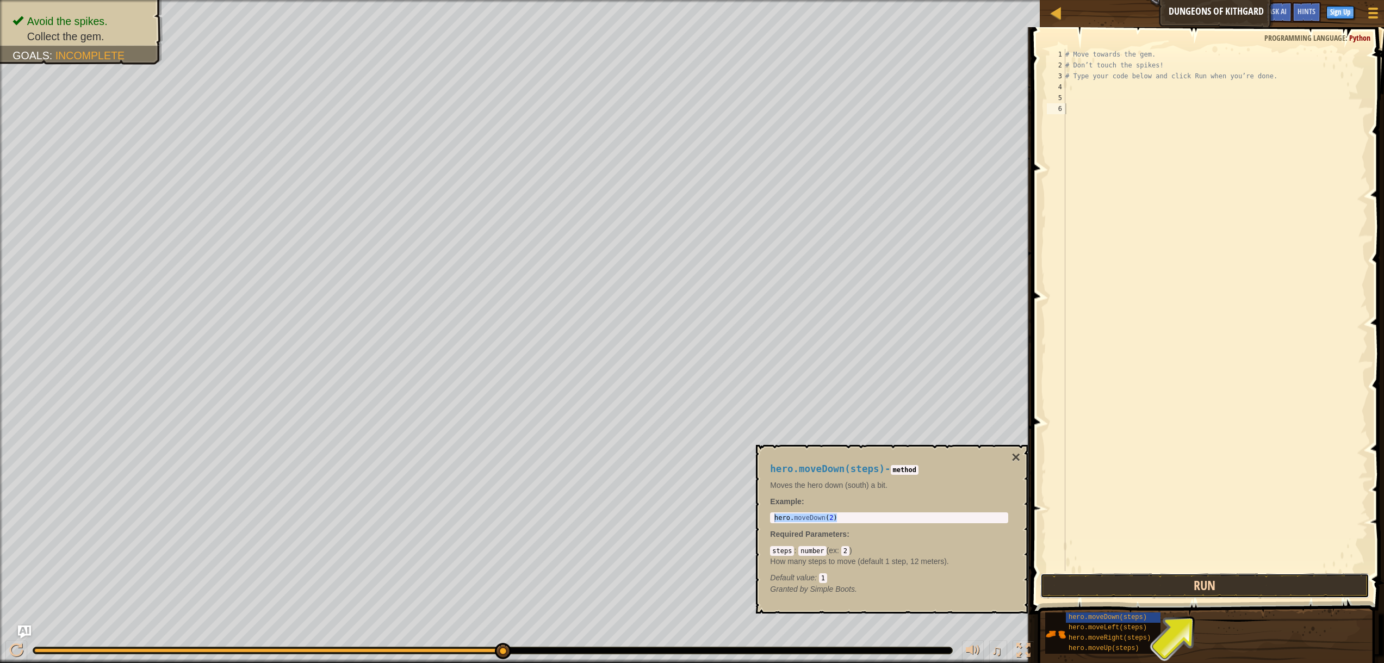
click at [1239, 583] on button "Run" at bounding box center [1204, 585] width 329 height 25
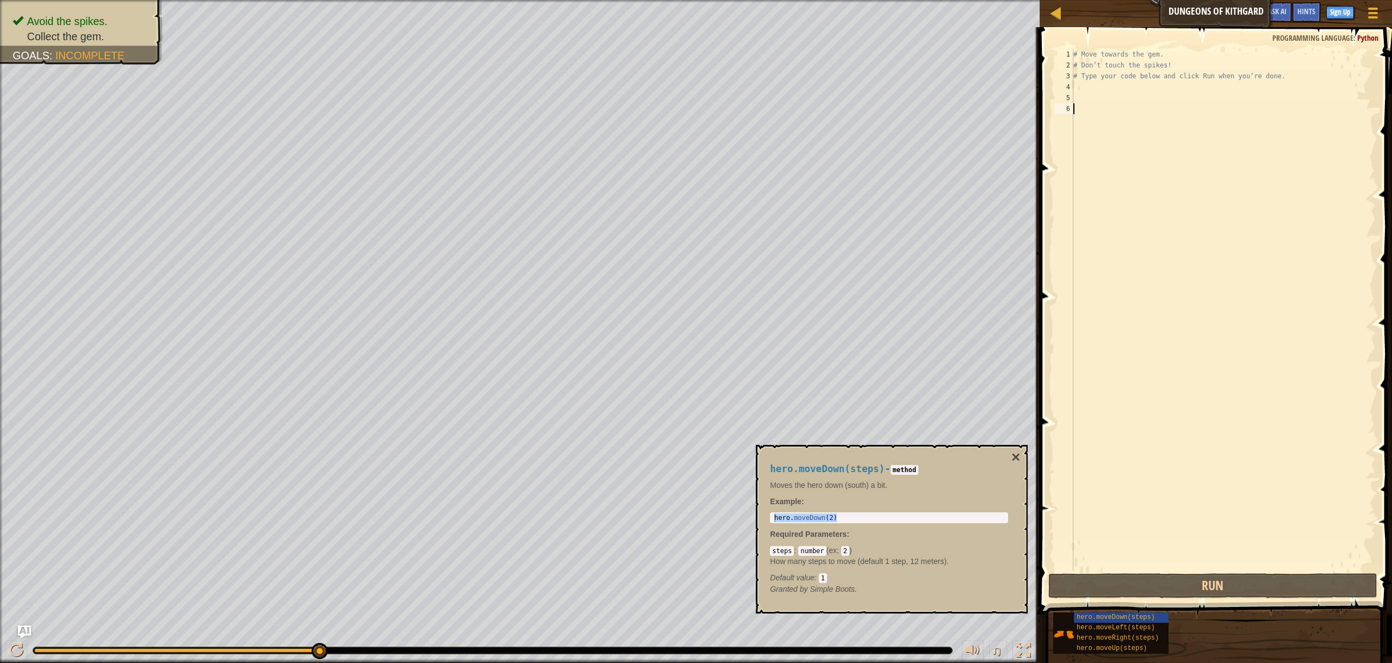
click at [1087, 99] on div "# Move towards the gem. # Don’t touch the spikes! # Type your code below and cl…" at bounding box center [1223, 321] width 304 height 544
type textarea "h"
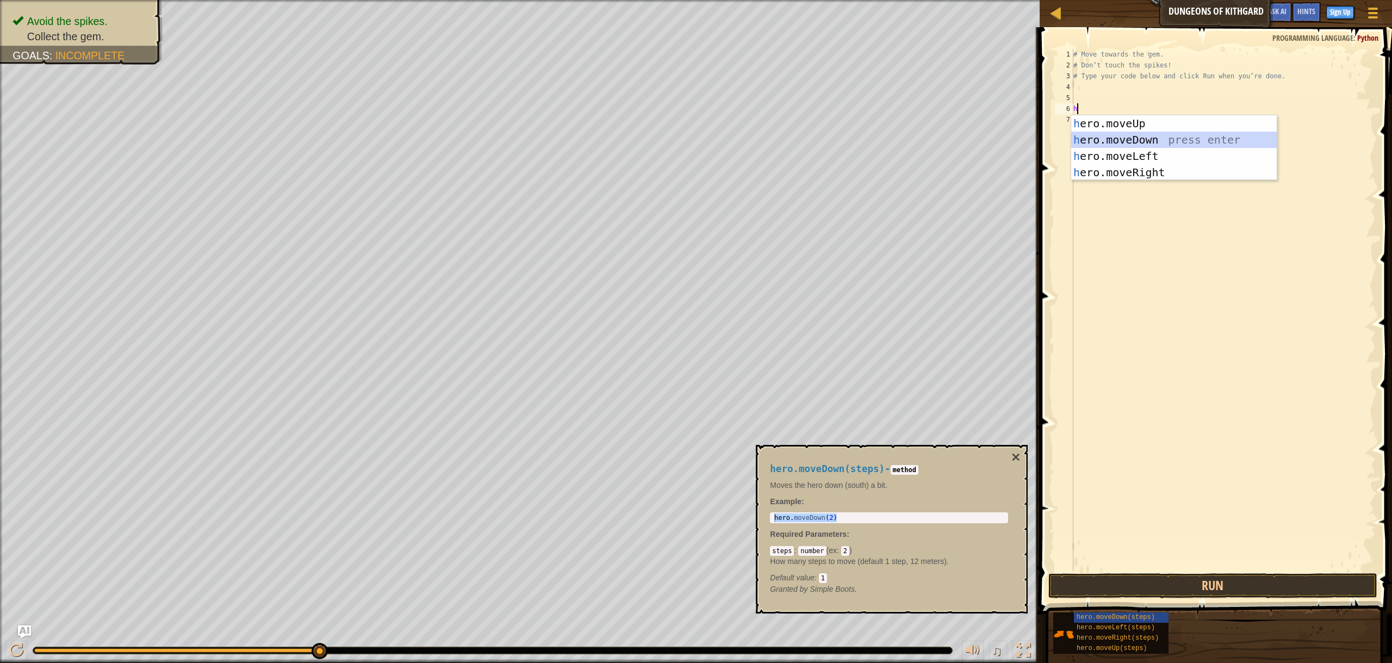
click at [1144, 142] on div "h ero.moveUp press enter h ero.moveDown press enter h ero.moveLeft press enter …" at bounding box center [1173, 164] width 205 height 98
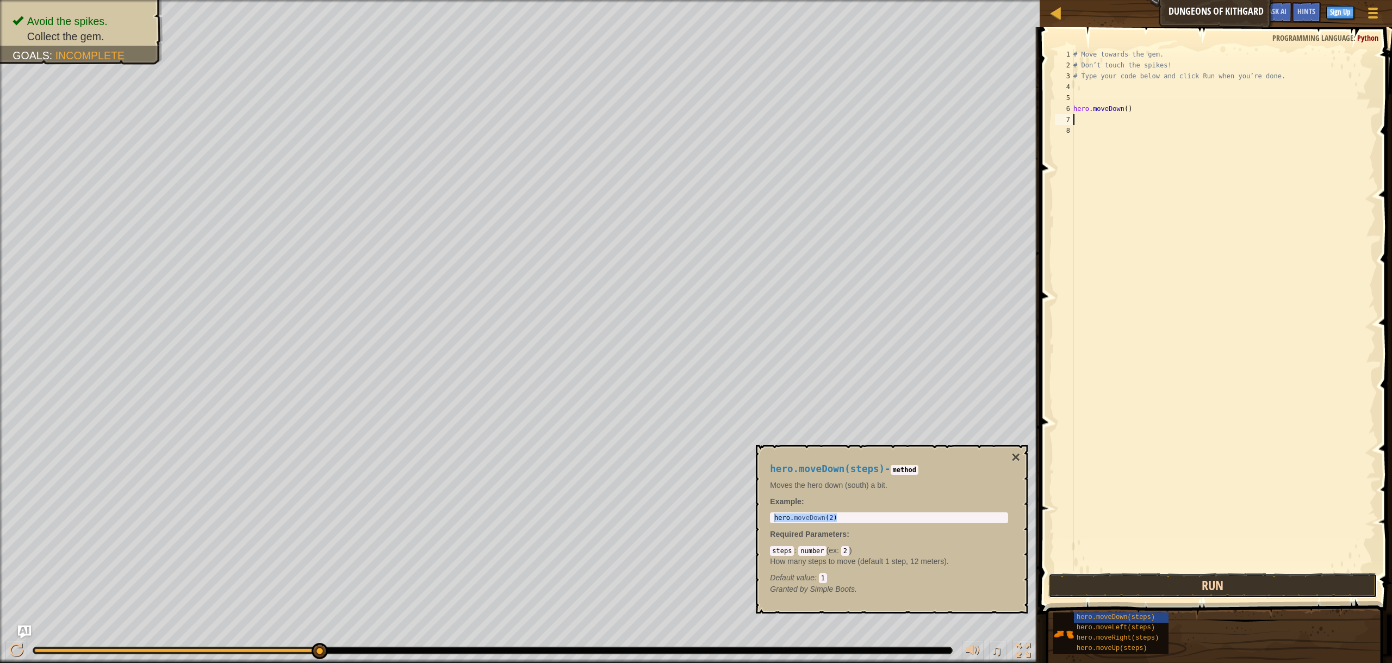
click at [1263, 581] on button "Run" at bounding box center [1212, 585] width 329 height 25
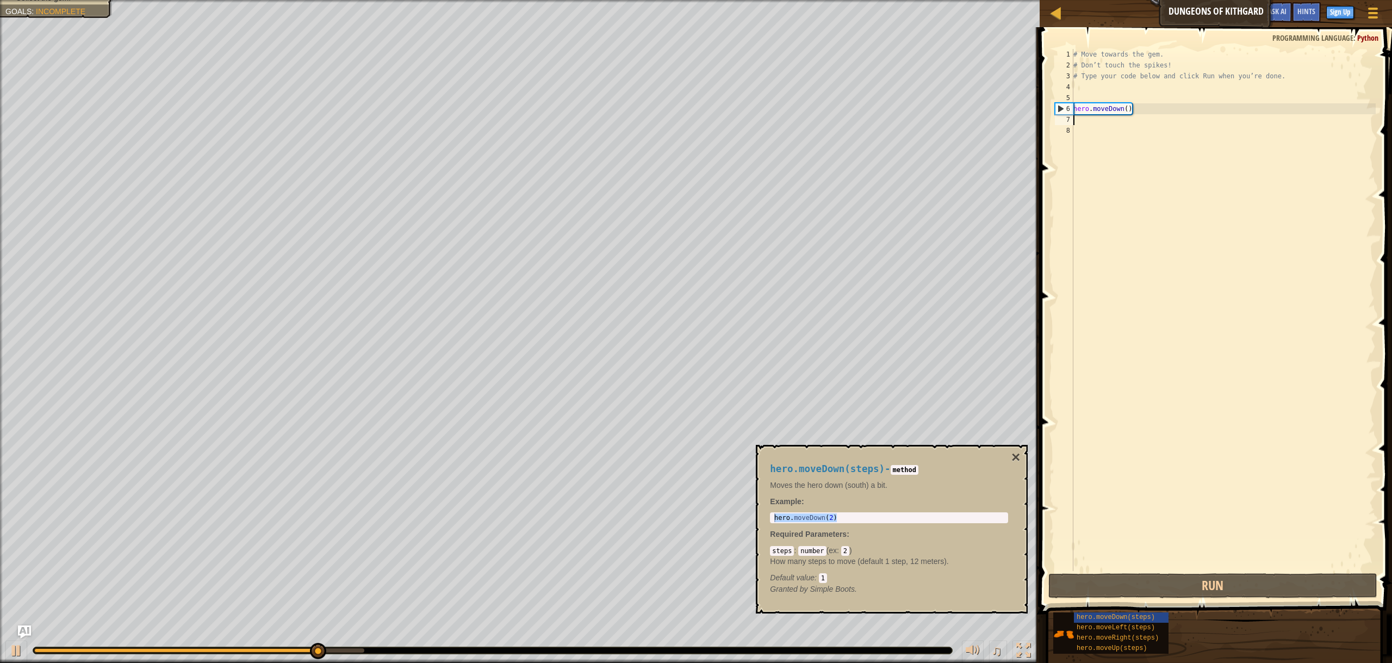
click at [1133, 111] on div "# Move towards the gem. # Don’t touch the spikes! # Type your code below and cl…" at bounding box center [1223, 321] width 304 height 544
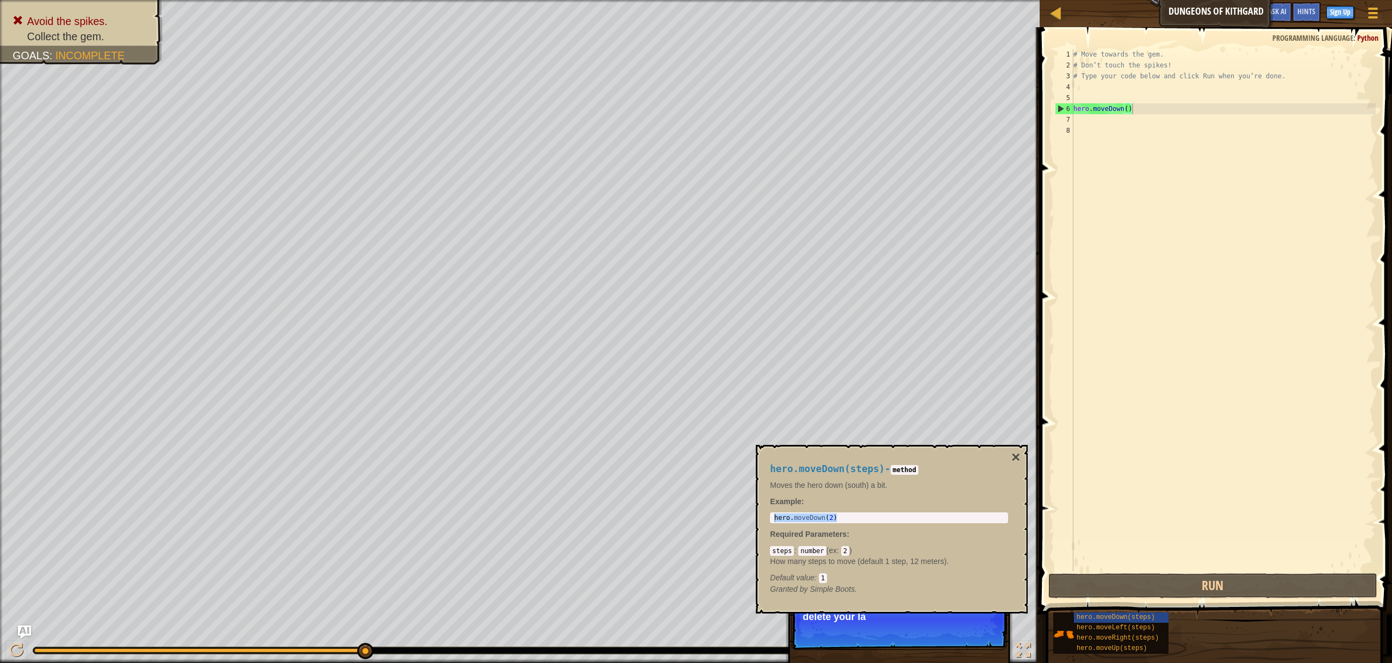
click at [970, 612] on div "hero.moveDown(steps) - method Moves the hero down (south) a bit. Example : hero…" at bounding box center [892, 529] width 272 height 169
click at [961, 638] on p "Skip (esc) Continue Your hero went the wrong way! Better delete your last [PERS…" at bounding box center [899, 619] width 216 height 61
click at [976, 643] on p "Skip (esc) Continue Your hero went the wrong way! Better delete your last line …" at bounding box center [899, 619] width 216 height 61
click at [948, 643] on div "Skip (esc) Continue" at bounding box center [956, 642] width 84 height 14
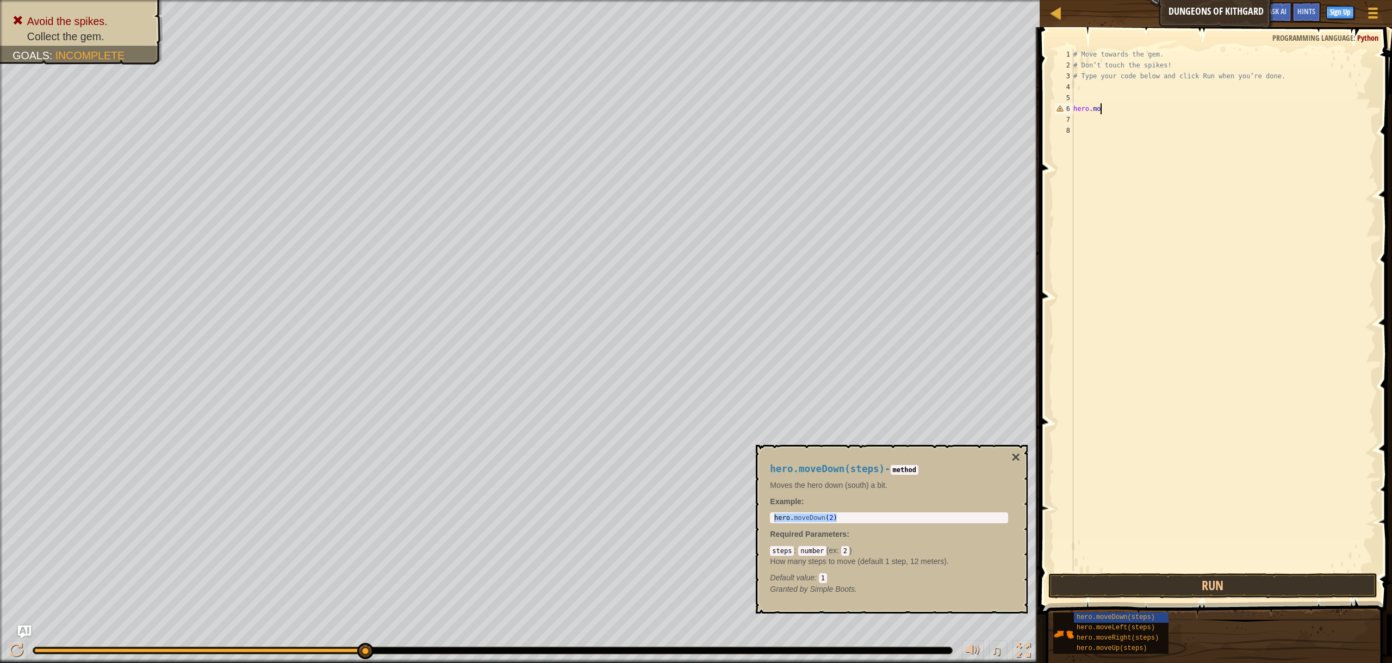
type textarea "h"
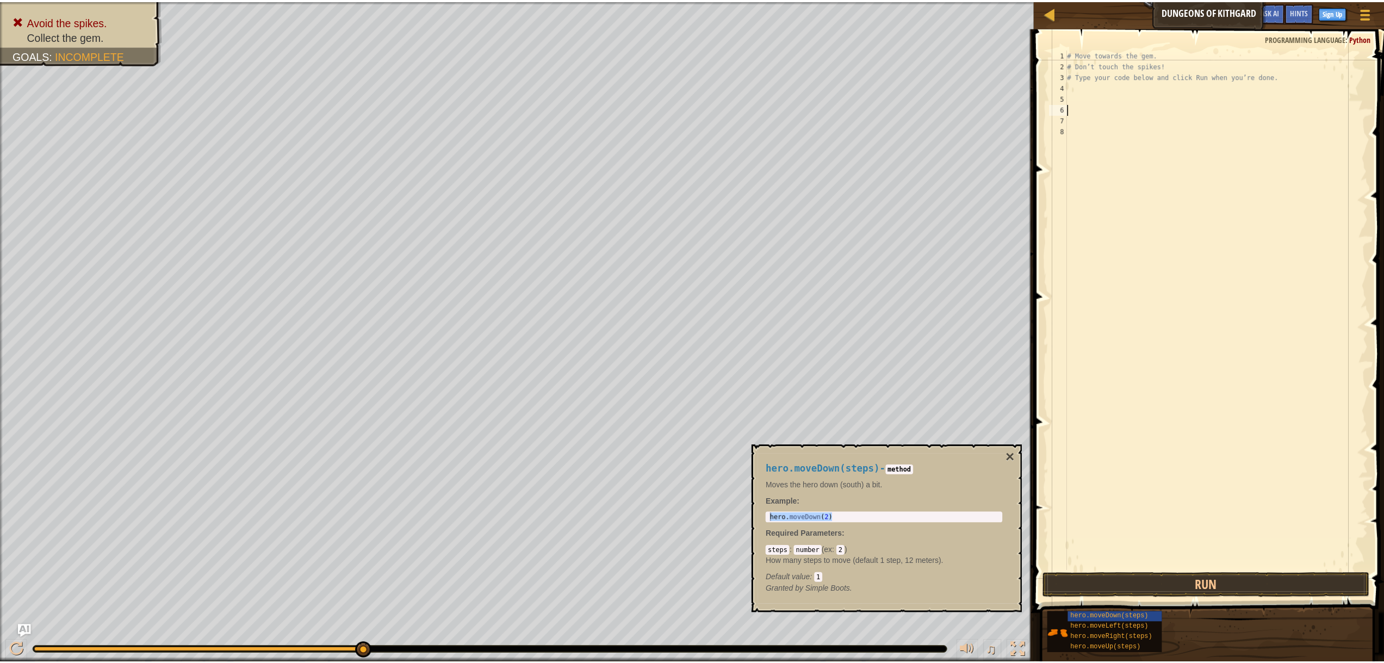
scroll to position [5, 3]
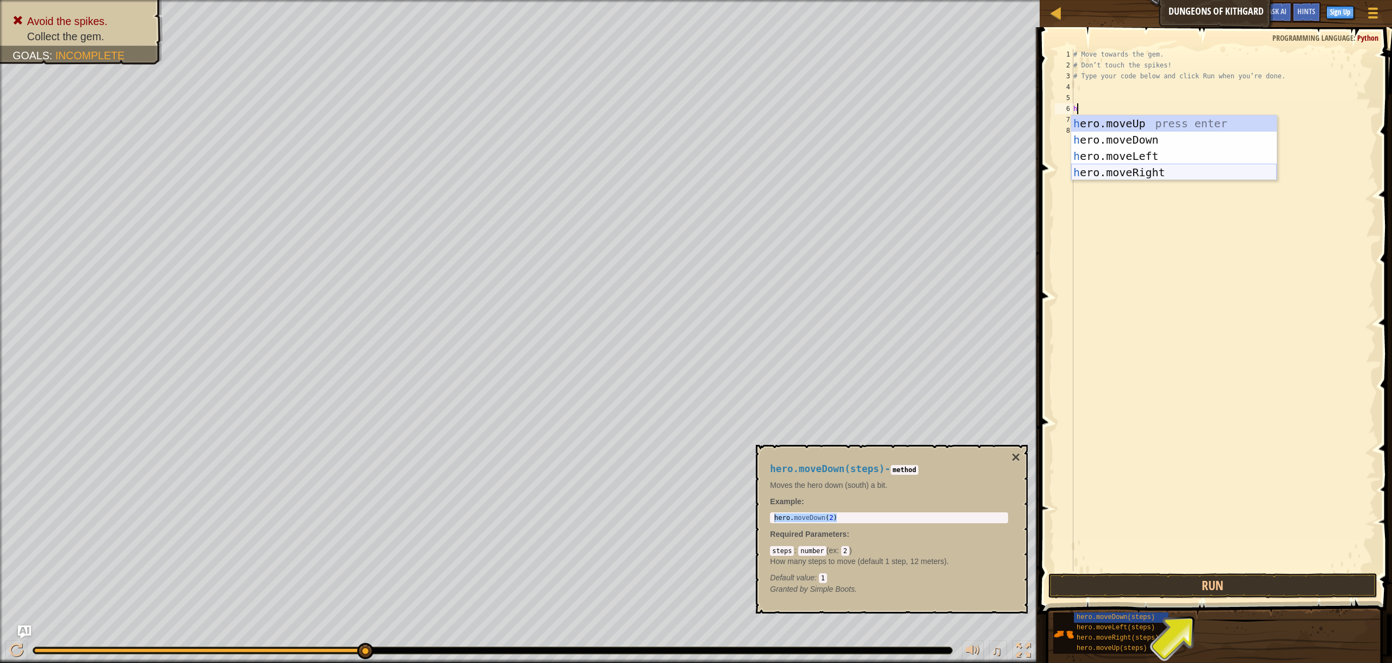
click at [1166, 176] on div "h ero.moveUp press enter h ero.moveDown press enter h ero.moveLeft press enter …" at bounding box center [1173, 164] width 205 height 98
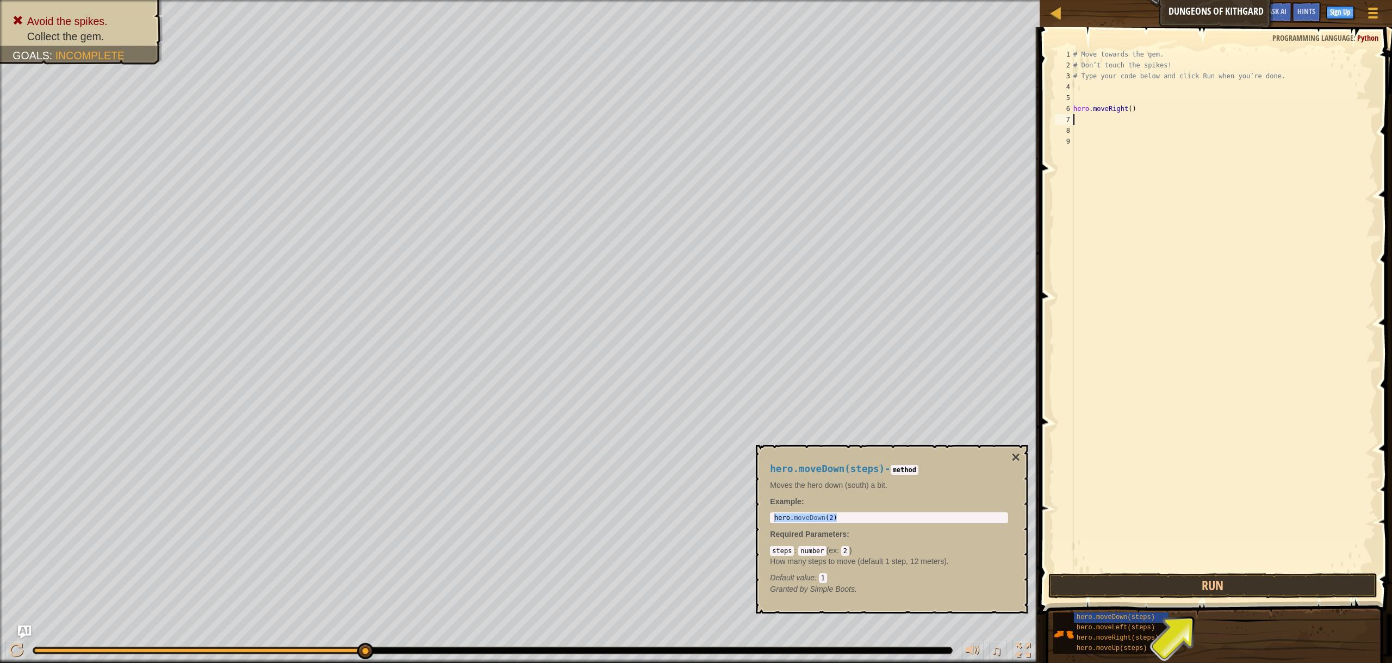
scroll to position [5, 0]
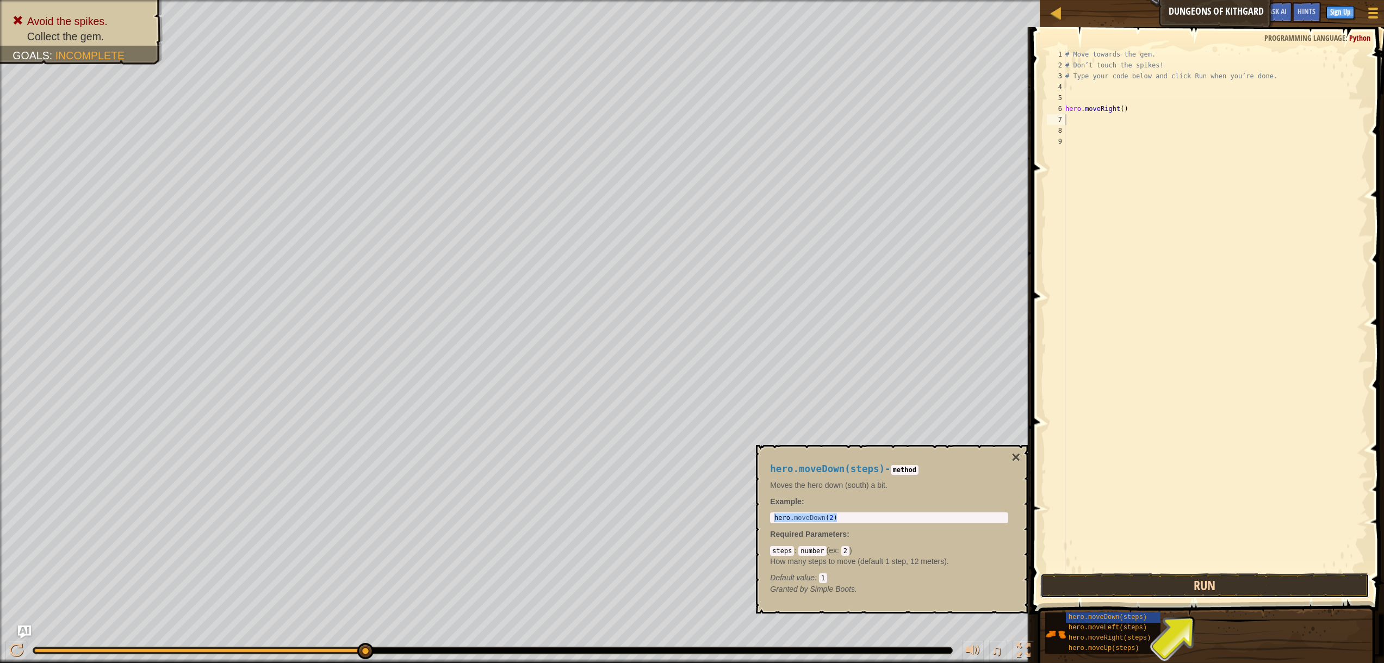
click at [1210, 597] on button "Run" at bounding box center [1204, 585] width 329 height 25
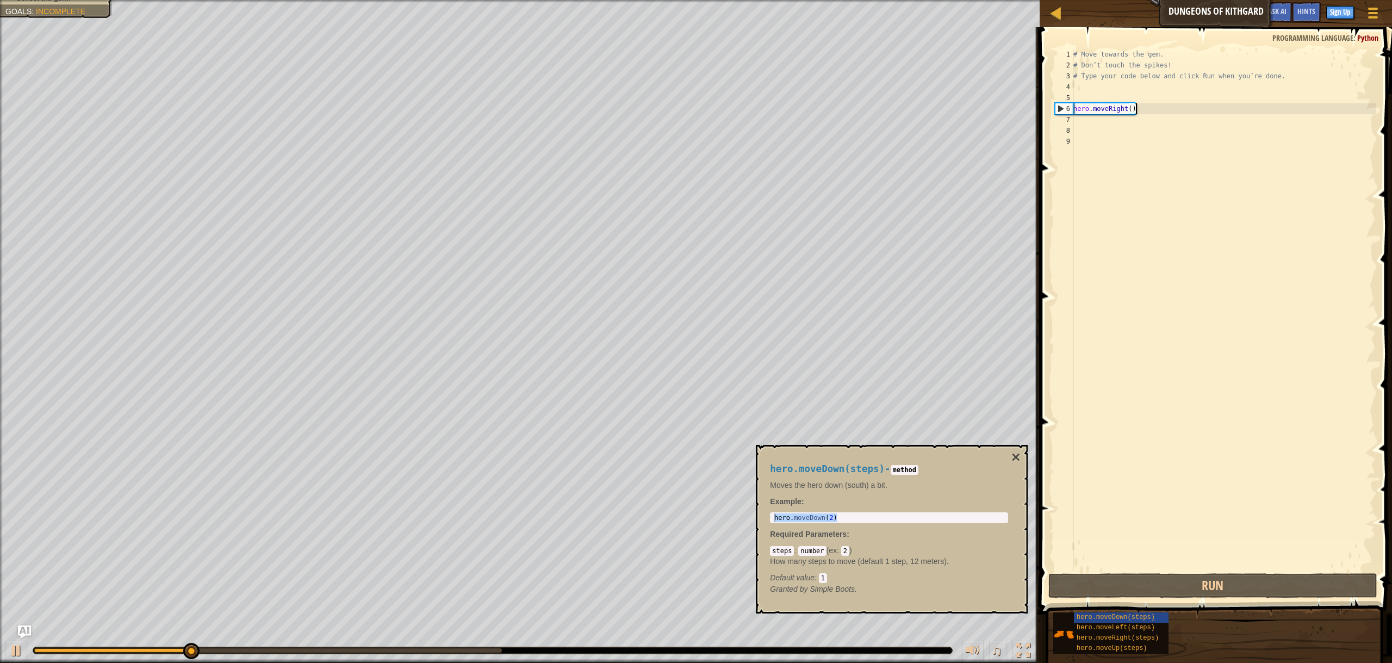
click at [1142, 113] on div "# Move towards the gem. # Don’t touch the spikes! # Type your code below and cl…" at bounding box center [1223, 321] width 304 height 544
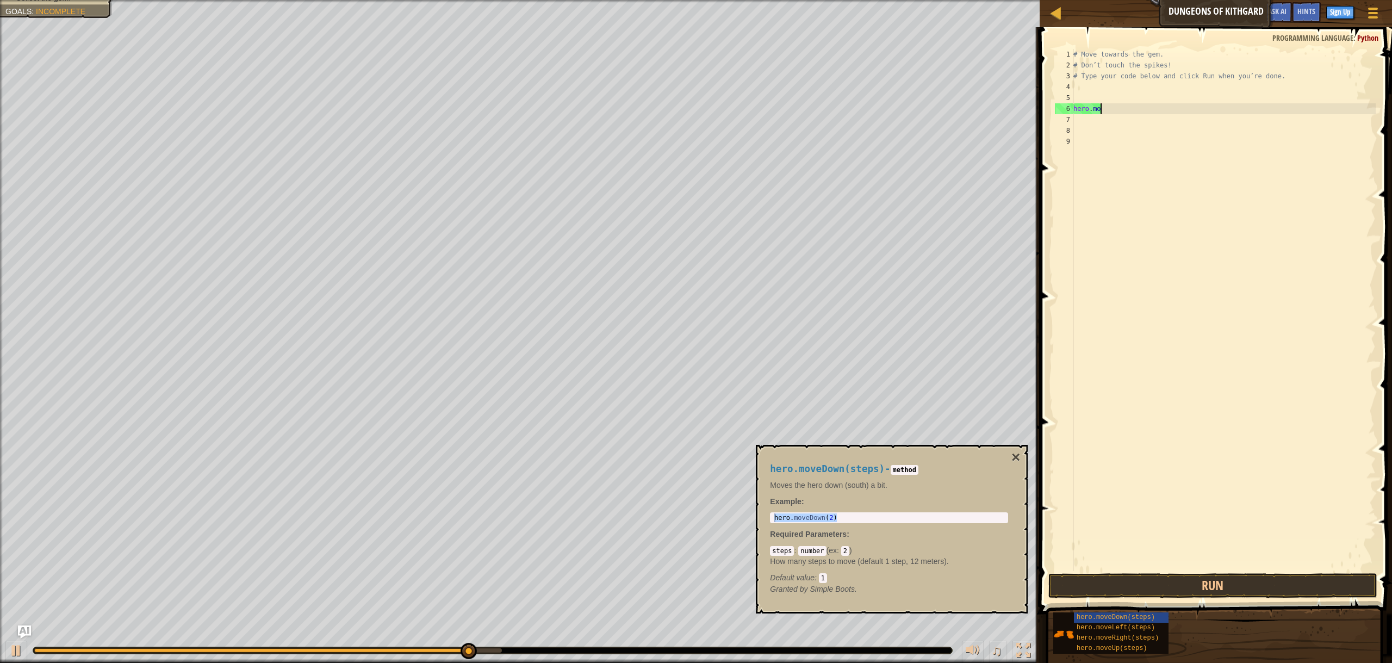
type textarea "h"
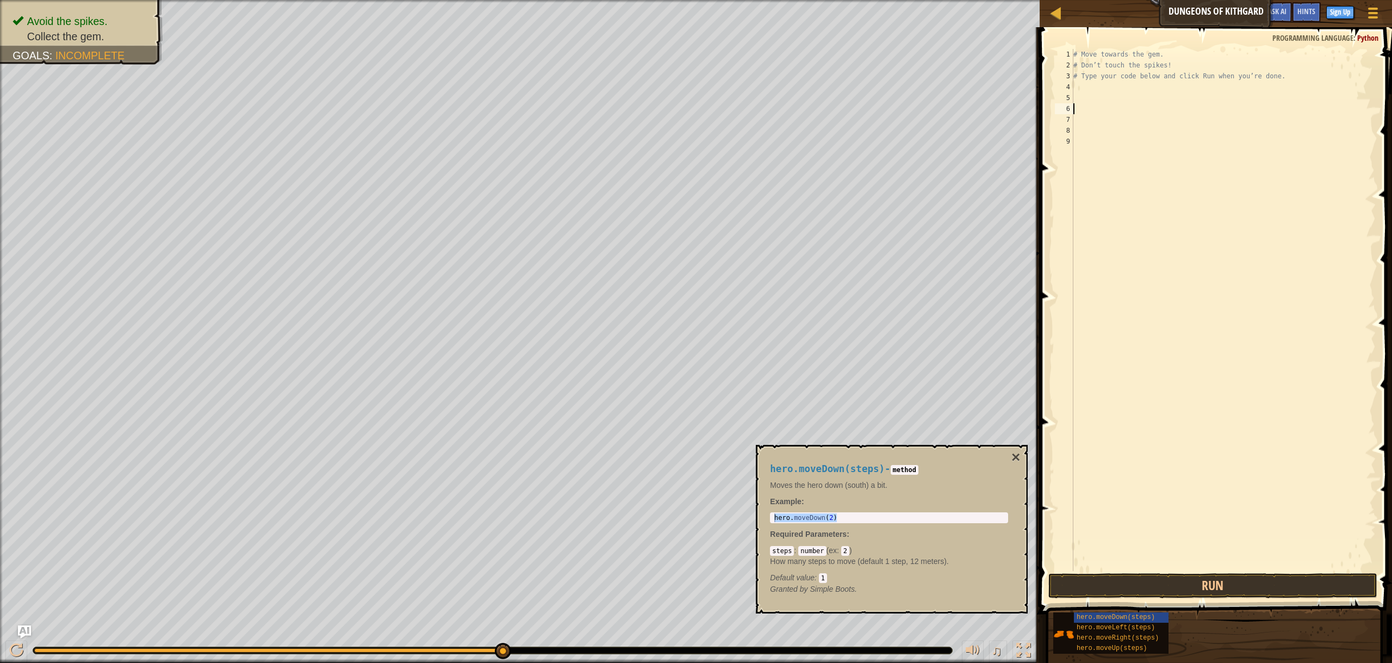
type textarea "h"
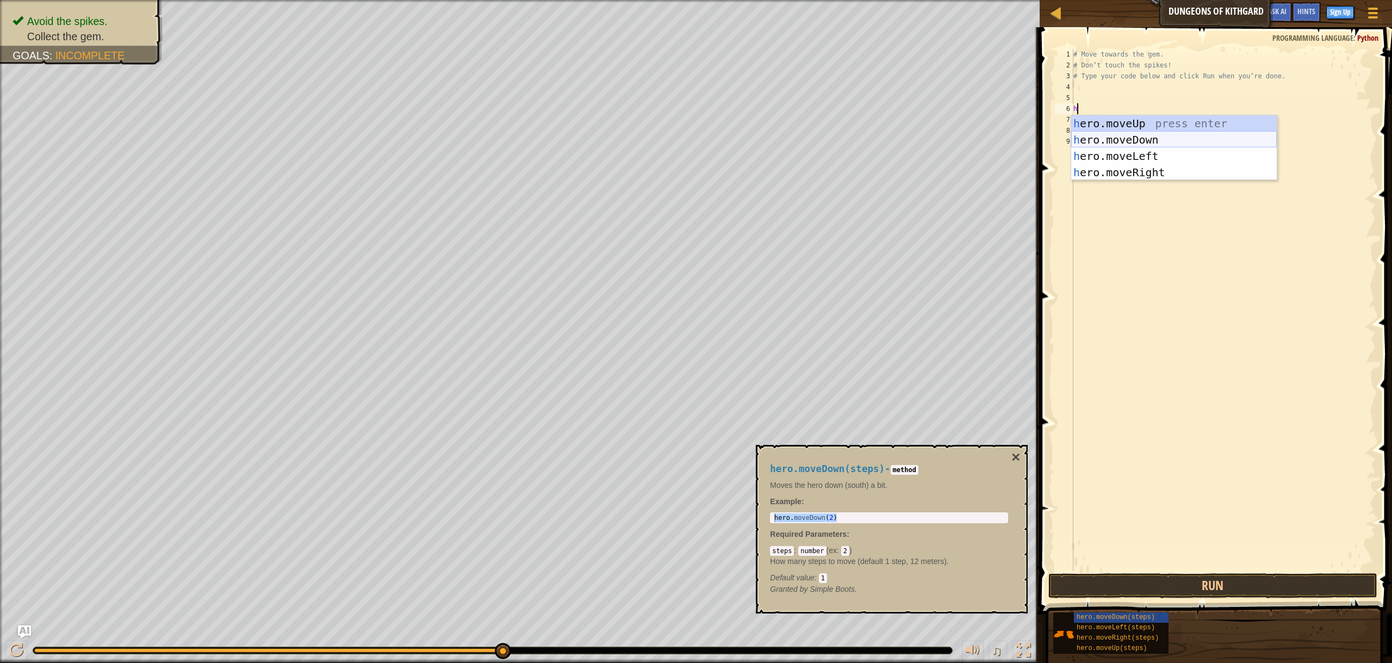
click at [1137, 147] on div "h ero.moveUp press enter h ero.moveDown press enter h ero.moveLeft press enter …" at bounding box center [1173, 164] width 205 height 98
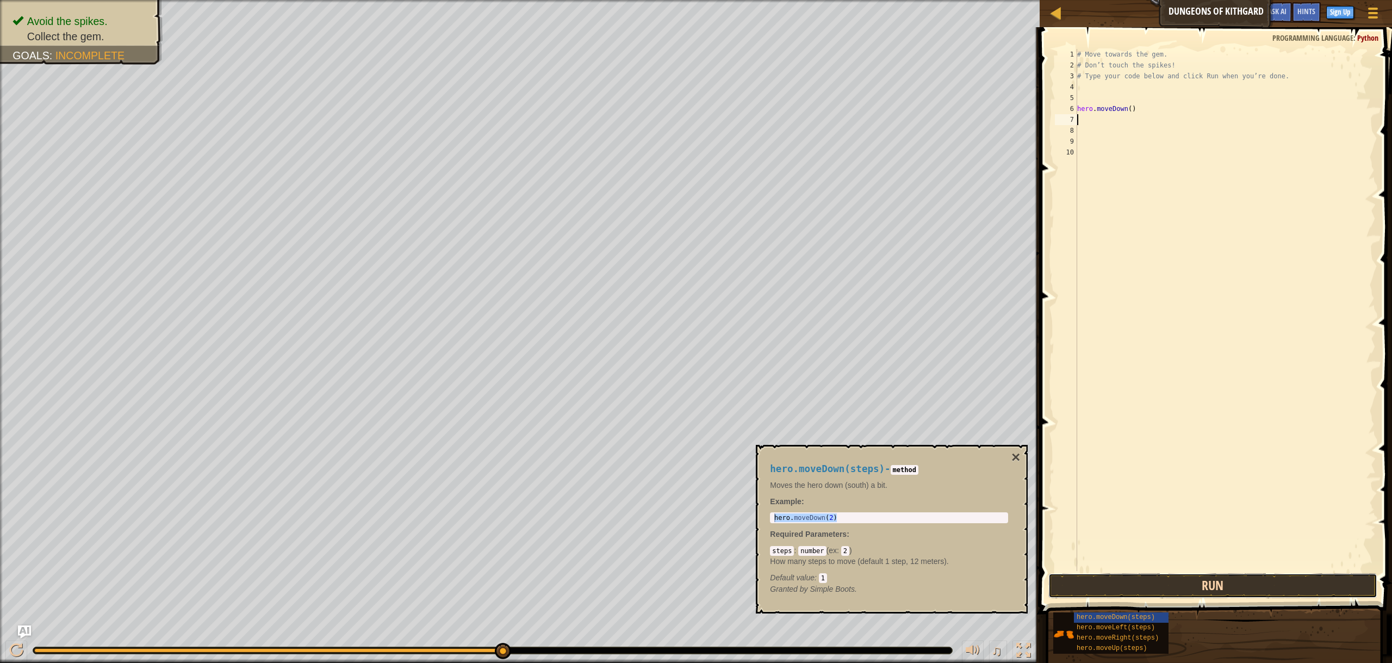
click at [1284, 594] on button "Run" at bounding box center [1212, 585] width 329 height 25
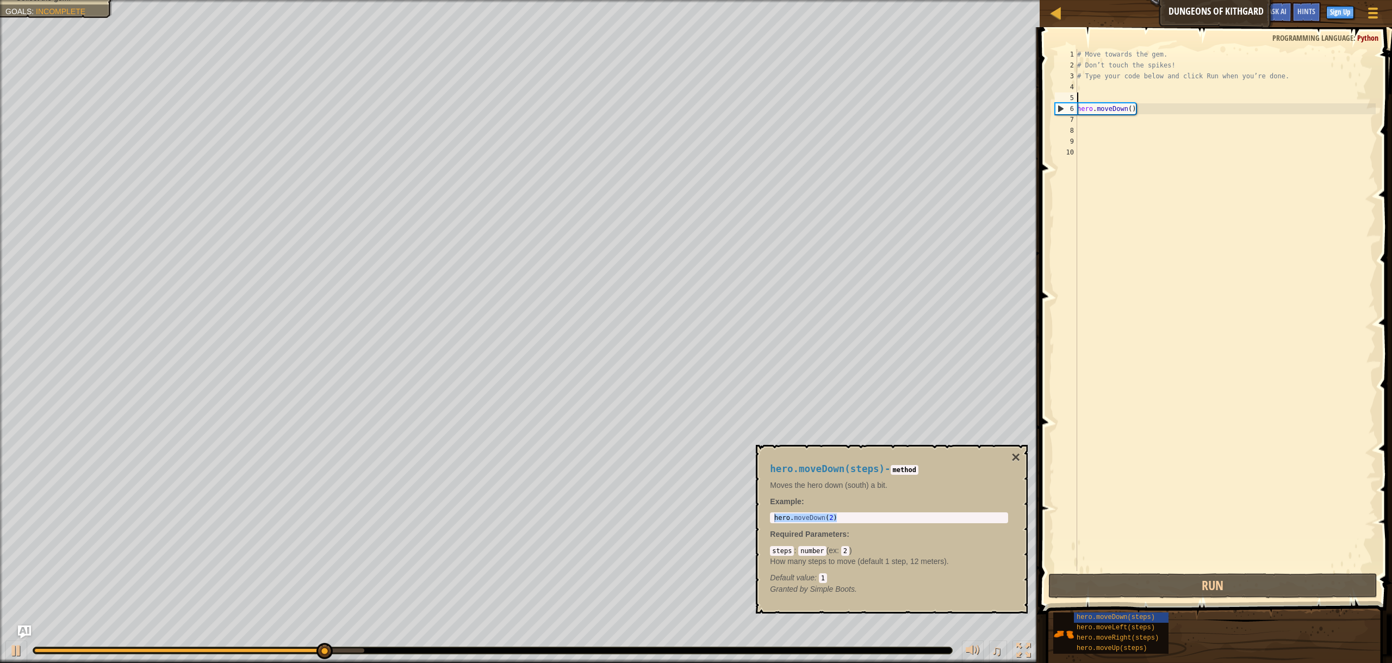
click at [1141, 103] on div "# Move towards the gem. # Don’t touch the spikes! # Type your code below and cl…" at bounding box center [1225, 321] width 301 height 544
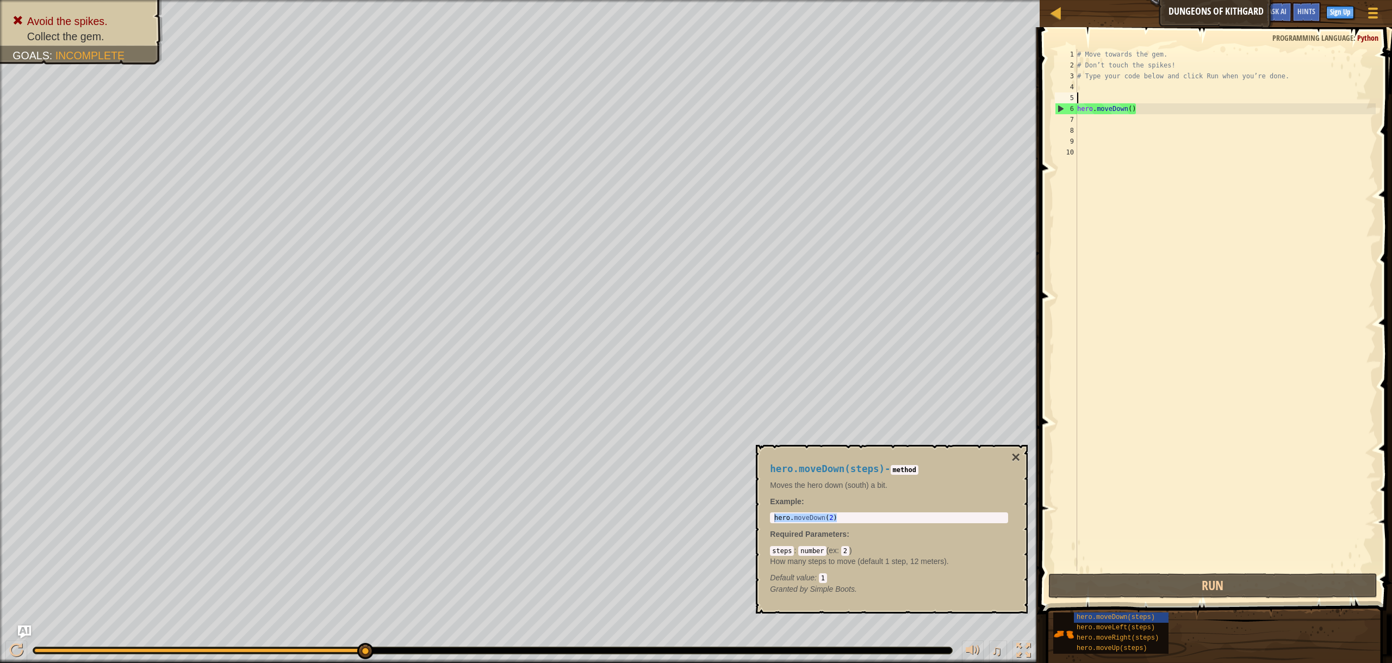
click at [1118, 94] on div "# Move towards the gem. # Don’t touch the spikes! # Type your code below and cl…" at bounding box center [1225, 321] width 301 height 544
click at [1117, 90] on div "# Move towards the gem. # Don’t touch the spikes! # Type your code below and cl…" at bounding box center [1225, 321] width 301 height 544
type textarea "h"
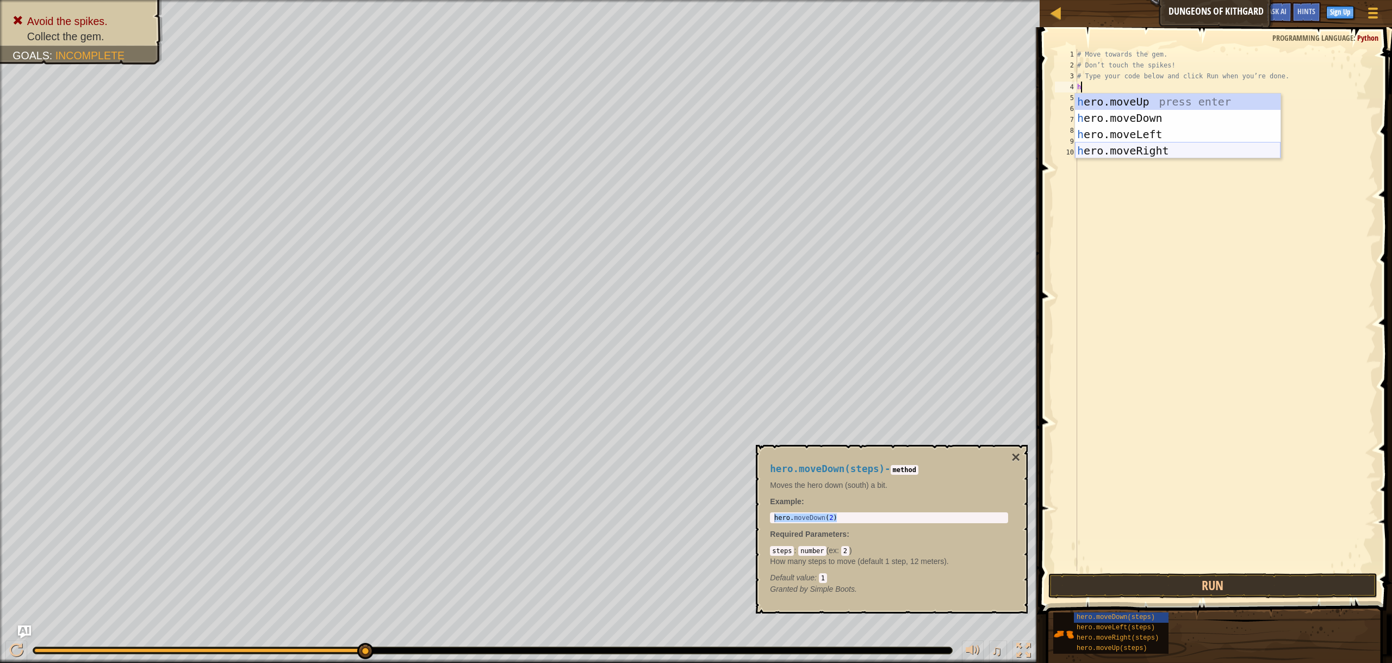
click at [1180, 151] on div "h ero.moveUp press enter h ero.moveDown press enter h ero.moveLeft press enter …" at bounding box center [1177, 143] width 205 height 98
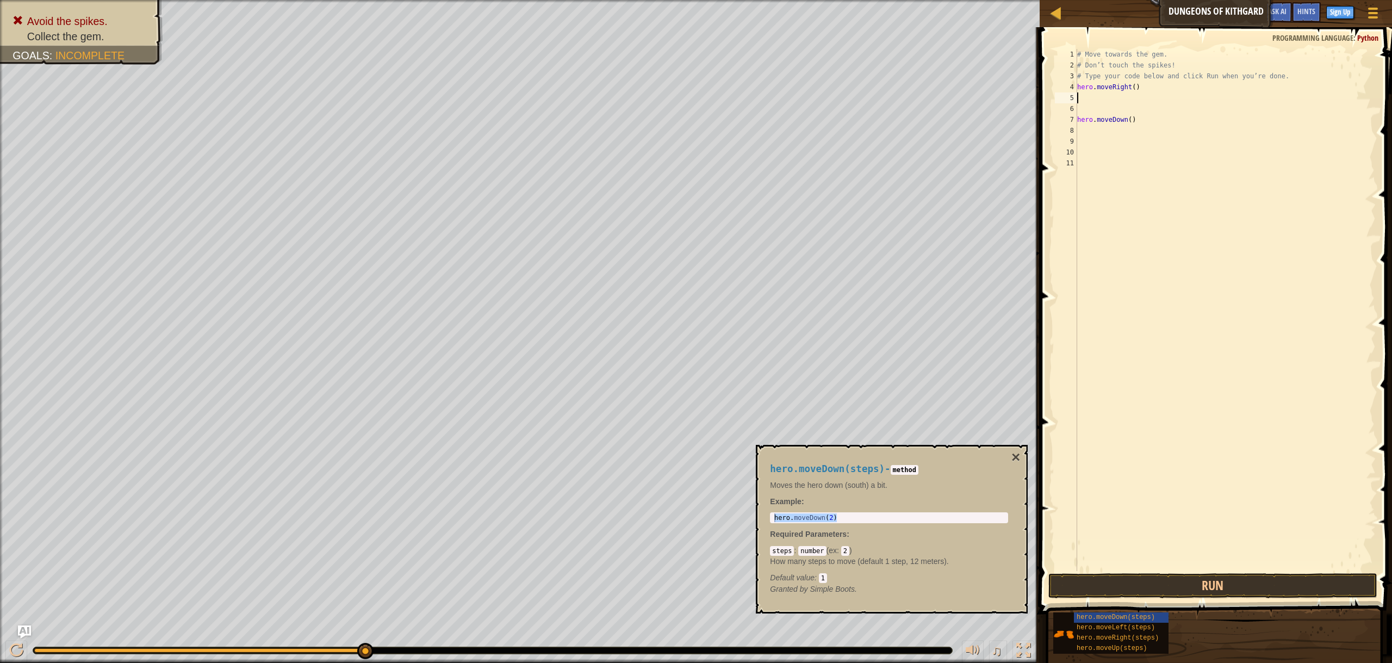
scroll to position [5, 0]
click at [1151, 105] on div "# Move towards the gem. # Don’t touch the spikes! # Type your code below and cl…" at bounding box center [1225, 321] width 301 height 544
click at [1146, 98] on div "# Move towards the gem. # Don’t touch the spikes! # Type your code below and cl…" at bounding box center [1225, 321] width 301 height 544
type textarea "h"
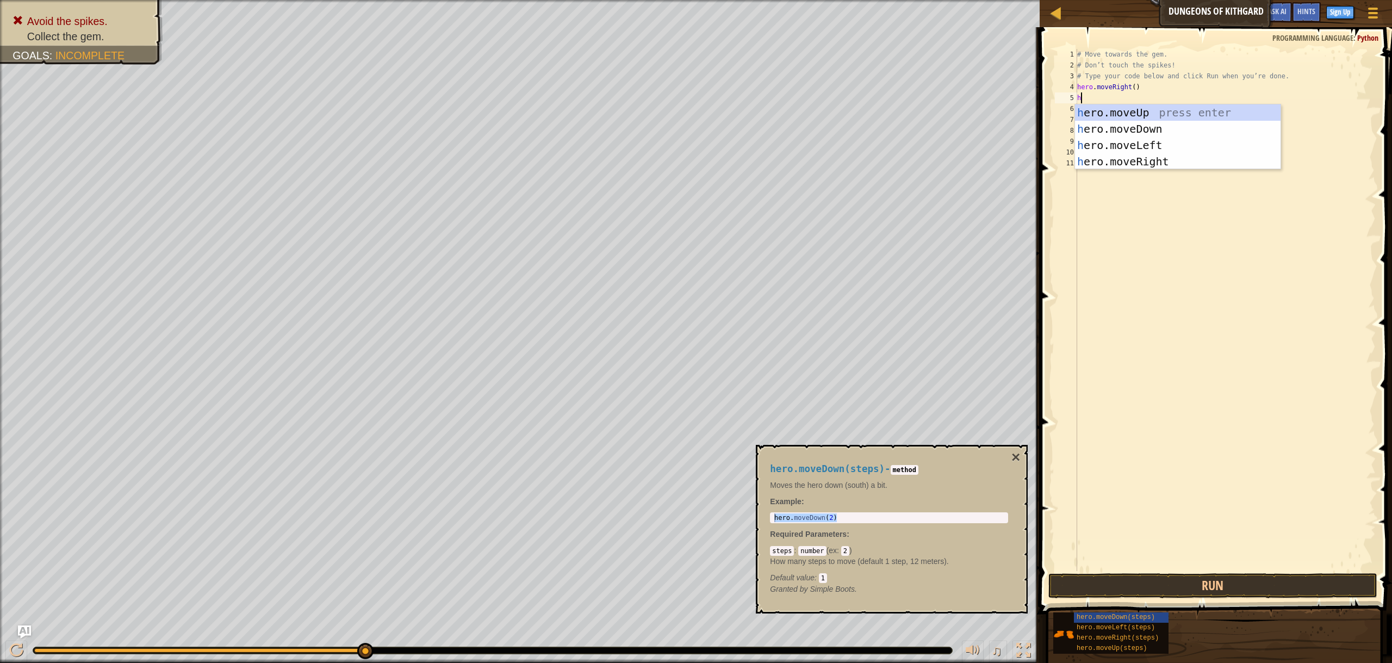
scroll to position [5, 3]
click at [1147, 129] on div "h ero.moveUp press enter h ero.moveDown press enter h ero.moveLeft press enter …" at bounding box center [1177, 153] width 205 height 98
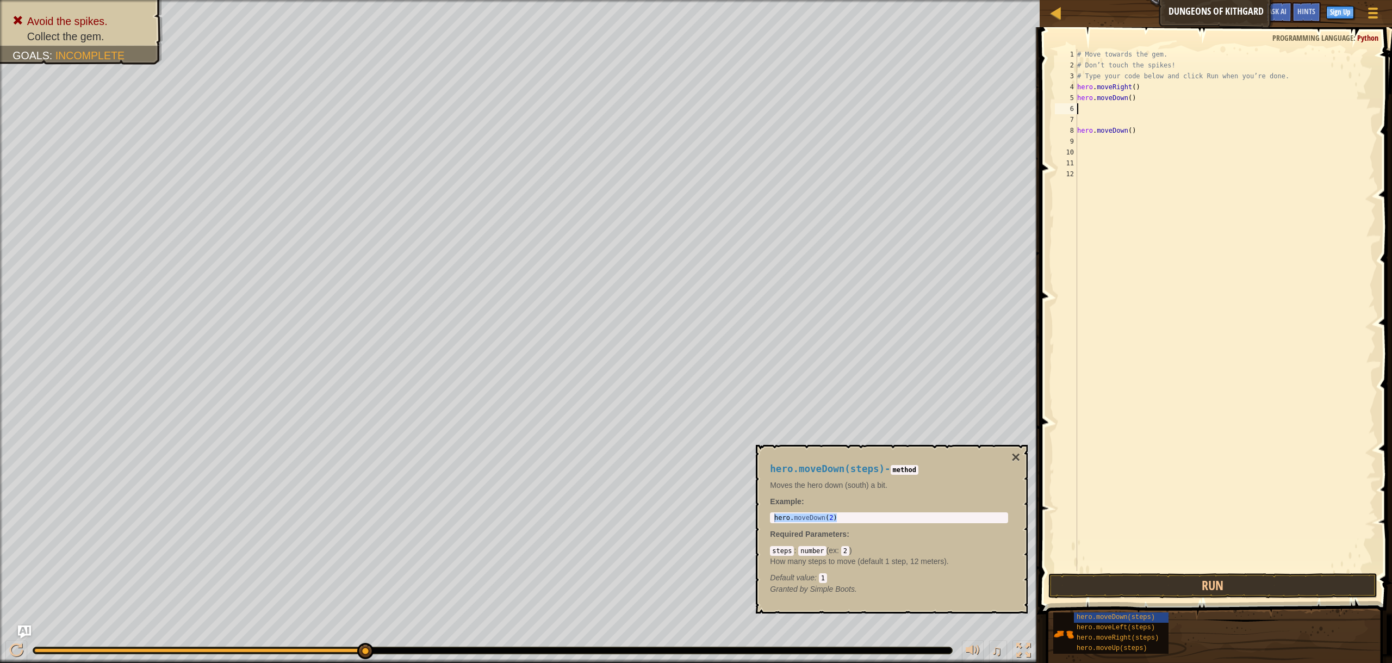
scroll to position [5, 0]
click at [1136, 114] on div "# Move towards the gem. # Don’t touch the spikes! # Type your code below and cl…" at bounding box center [1225, 321] width 301 height 544
click at [1127, 108] on div "# Move towards the gem. # Don’t touch the spikes! # Type your code below and cl…" at bounding box center [1225, 321] width 301 height 544
click at [1144, 122] on div "# Move towards the gem. # Don’t touch the spikes! # Type your code below and cl…" at bounding box center [1225, 321] width 301 height 544
click at [1145, 127] on div "# Move towards the gem. # Don’t touch the spikes! # Type your code below and cl…" at bounding box center [1225, 321] width 301 height 544
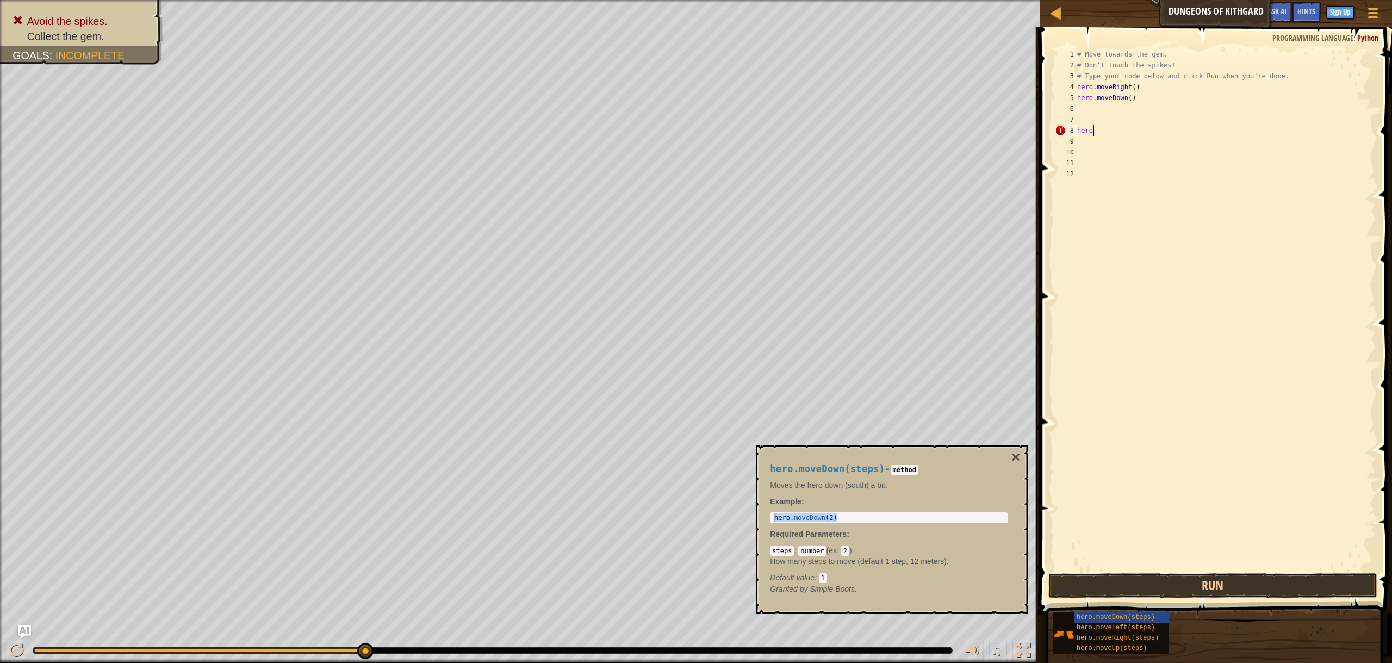
type textarea "h"
click at [1234, 596] on button "Run" at bounding box center [1212, 585] width 329 height 25
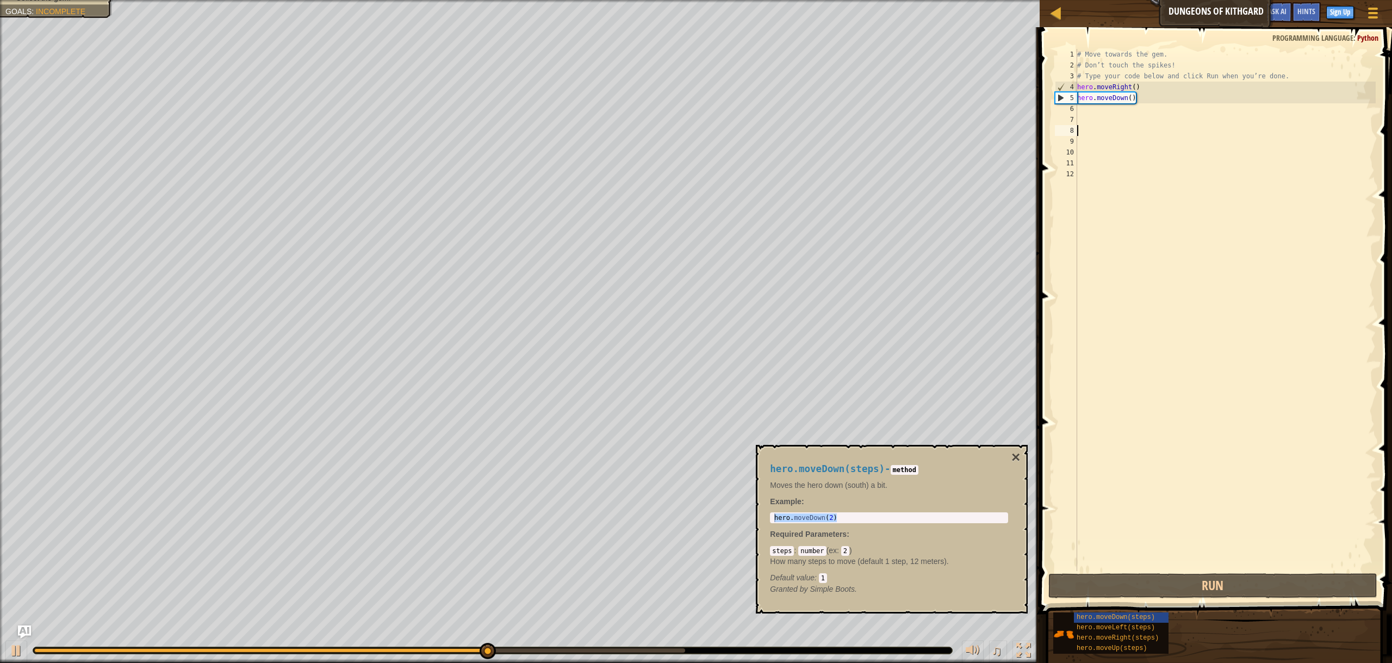
click at [1092, 113] on div "# Move towards the gem. # Don’t touch the spikes! # Type your code below and cl…" at bounding box center [1225, 321] width 301 height 544
type textarea "h"
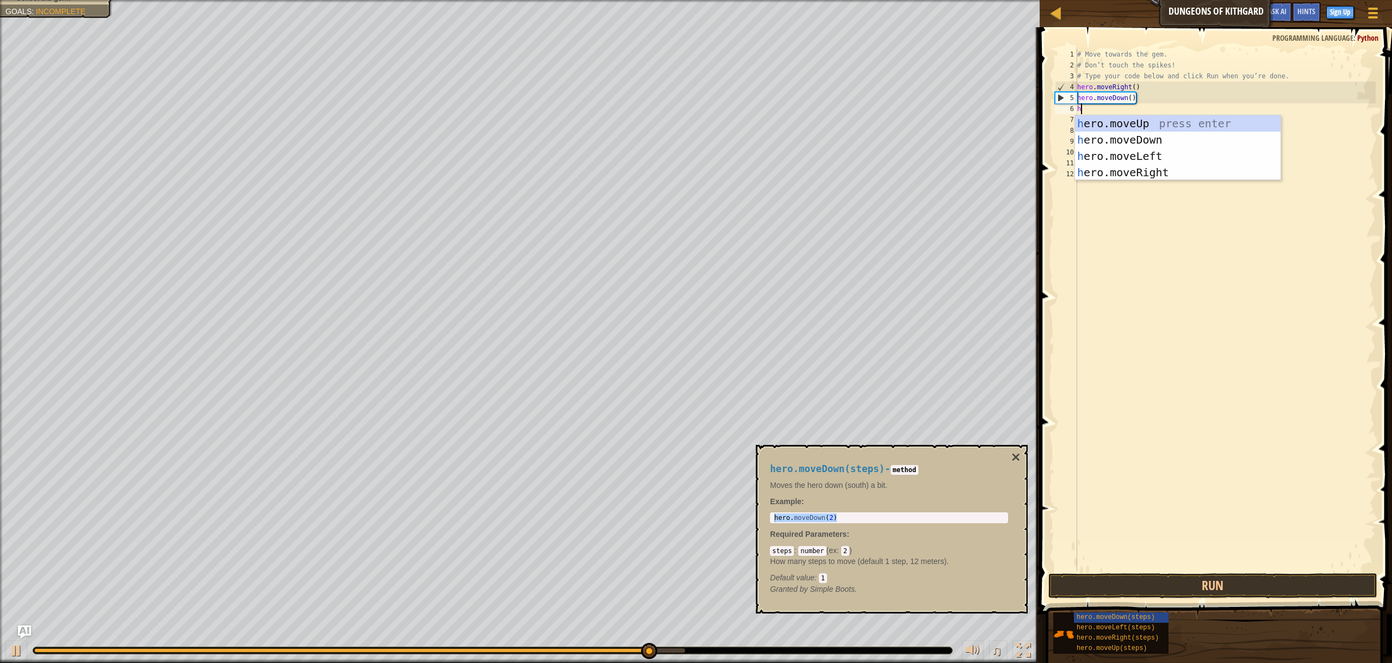
scroll to position [5, 3]
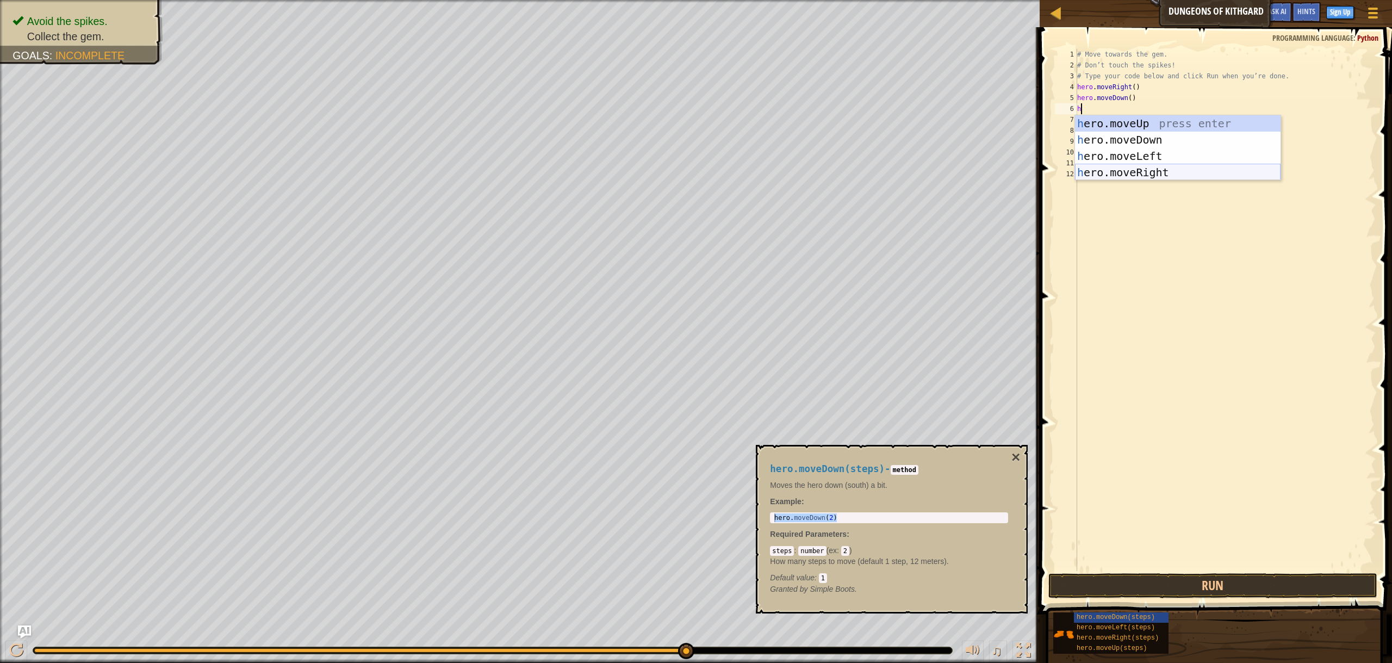
click at [1169, 175] on div "h ero.moveUp press enter h ero.moveDown press enter h ero.moveLeft press enter …" at bounding box center [1177, 164] width 205 height 98
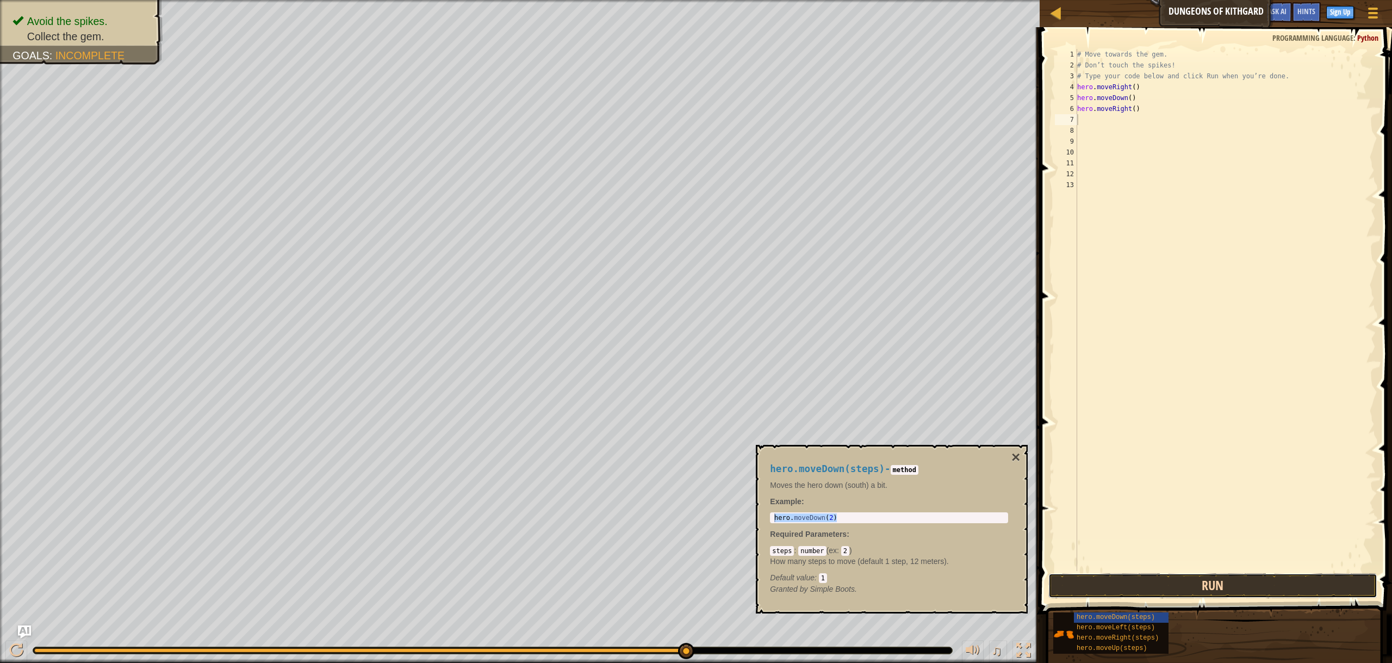
click at [1263, 584] on button "Run" at bounding box center [1212, 585] width 329 height 25
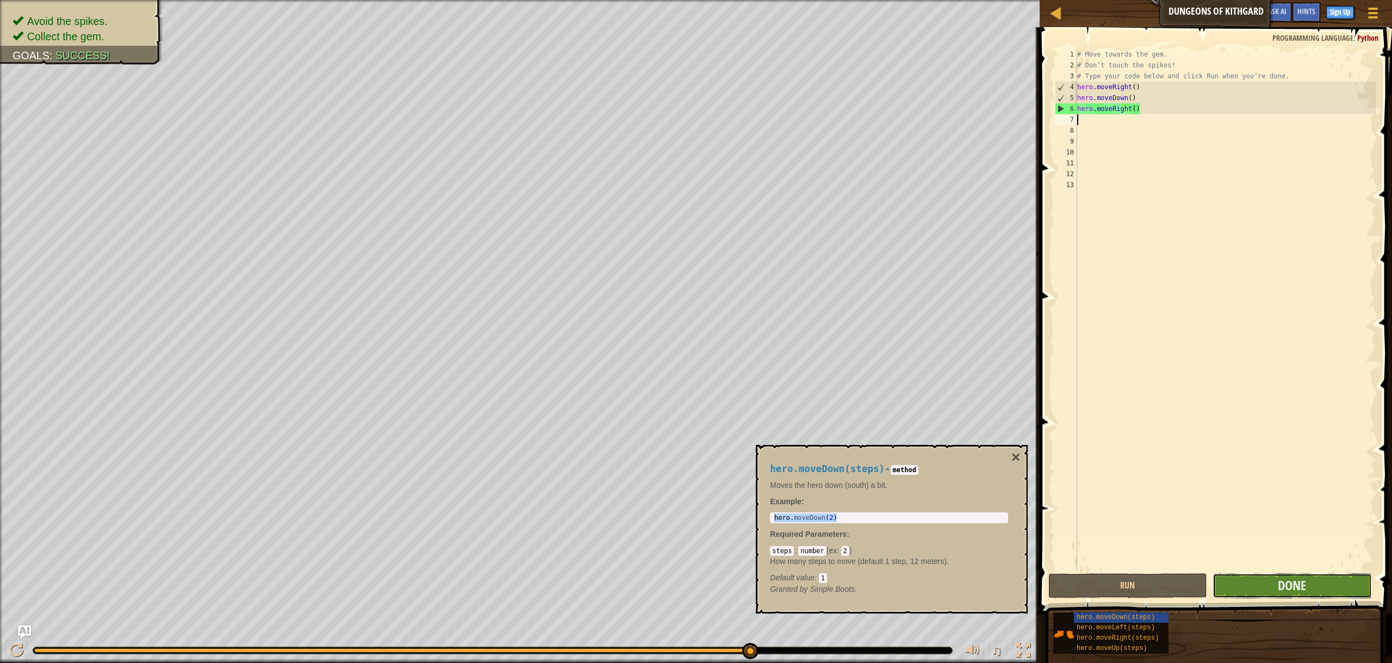
click at [1330, 585] on button "Done" at bounding box center [1291, 585] width 159 height 25
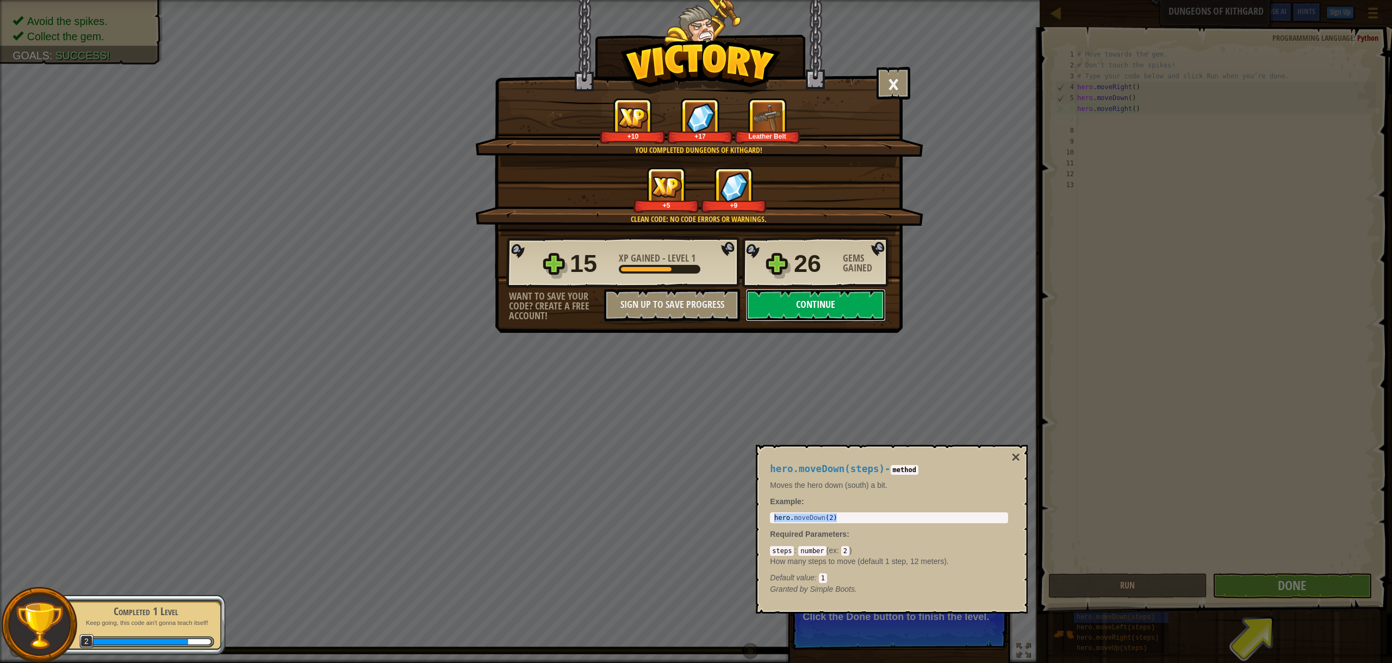
click at [792, 305] on button "Continue" at bounding box center [815, 305] width 140 height 33
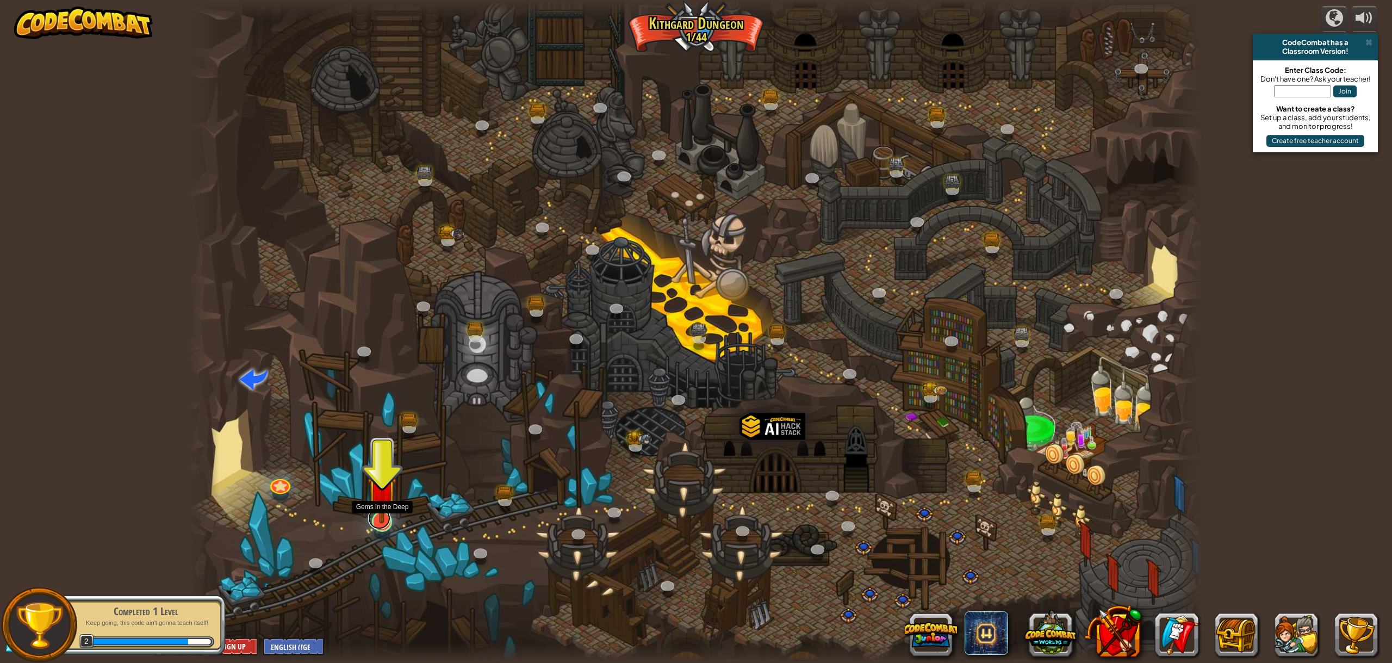
click at [377, 526] on link at bounding box center [379, 518] width 22 height 22
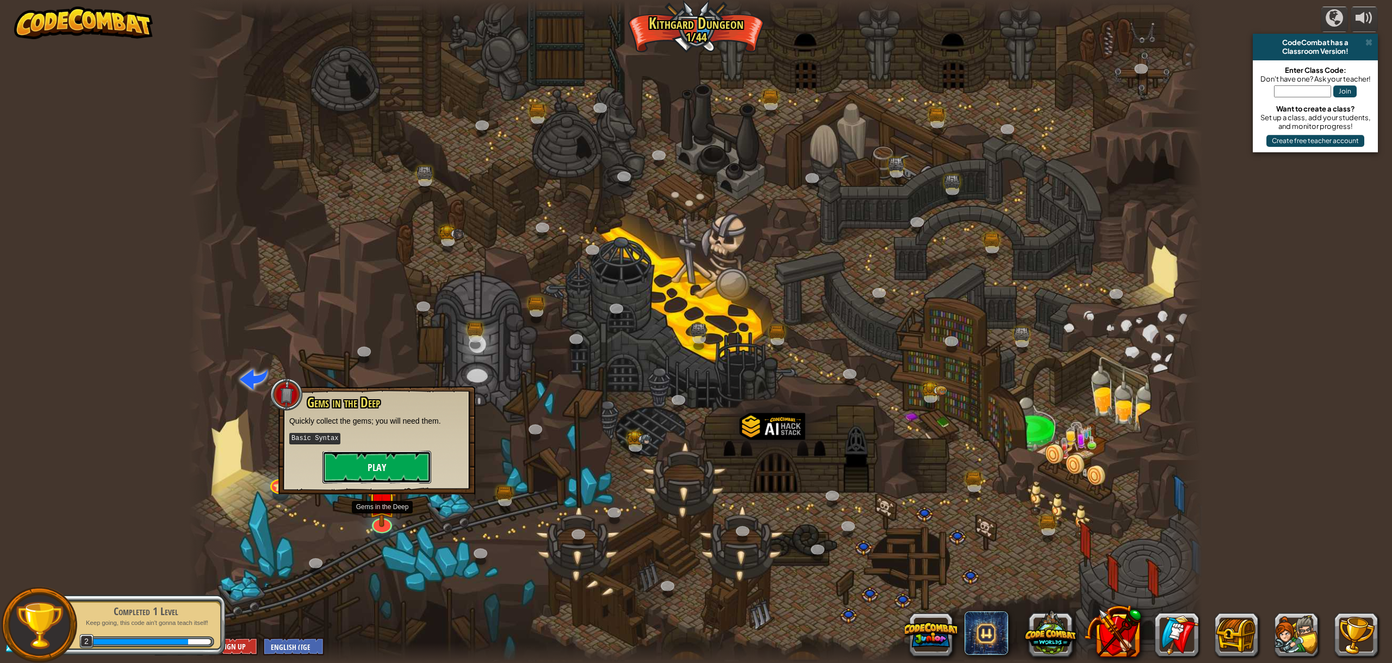
click at [357, 470] on button "Play" at bounding box center [376, 467] width 109 height 33
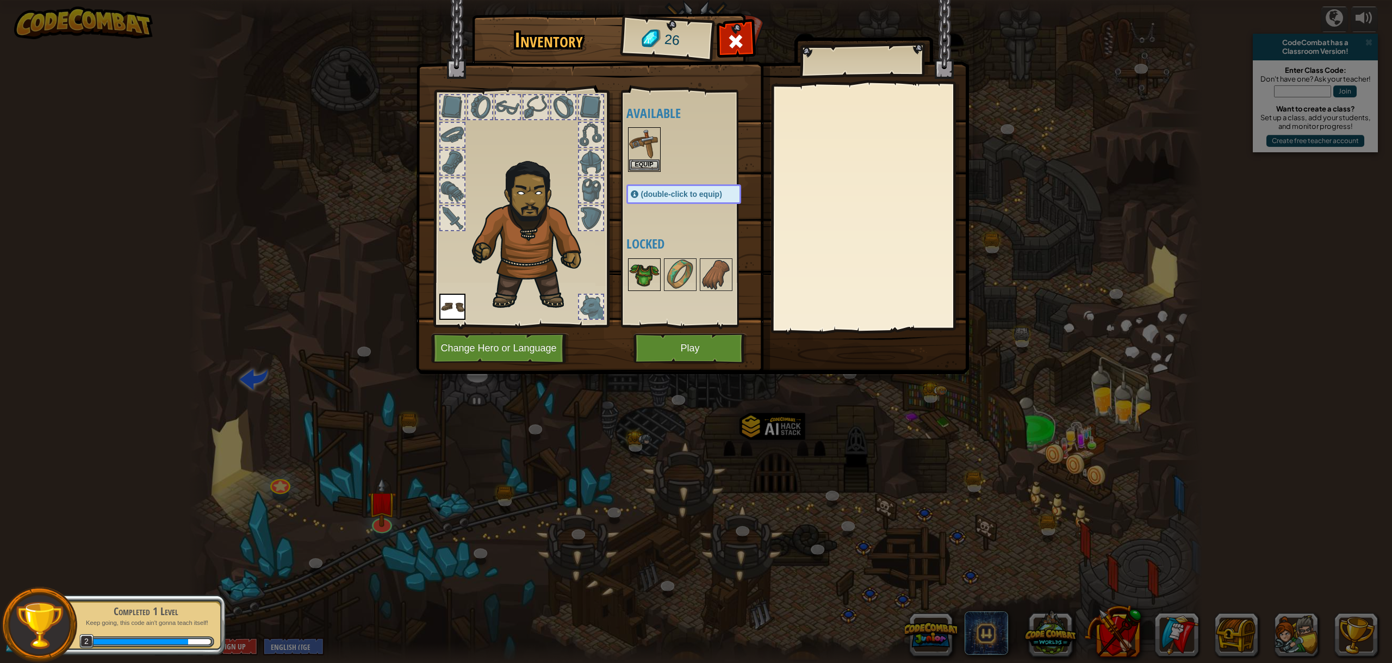
click at [640, 273] on img at bounding box center [644, 274] width 30 height 30
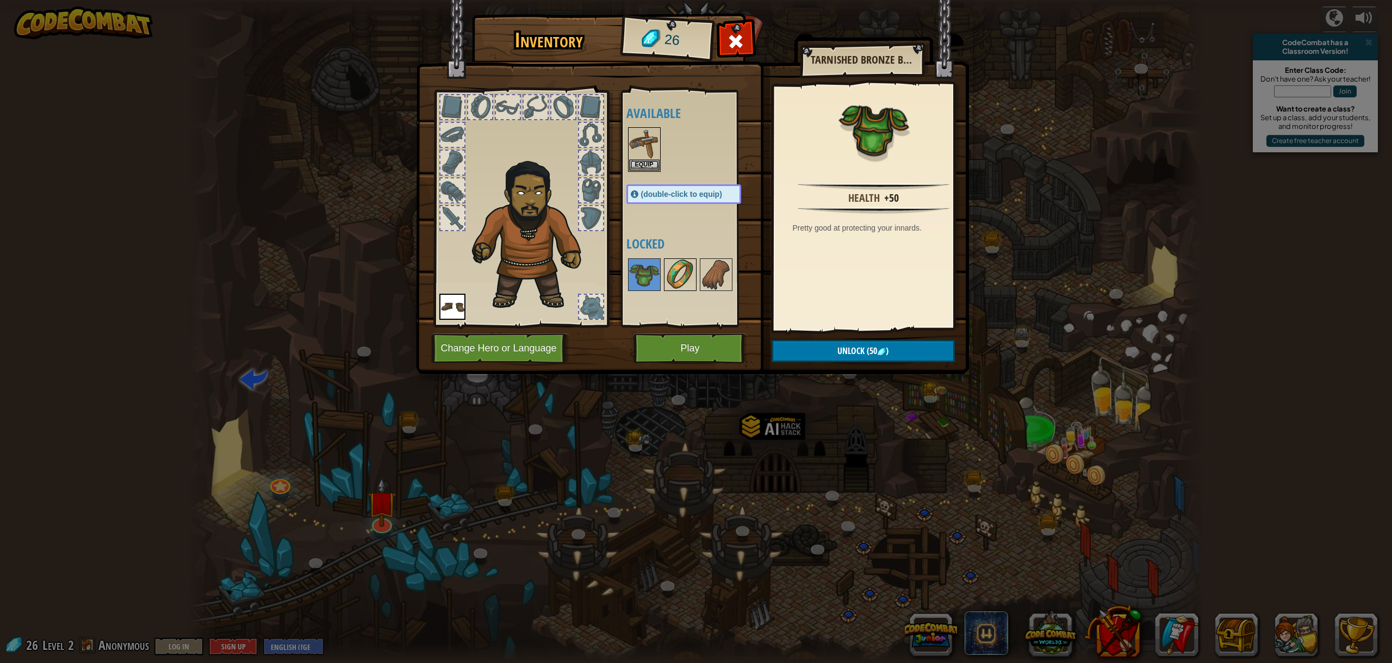
click at [695, 284] on div at bounding box center [680, 274] width 33 height 33
click at [654, 163] on button "Equip" at bounding box center [644, 164] width 30 height 11
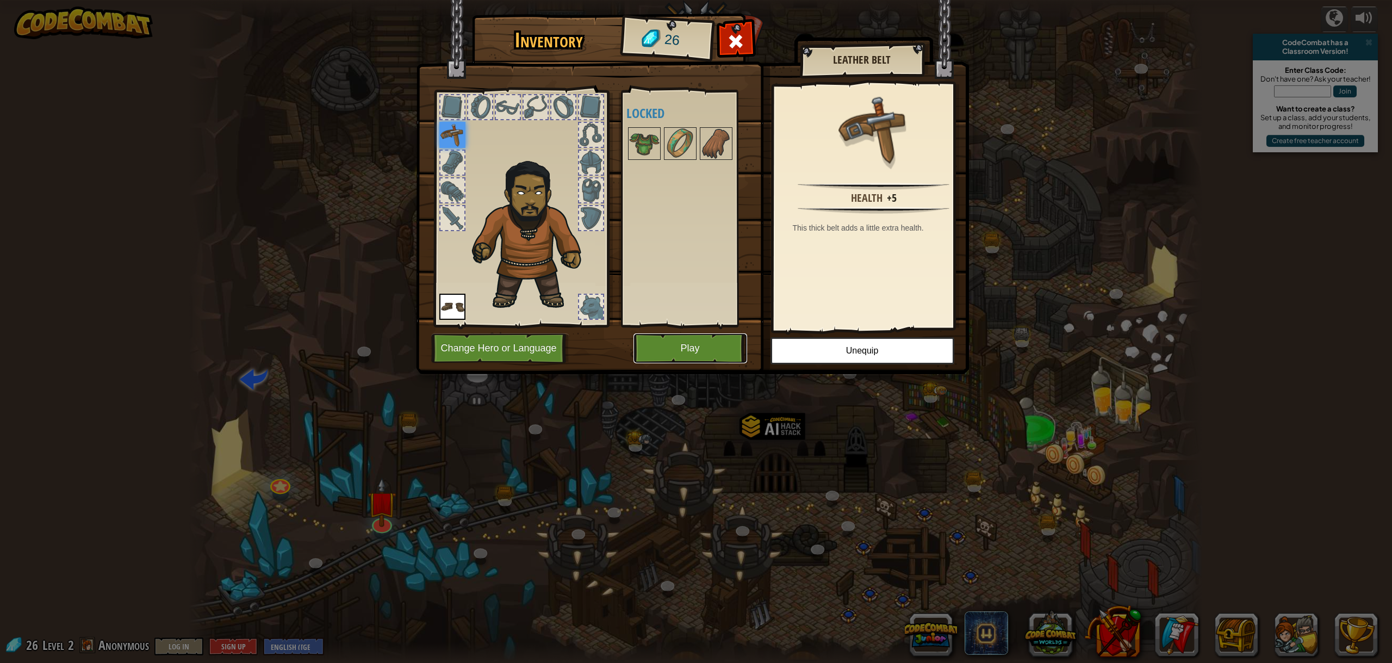
click at [671, 354] on button "Play" at bounding box center [690, 348] width 114 height 30
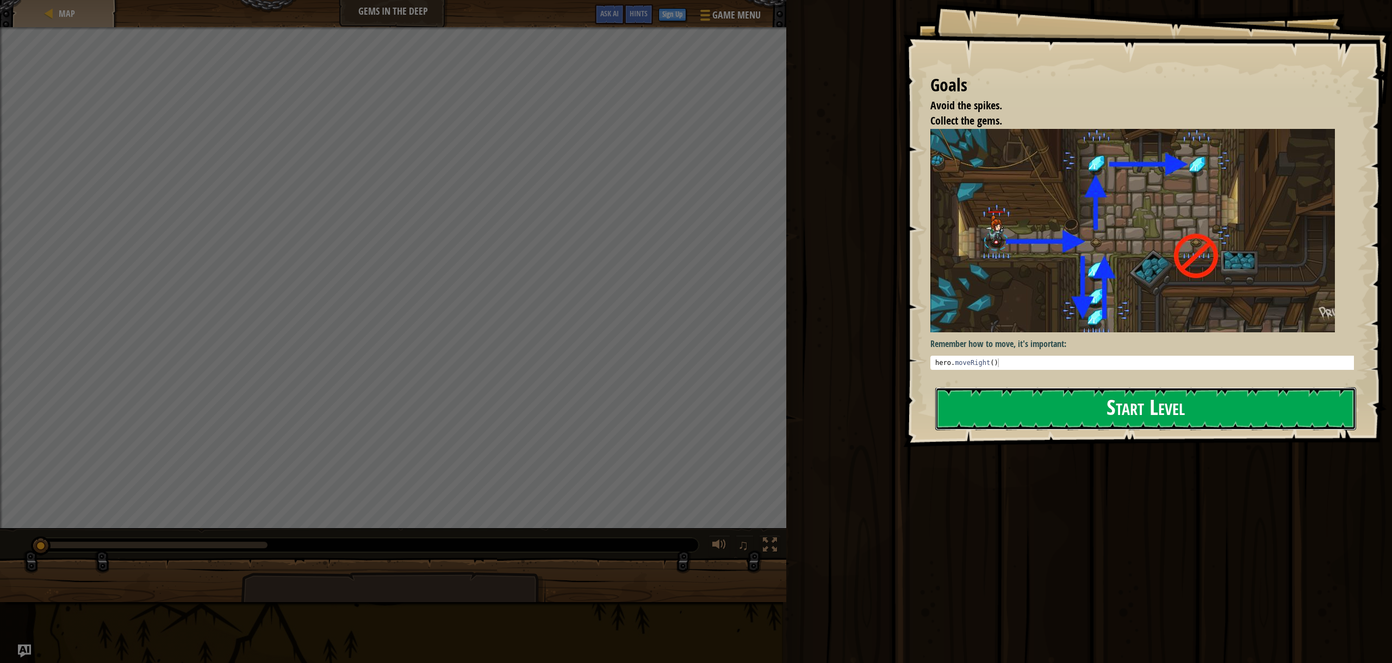
click at [1045, 398] on button "Start Level" at bounding box center [1145, 408] width 421 height 43
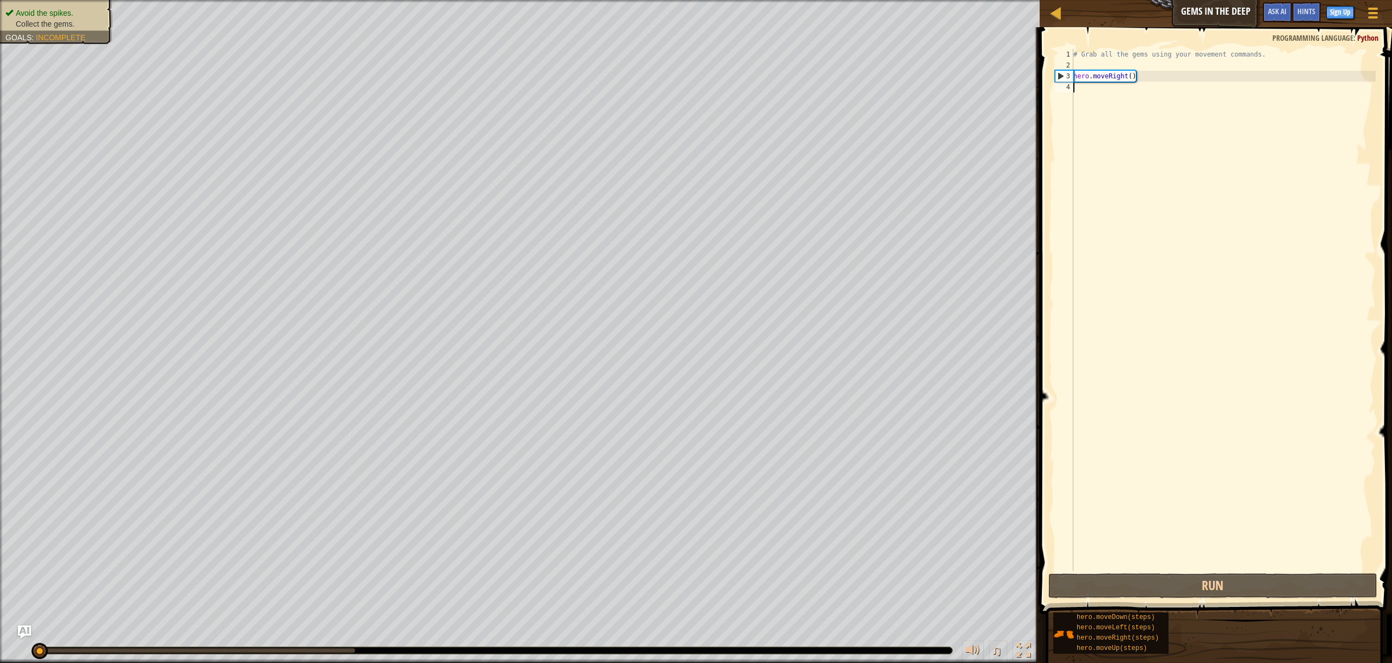
click at [1081, 91] on div "# Grab all the gems using your movement commands. hero . moveRight ( )" at bounding box center [1223, 321] width 304 height 544
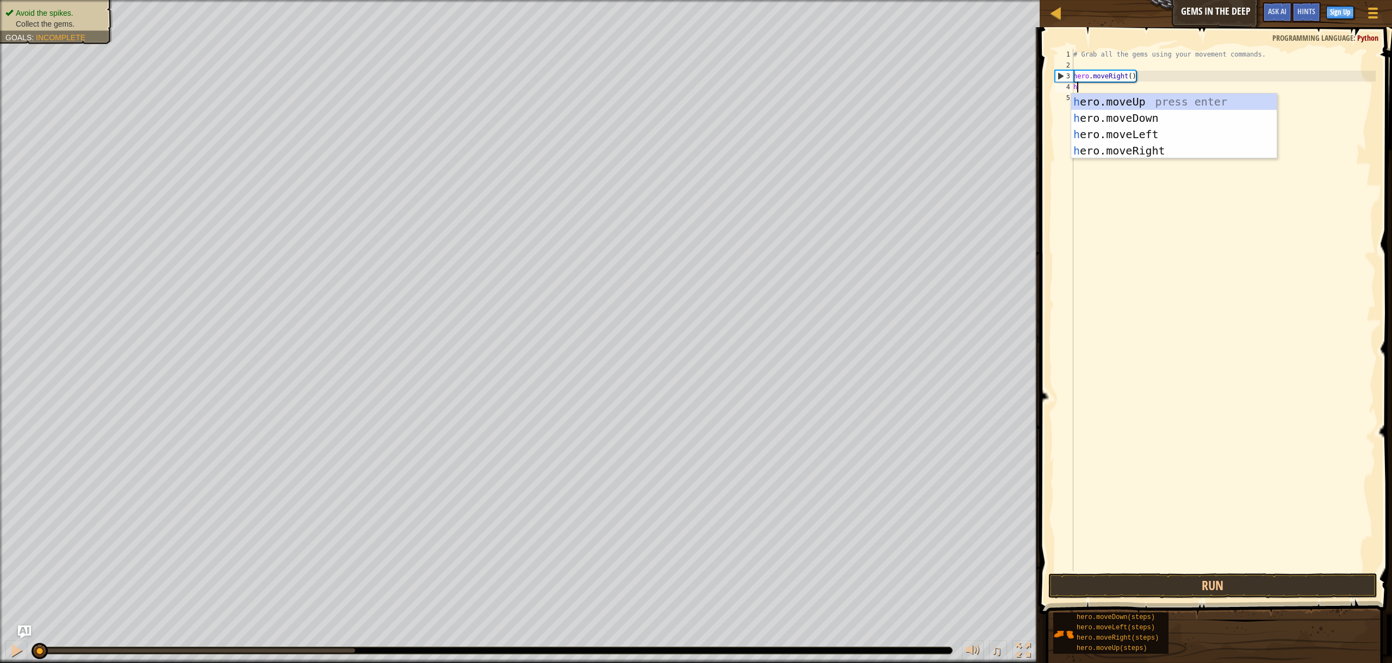
type textarea "he"
click at [1150, 123] on div "he ro.moveUp press enter he ro.moveDown press enter he ro.moveLeft press enter …" at bounding box center [1173, 143] width 205 height 98
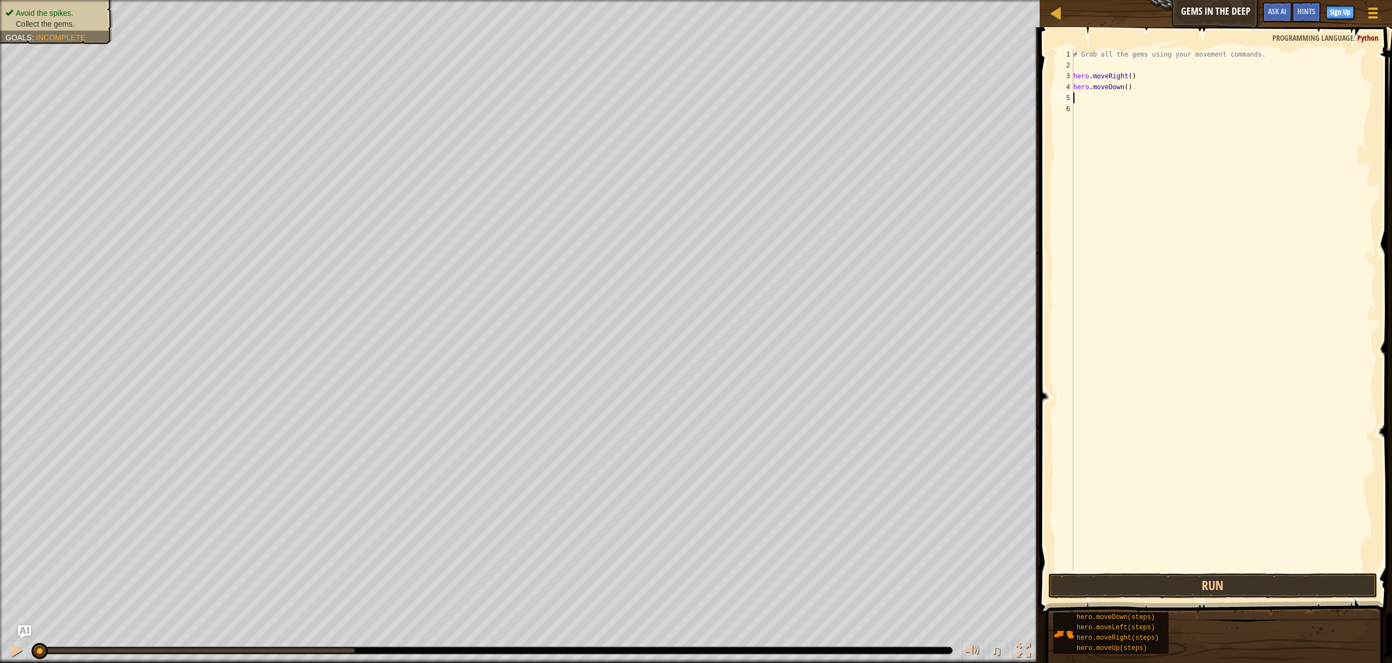
scroll to position [2, 0]
click at [1239, 590] on button "Run" at bounding box center [1212, 585] width 329 height 25
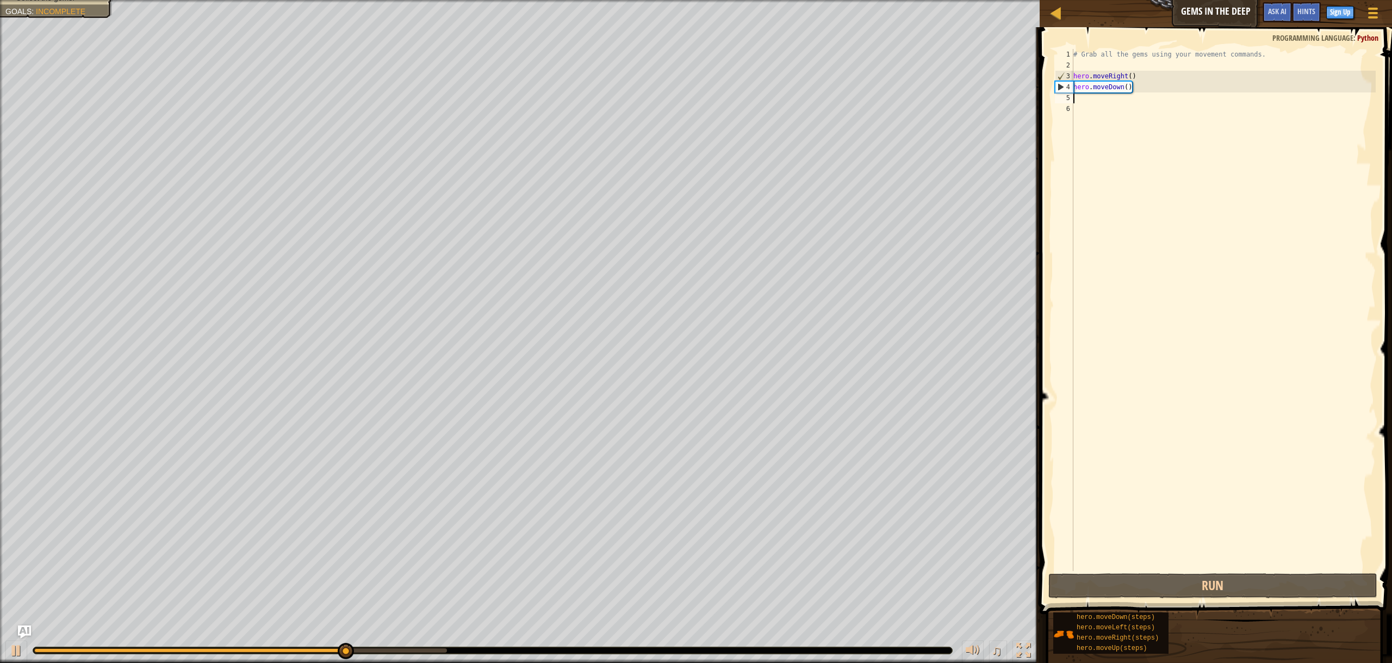
scroll to position [2, 3]
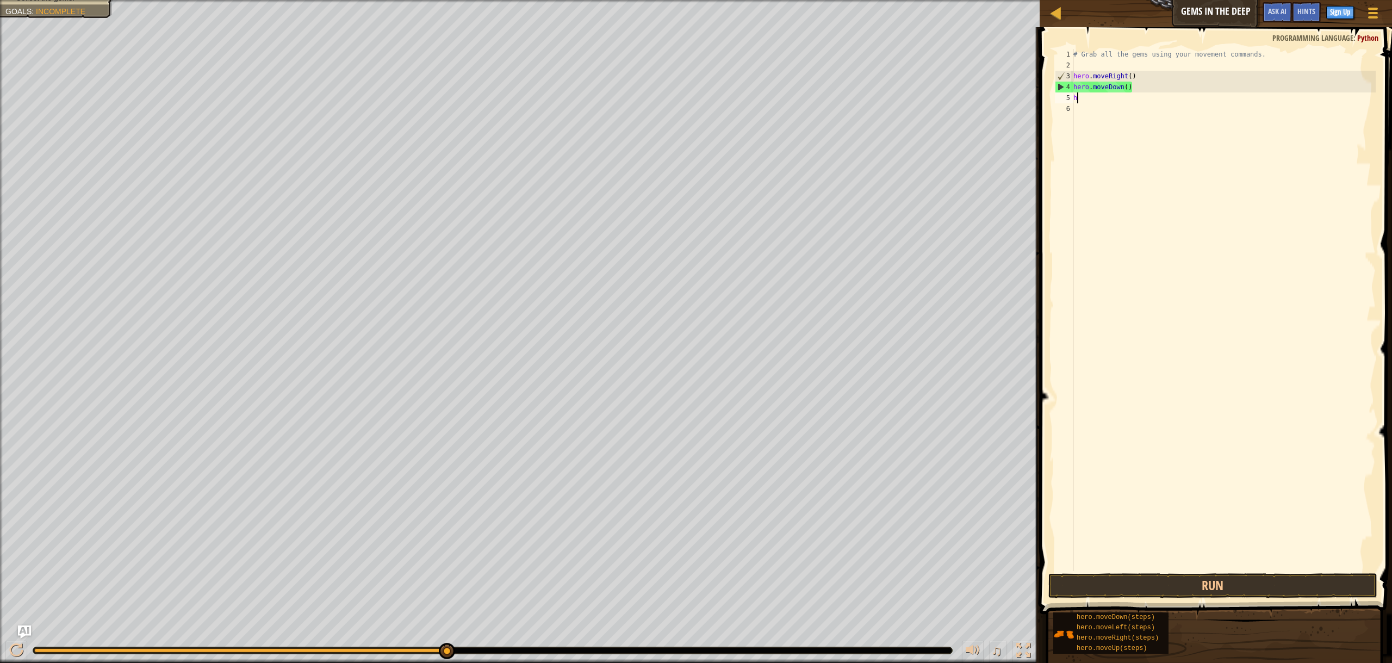
type textarea "he"
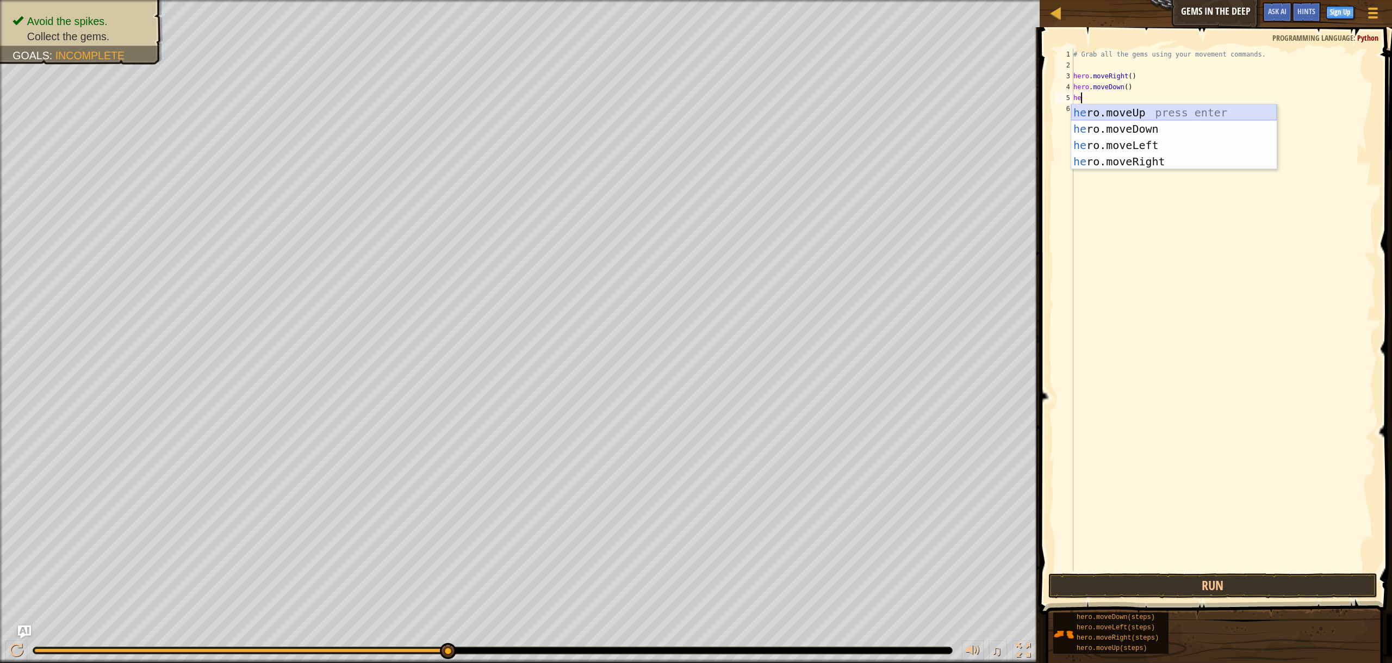
click at [1139, 115] on div "he ro.moveUp press enter he ro.moveDown press enter he ro.moveLeft press enter …" at bounding box center [1173, 153] width 205 height 98
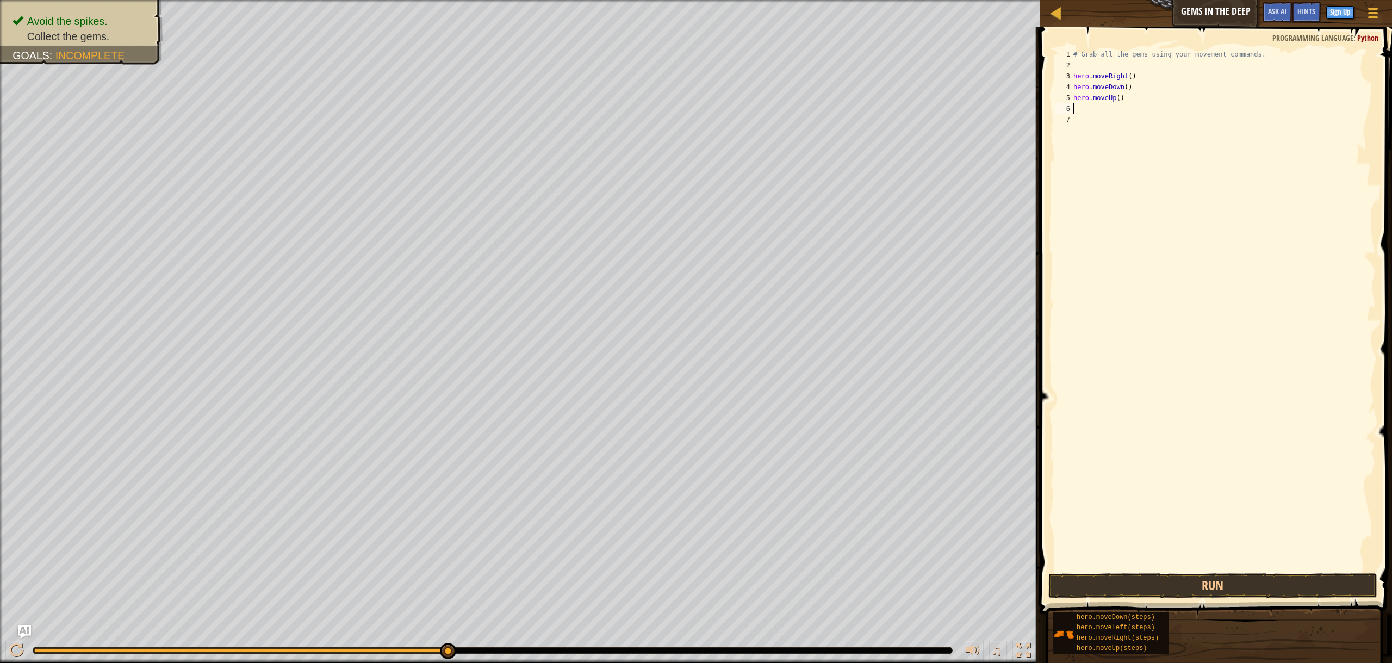
scroll to position [2, 0]
type textarea "h"
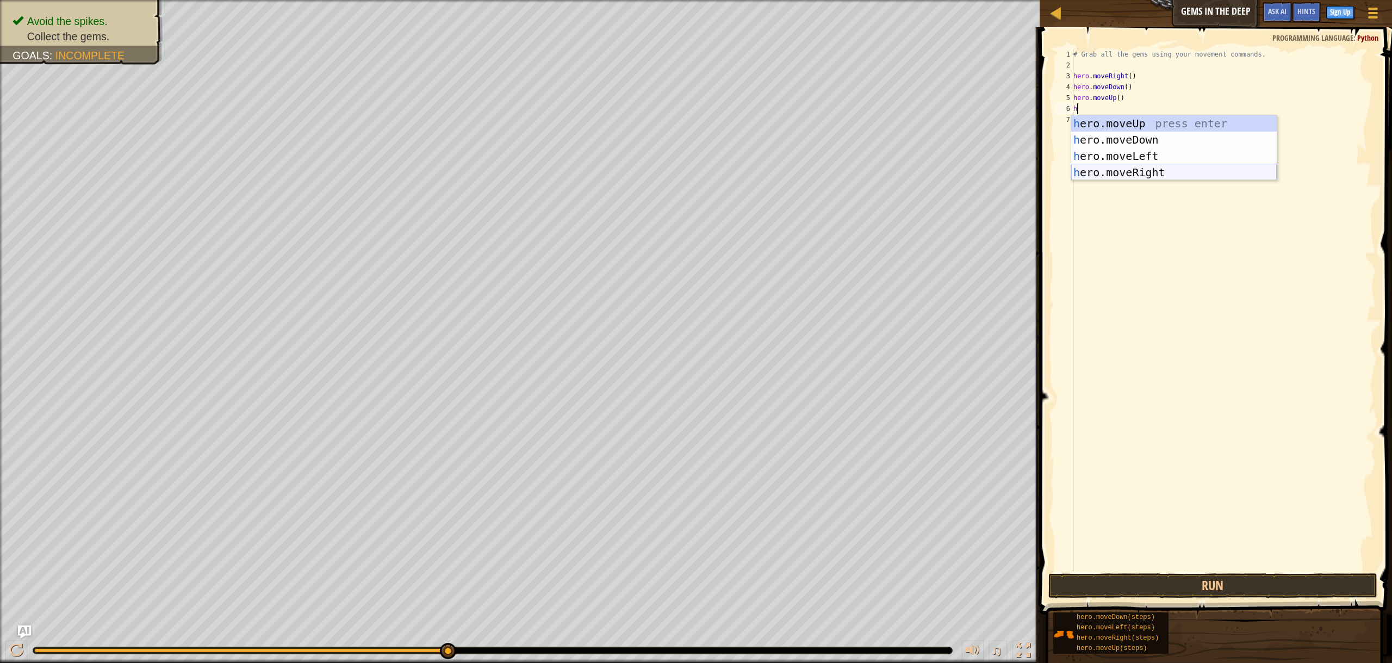
click at [1191, 177] on div "h ero.moveUp press enter h ero.moveDown press enter h ero.moveLeft press enter …" at bounding box center [1173, 164] width 205 height 98
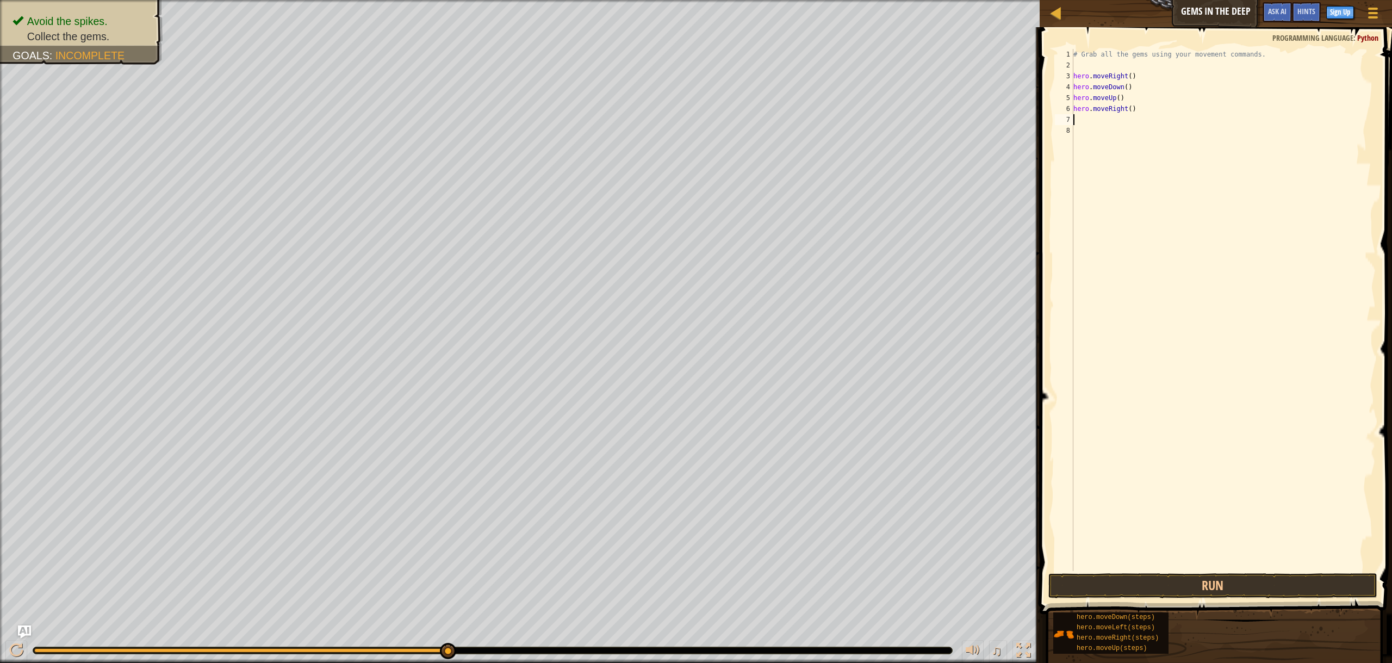
scroll to position [2, 0]
type textarea "h"
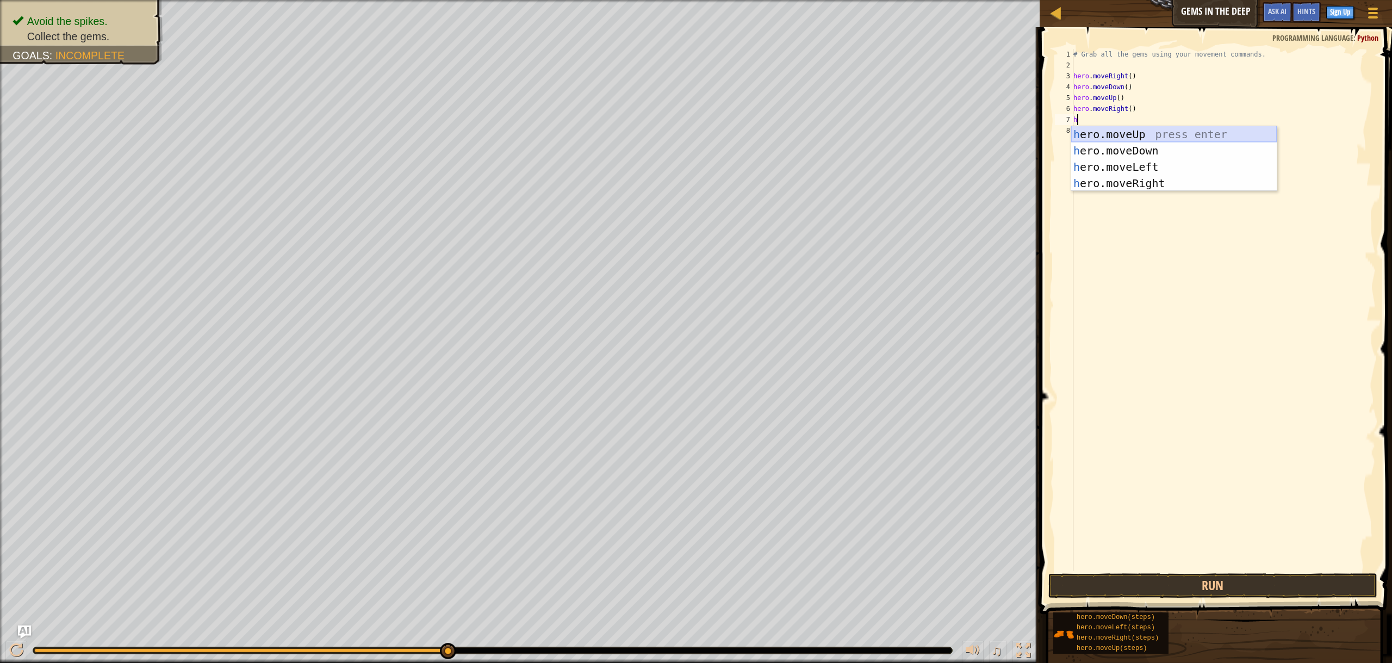
click at [1147, 141] on div "h ero.moveUp press enter h ero.moveDown press enter h ero.moveLeft press enter …" at bounding box center [1173, 175] width 205 height 98
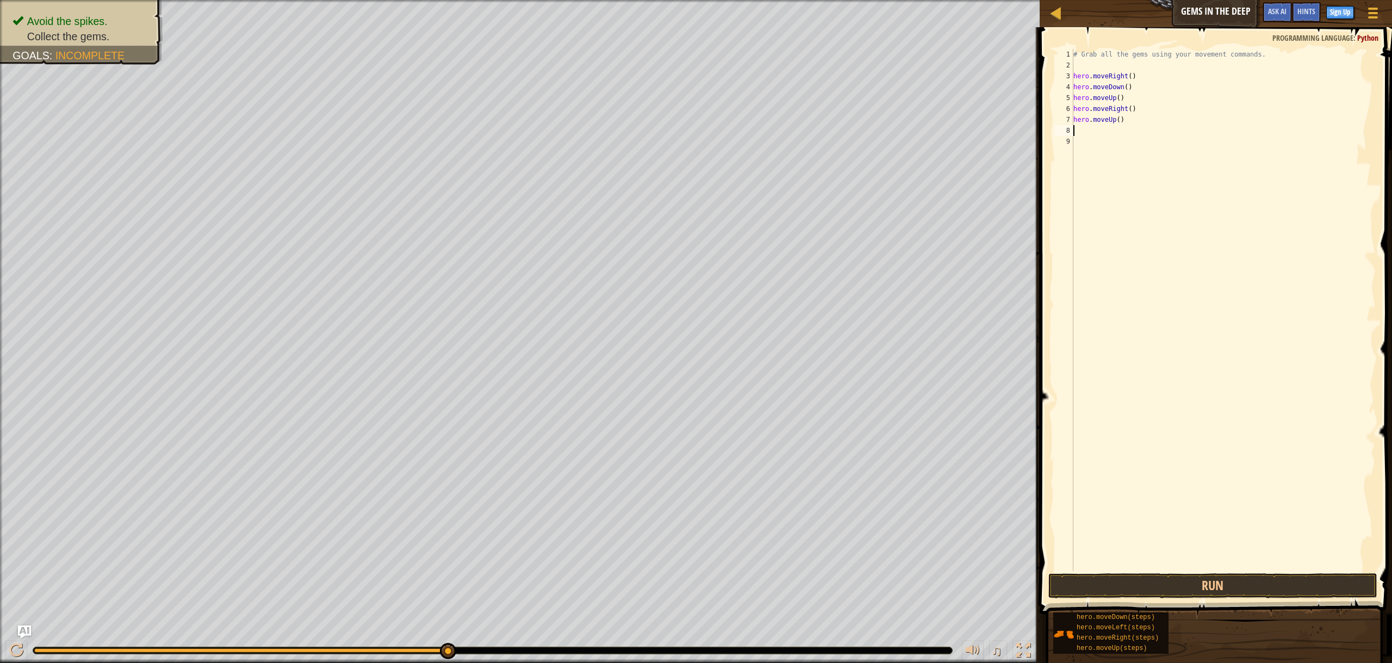
type textarea "h"
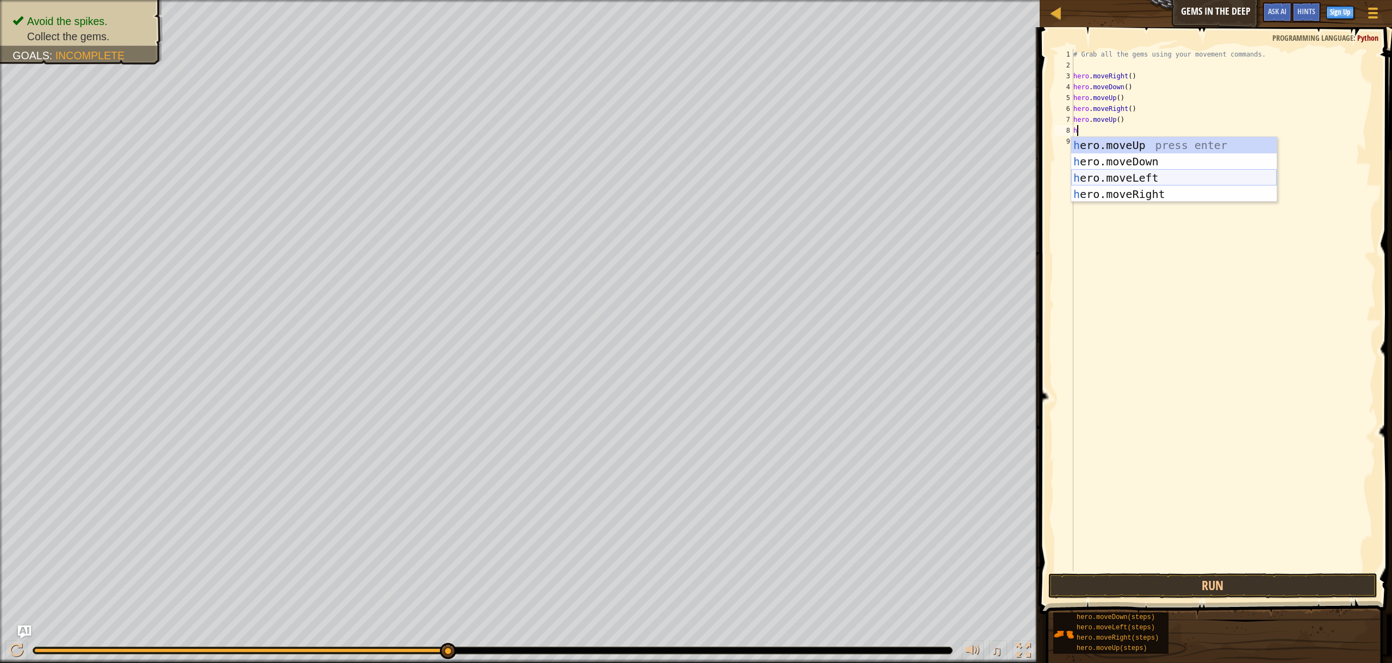
click at [1104, 172] on div "h ero.moveUp press enter h ero.moveDown press enter h ero.moveLeft press enter …" at bounding box center [1173, 186] width 205 height 98
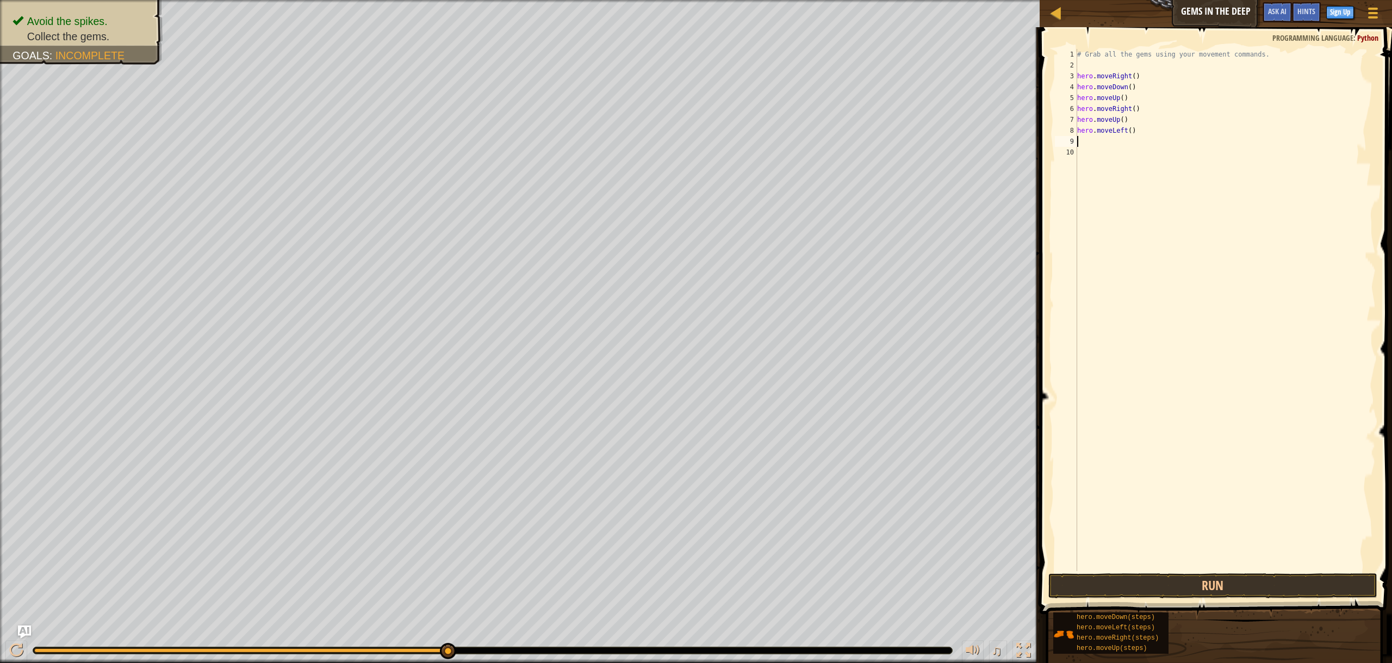
click at [1101, 143] on div "# Grab all the gems using your movement commands. hero . moveRight ( ) hero . m…" at bounding box center [1225, 321] width 301 height 544
type textarea "h"
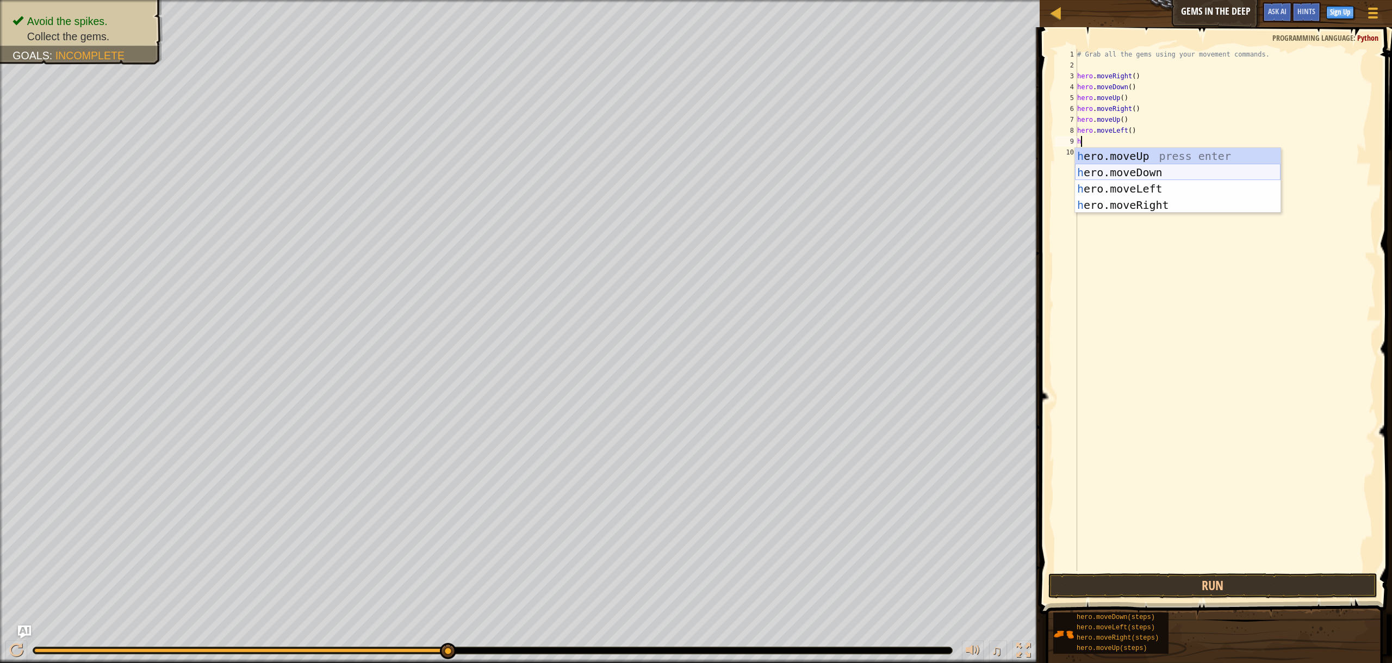
click at [1116, 167] on div "h ero.moveUp press enter h ero.moveDown press enter h ero.moveLeft press enter …" at bounding box center [1177, 197] width 205 height 98
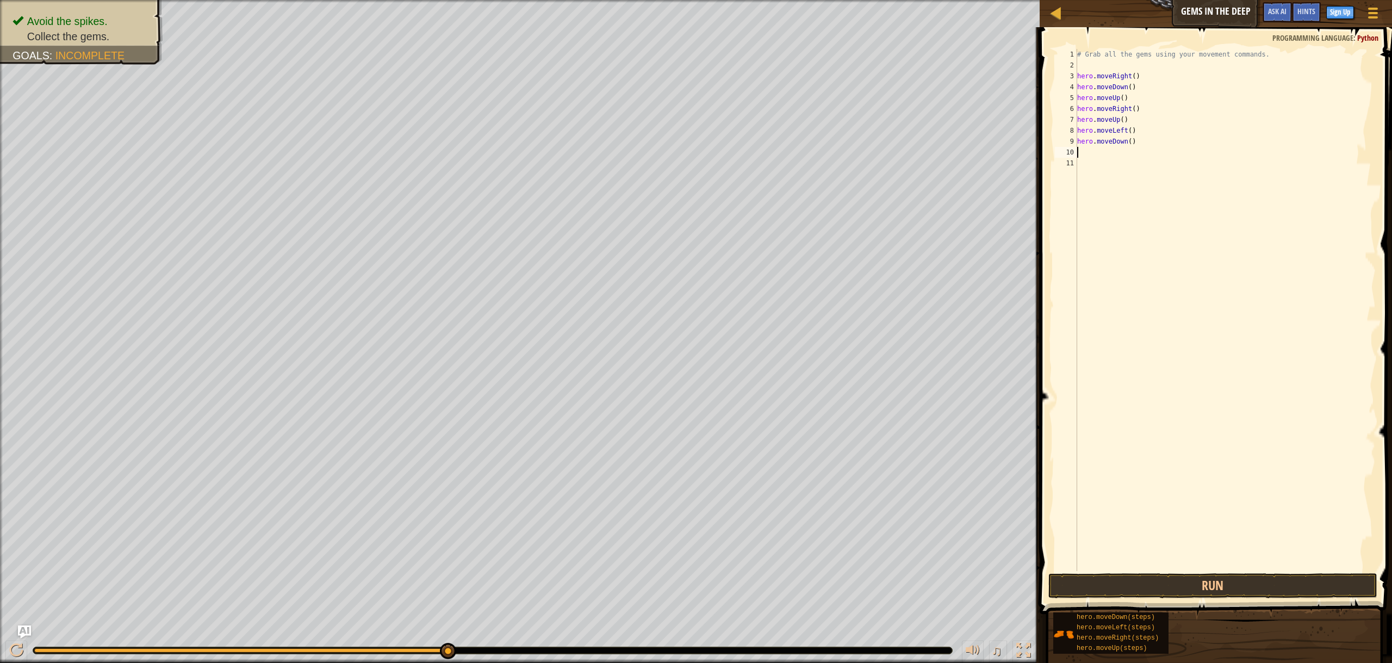
scroll to position [2, 0]
type textarea "h"
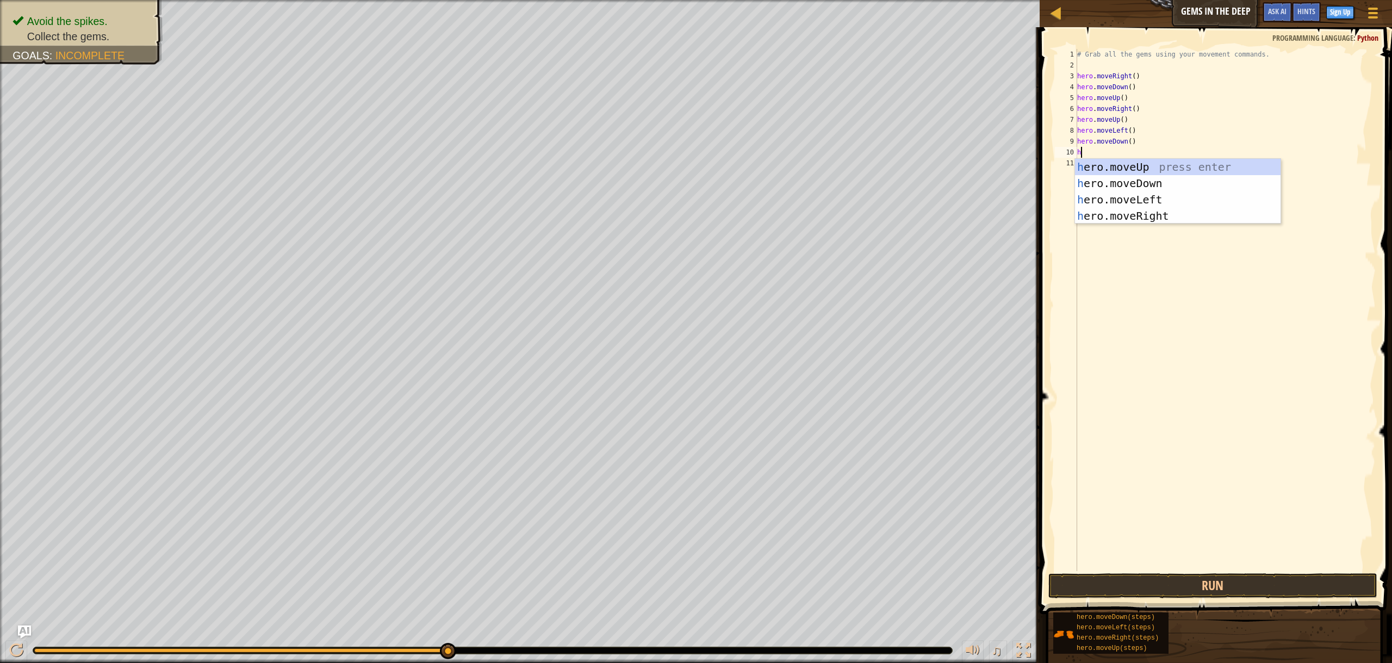
scroll to position [2, 3]
click at [1133, 211] on div "h ero.moveUp press enter h ero.moveDown press enter h ero.moveLeft press enter …" at bounding box center [1177, 208] width 205 height 98
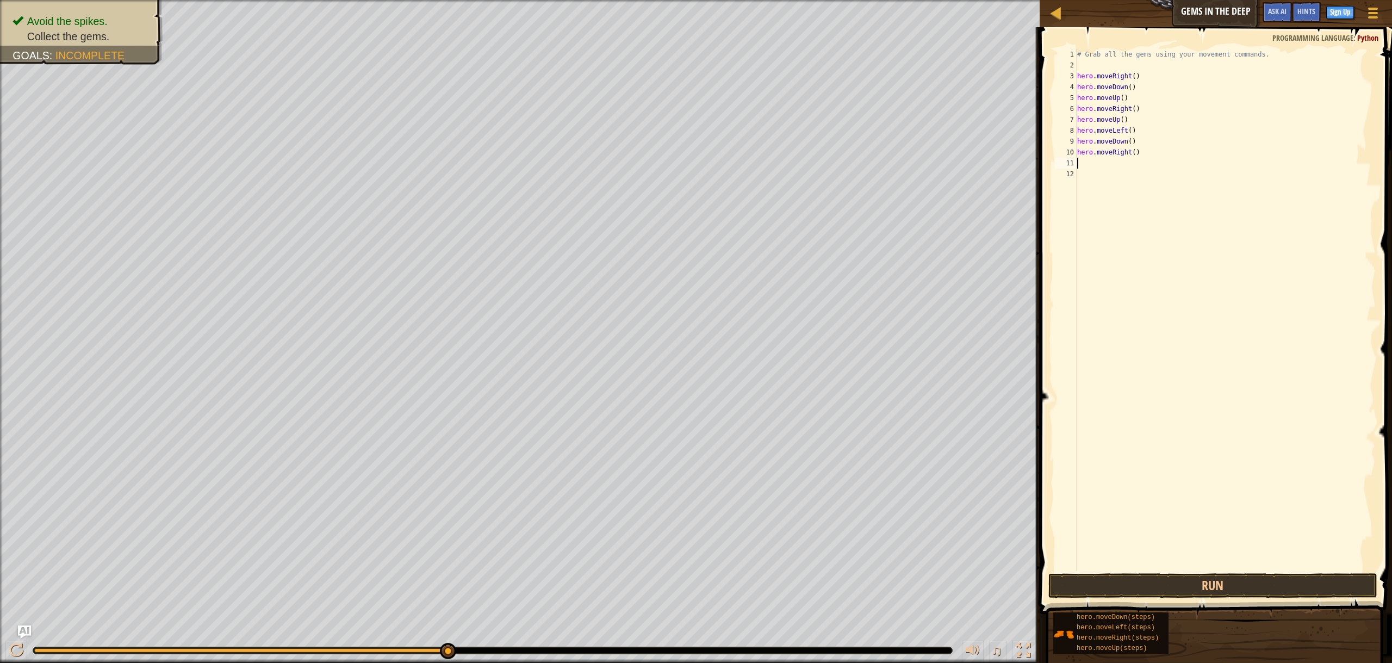
type textarea "h"
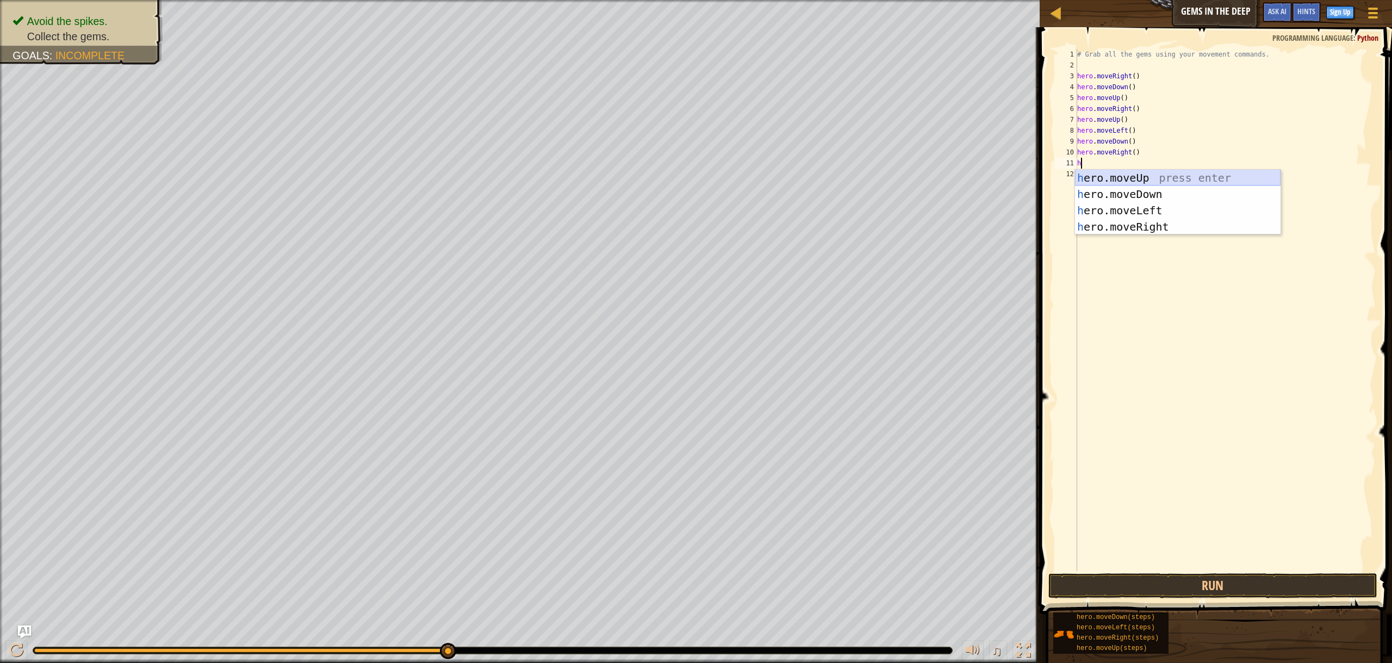
click at [1170, 180] on div "h ero.moveUp press enter h ero.moveDown press enter h ero.moveLeft press enter …" at bounding box center [1177, 219] width 205 height 98
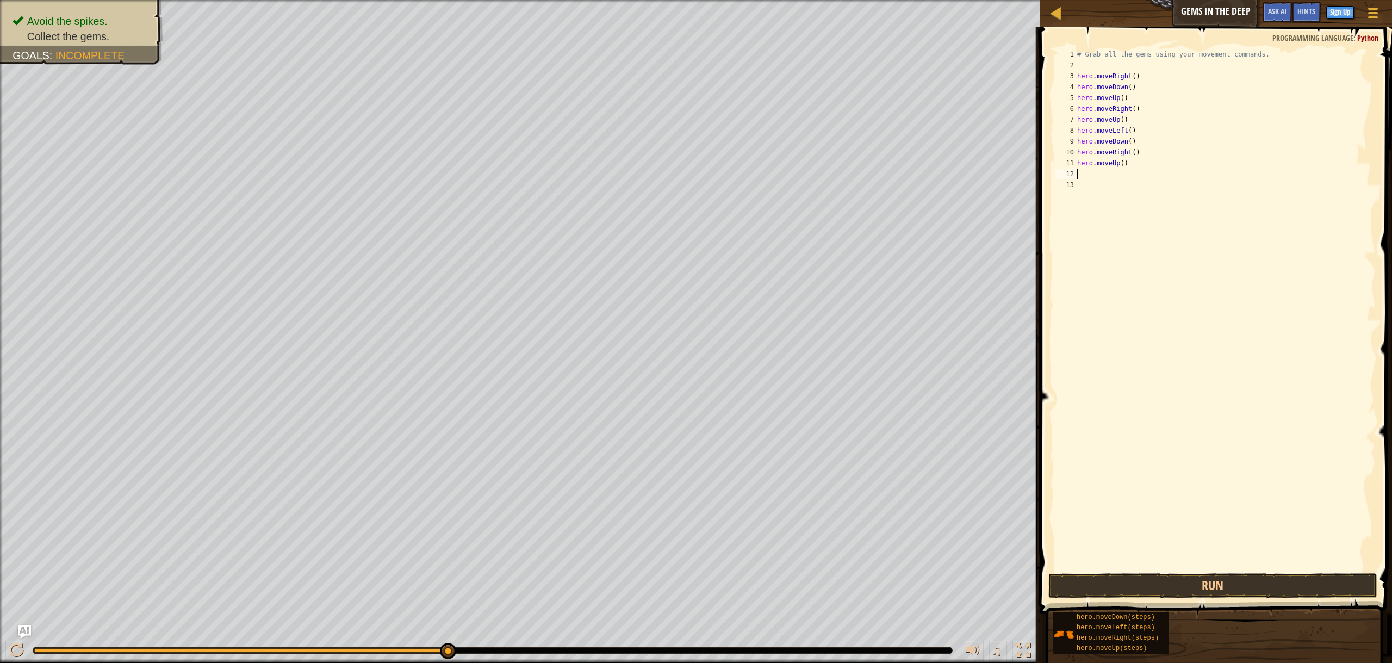
scroll to position [2, 0]
type textarea "h"
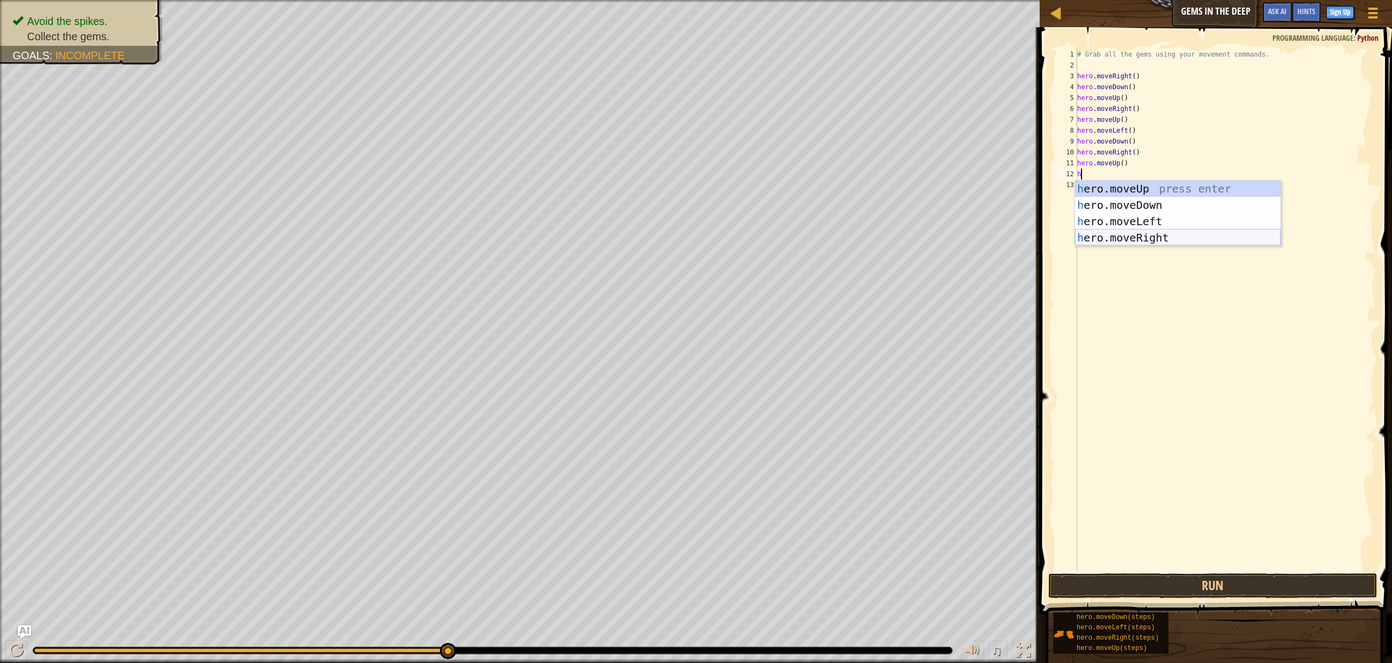
click at [1147, 233] on div "h ero.moveUp press enter h ero.moveDown press enter h ero.moveLeft press enter …" at bounding box center [1177, 229] width 205 height 98
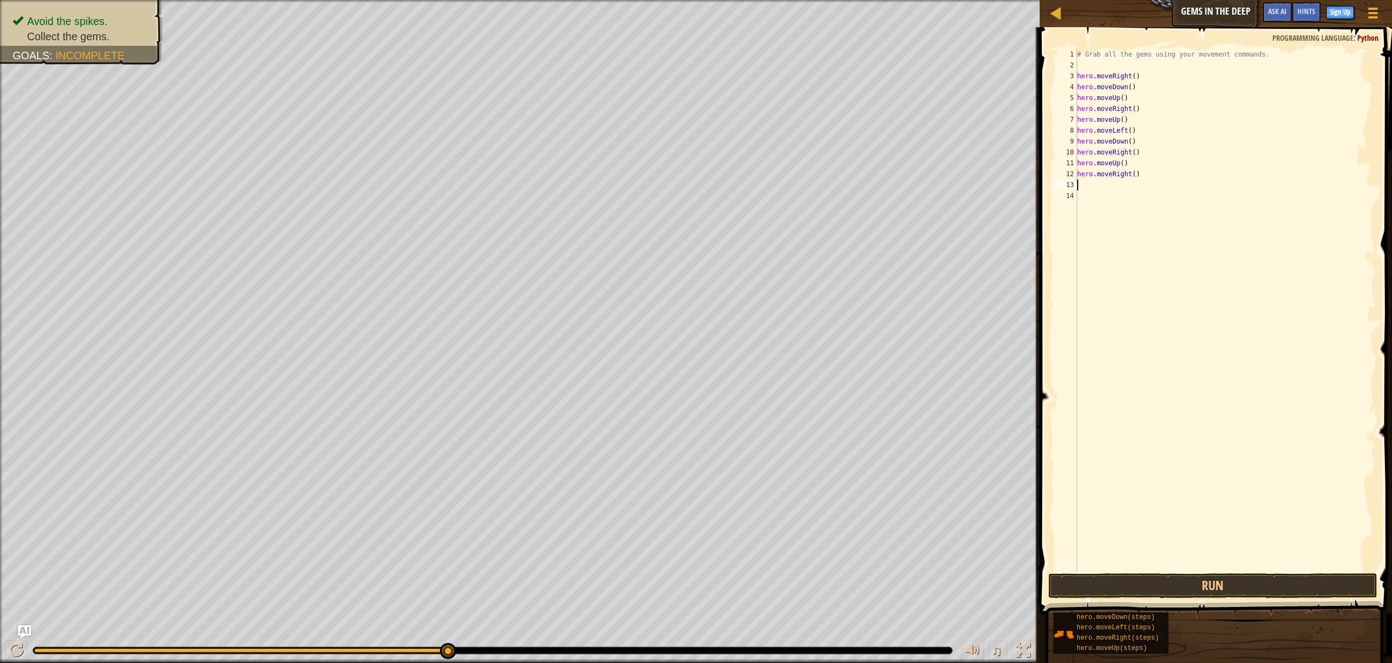
scroll to position [2, 0]
click at [1224, 583] on button "Run" at bounding box center [1212, 585] width 329 height 25
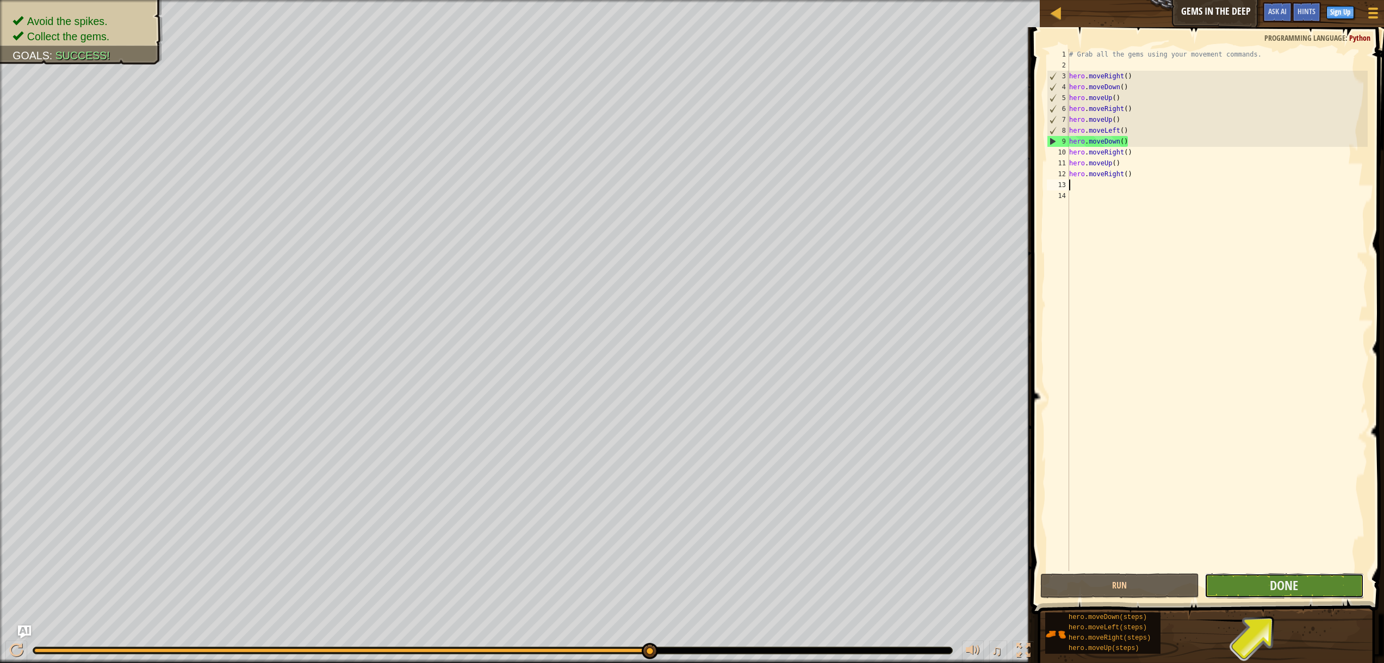
click at [1290, 594] on button "Done" at bounding box center [1283, 585] width 159 height 25
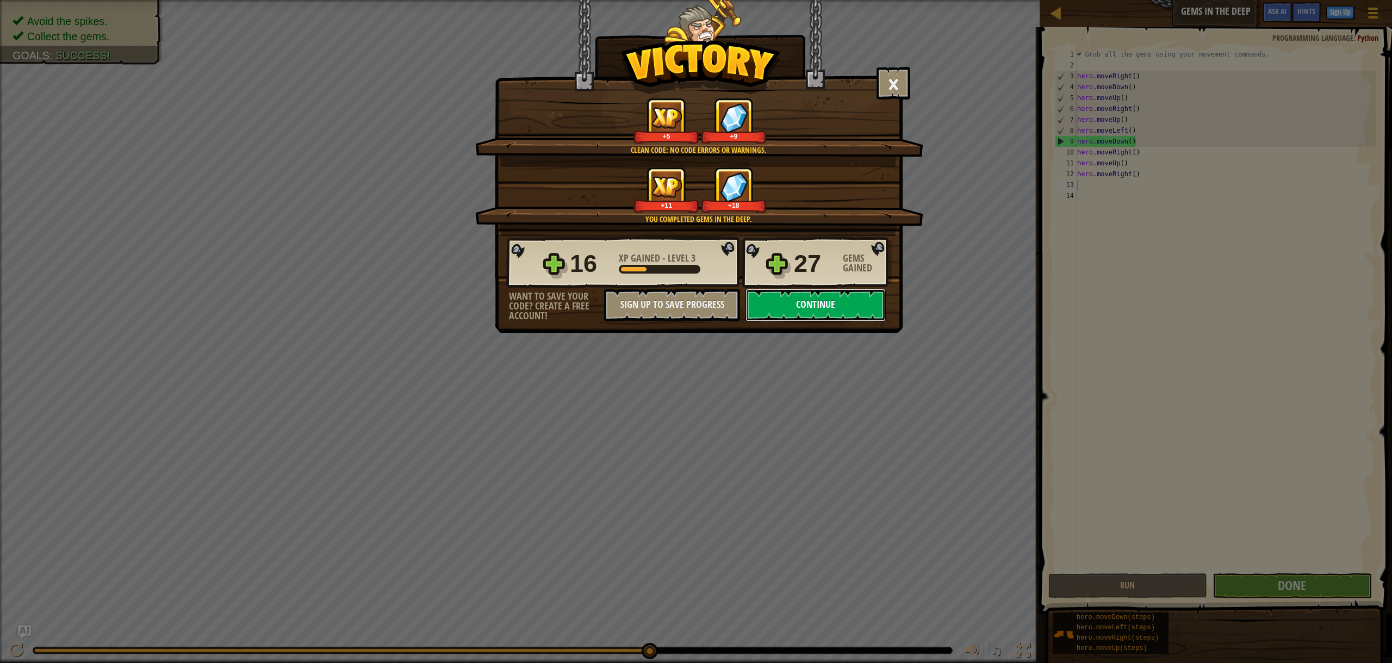
click at [812, 306] on button "Continue" at bounding box center [815, 305] width 140 height 33
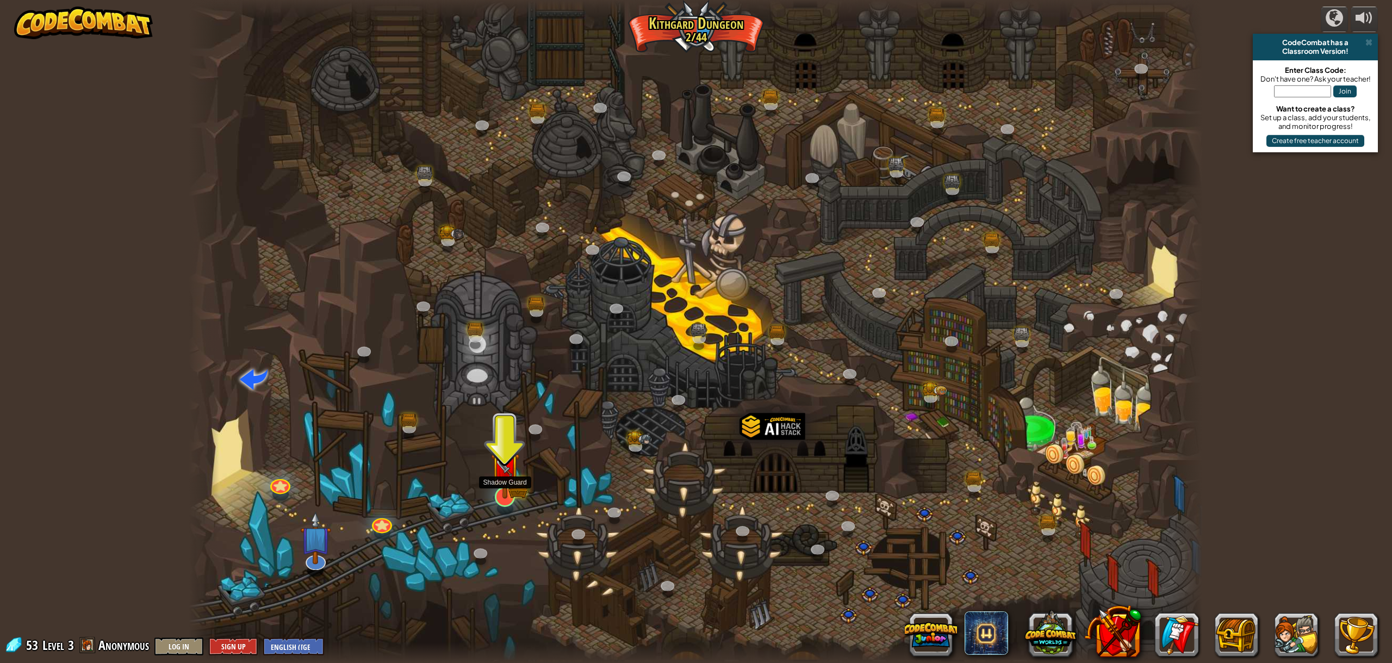
click at [508, 490] on img at bounding box center [504, 467] width 29 height 64
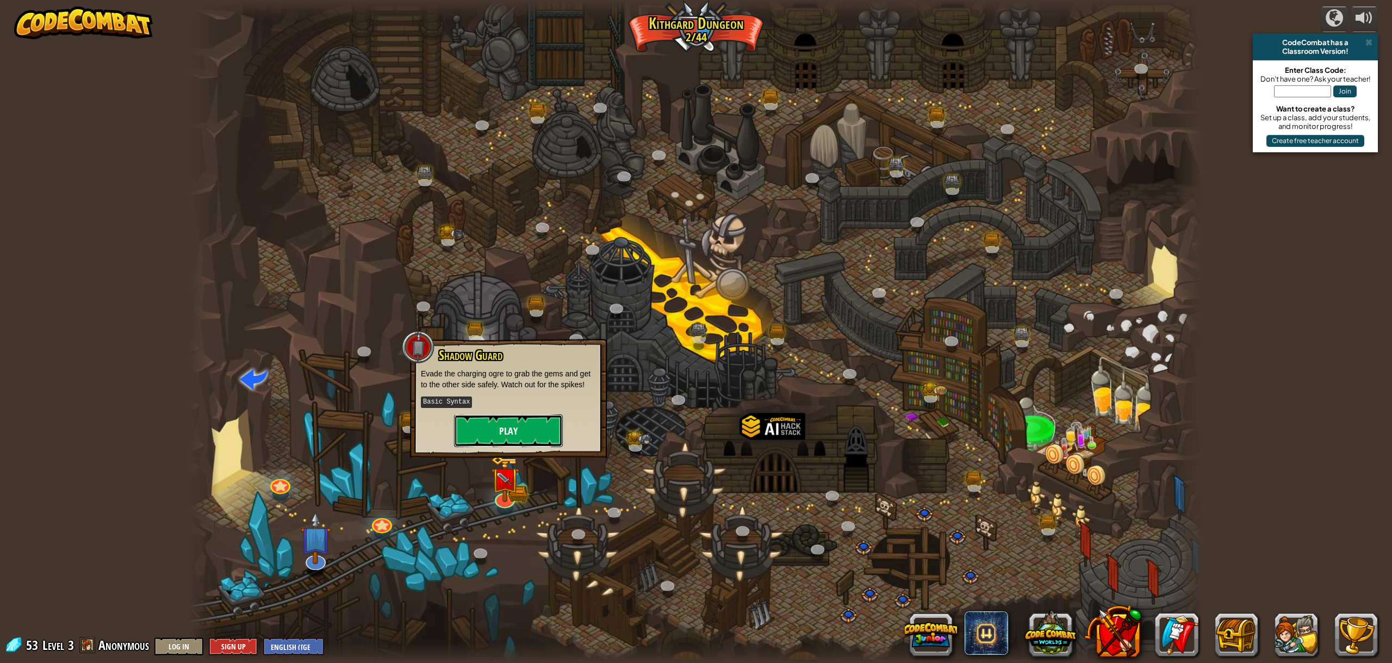
click at [544, 424] on button "Play" at bounding box center [508, 430] width 109 height 33
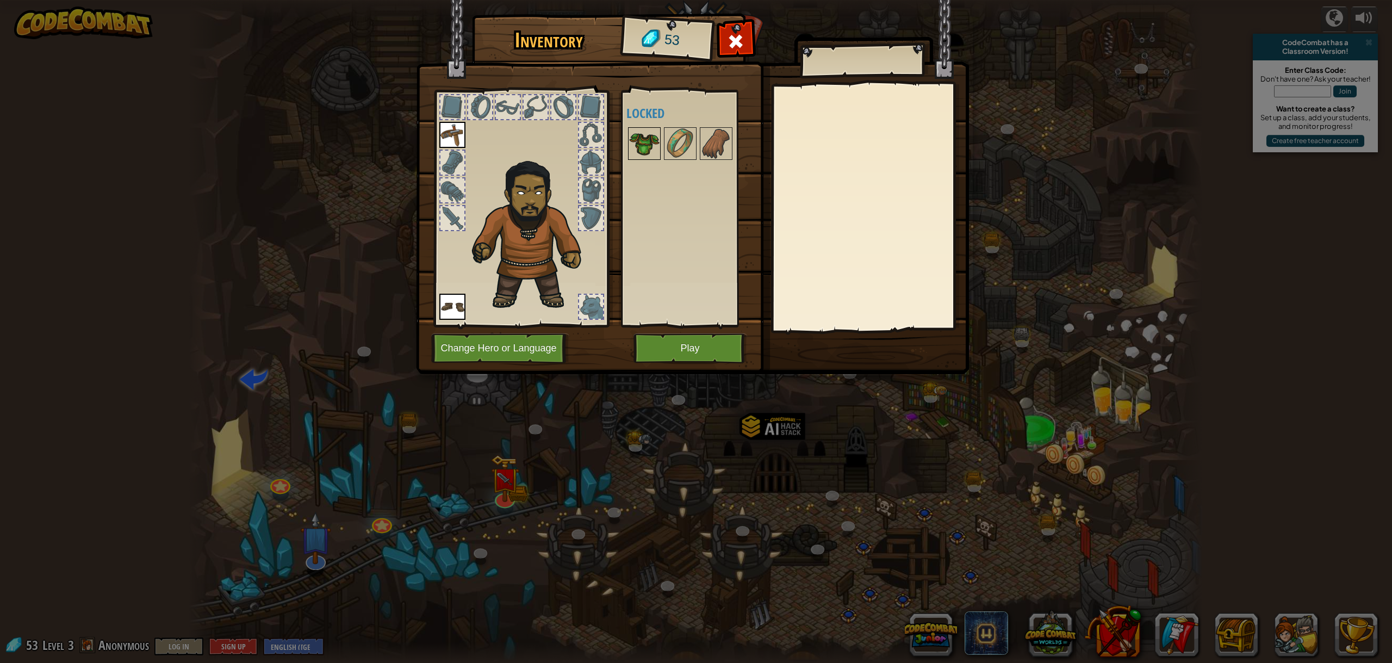
click at [651, 153] on img at bounding box center [644, 143] width 30 height 30
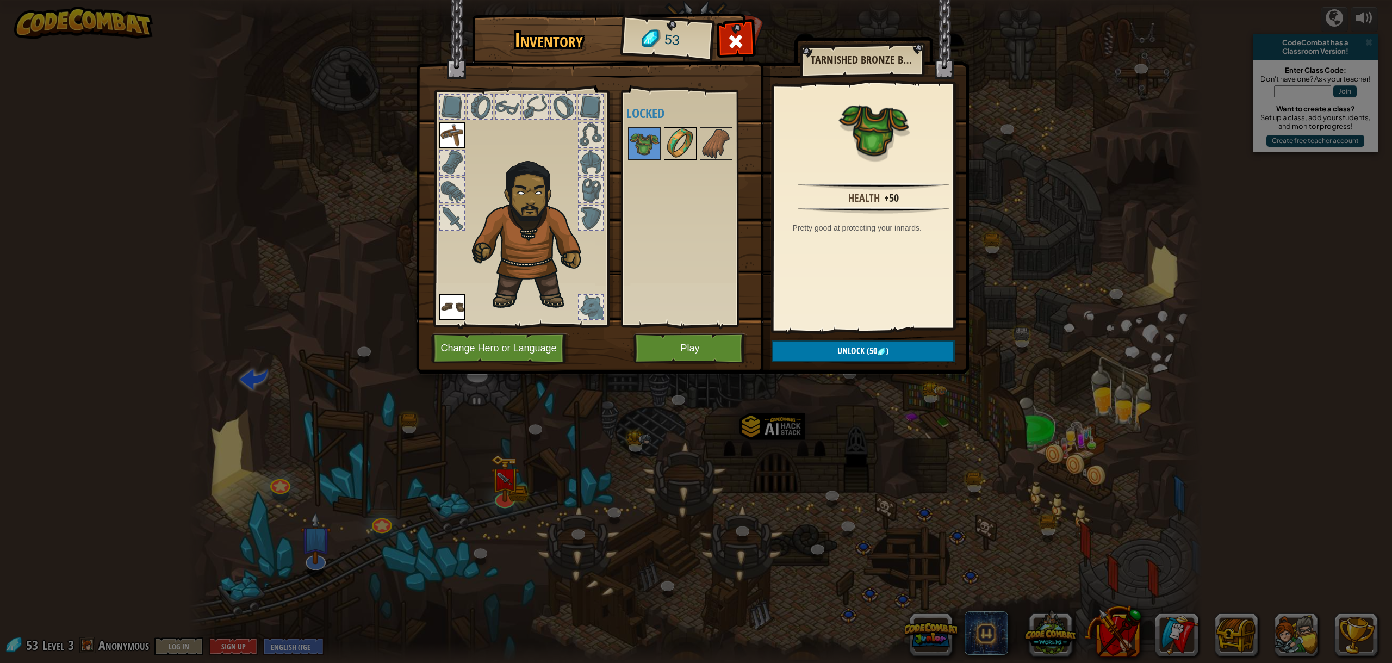
click at [681, 137] on img at bounding box center [680, 143] width 30 height 30
click at [705, 139] on img at bounding box center [716, 143] width 30 height 30
click at [644, 137] on img at bounding box center [644, 143] width 30 height 30
click at [581, 126] on div at bounding box center [591, 135] width 24 height 24
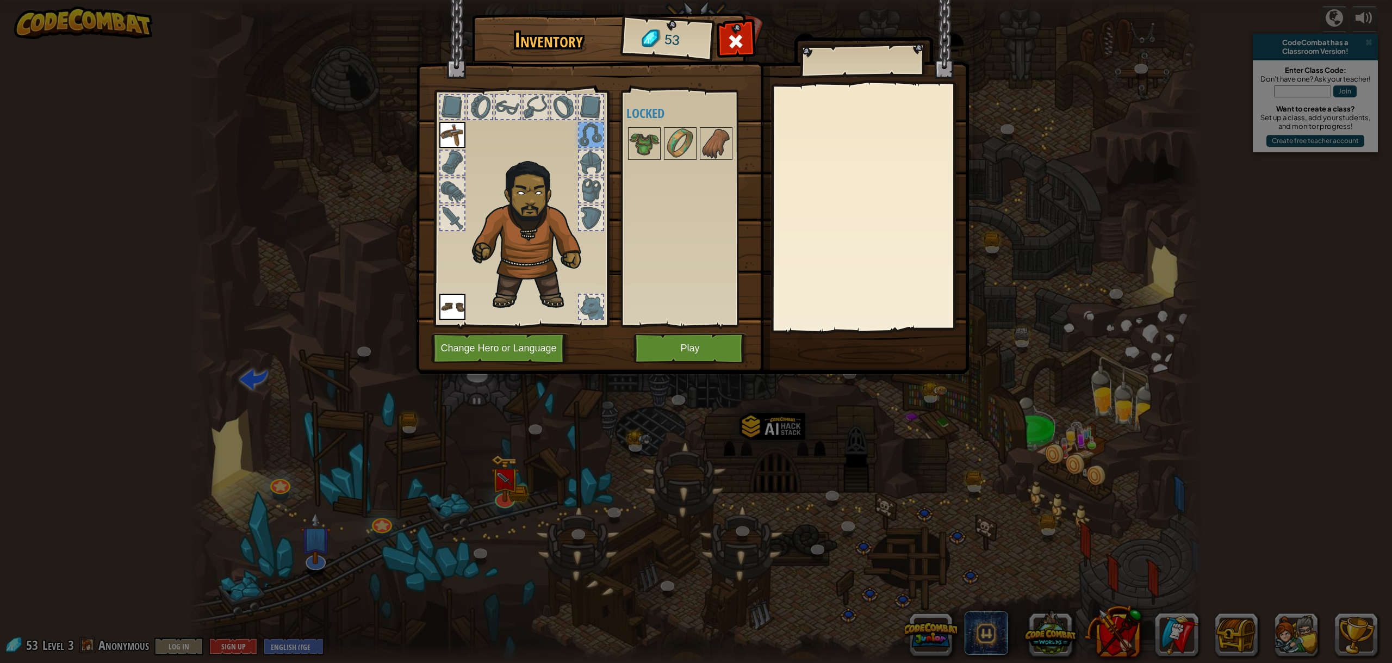
click at [590, 135] on div at bounding box center [591, 135] width 24 height 24
click at [630, 139] on img at bounding box center [644, 143] width 30 height 30
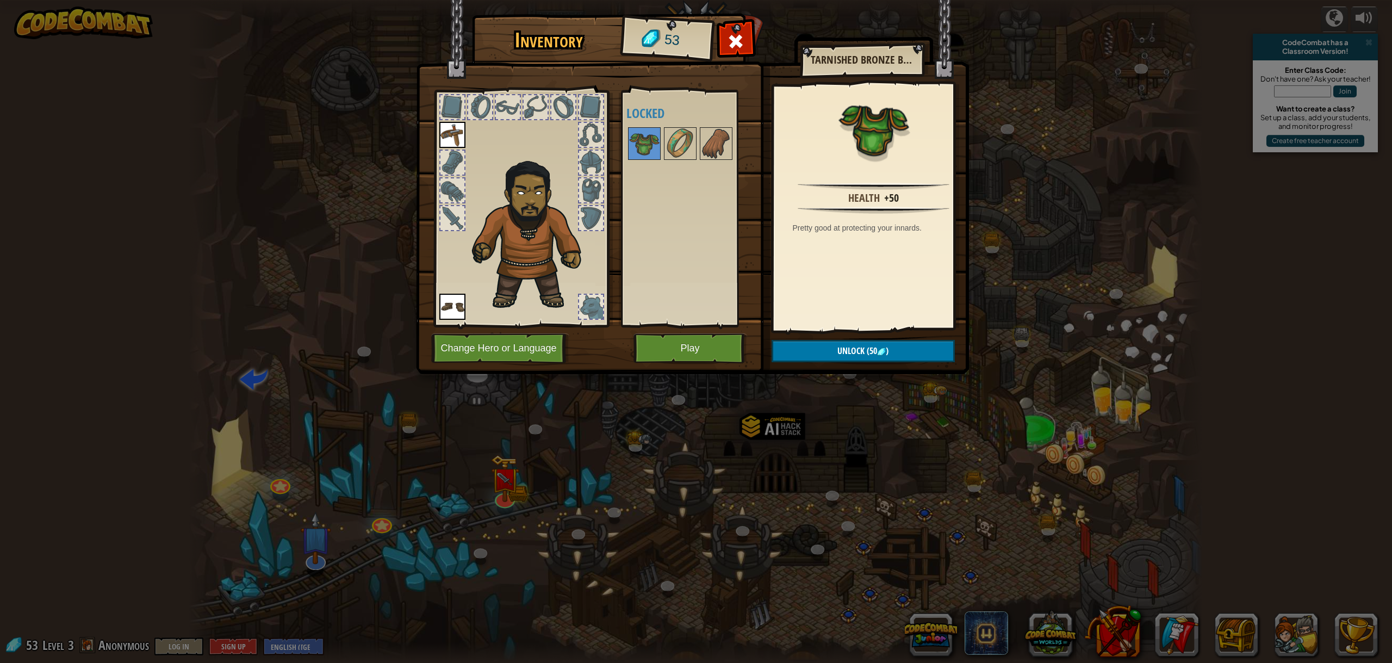
drag, startPoint x: 583, startPoint y: 304, endPoint x: 591, endPoint y: 303, distance: 8.8
click at [584, 304] on div at bounding box center [591, 307] width 24 height 24
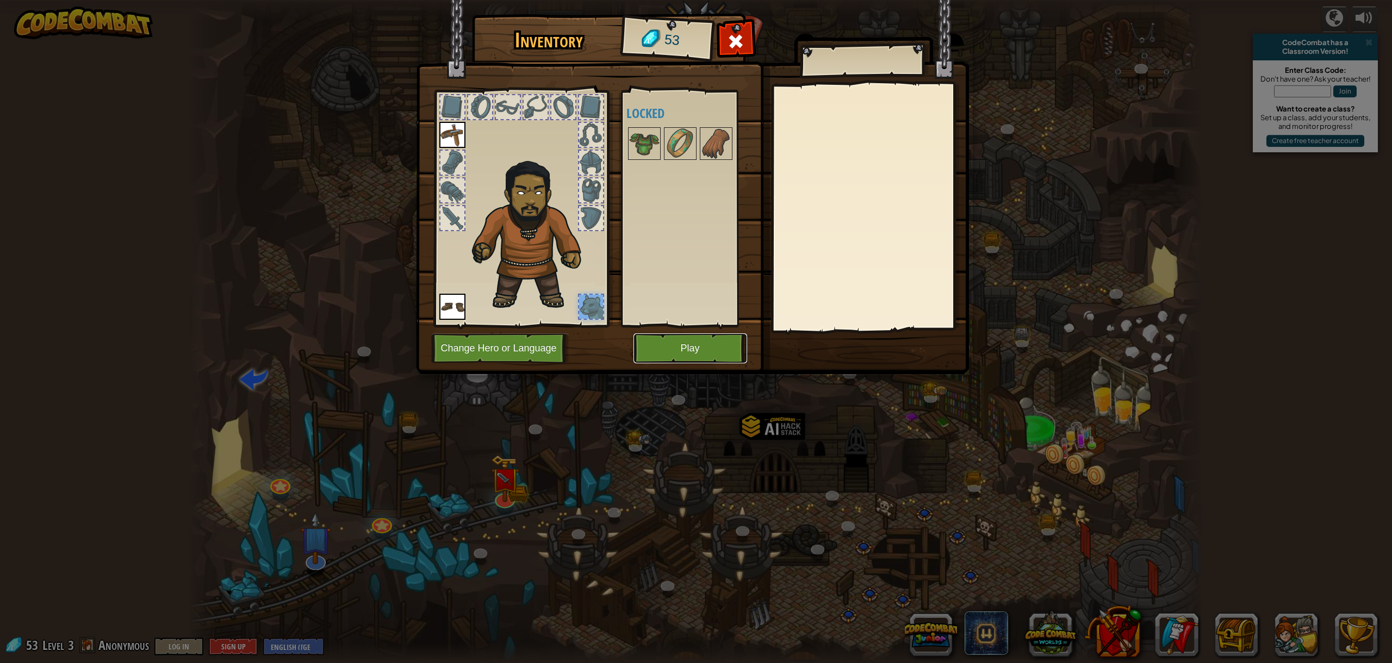
click at [688, 359] on button "Play" at bounding box center [690, 348] width 114 height 30
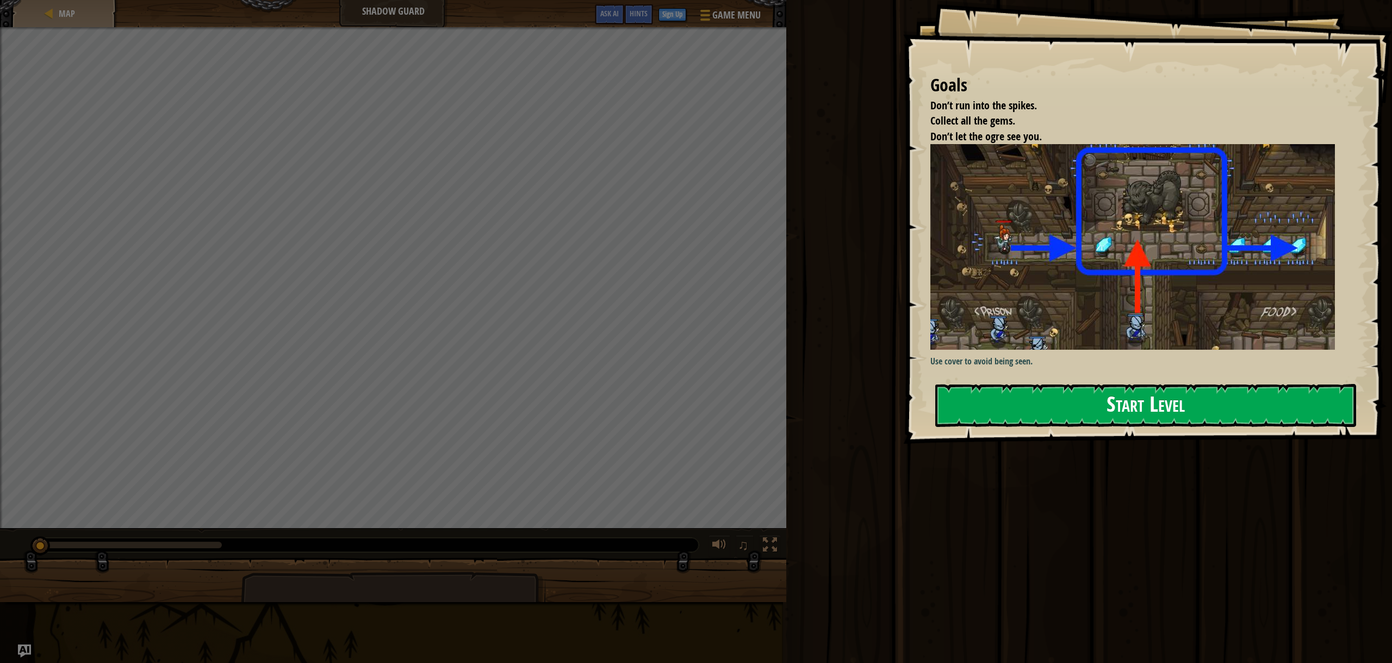
click at [1112, 415] on button "Start Level" at bounding box center [1145, 405] width 421 height 43
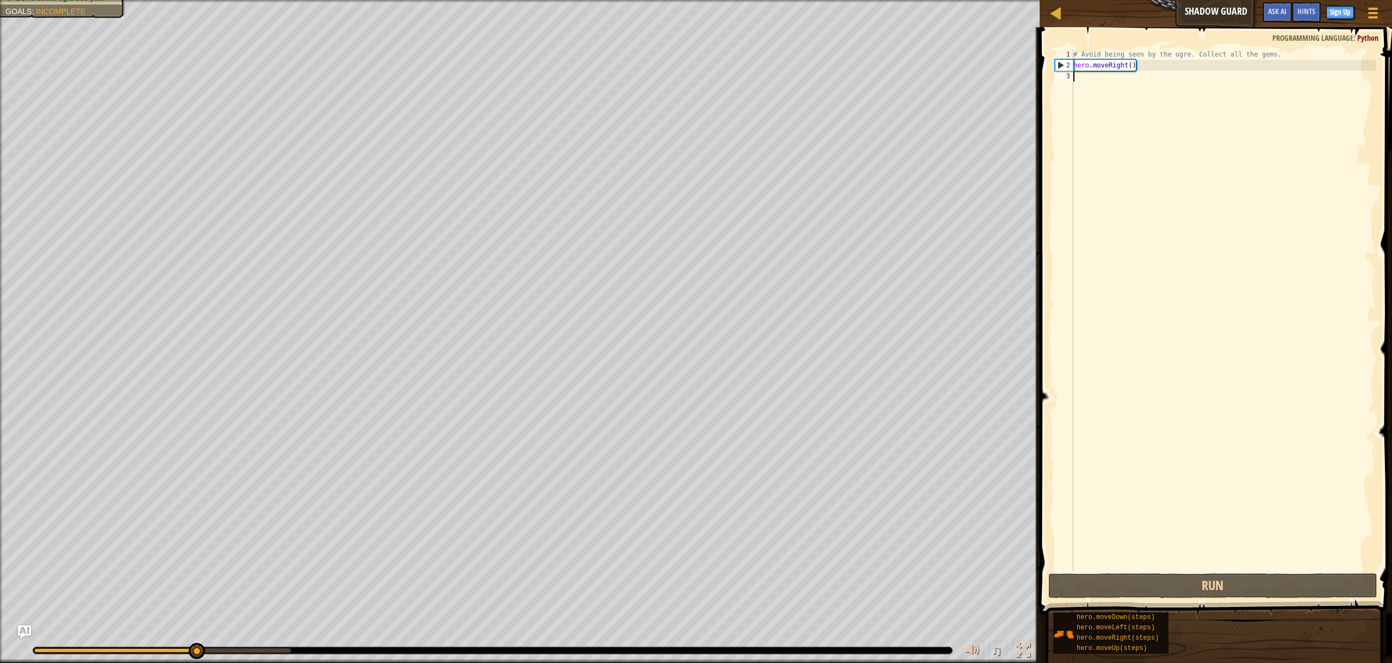
click at [1138, 83] on div "# Avoid being seen by the ogre. Collect all the gems. hero . moveRight ( )" at bounding box center [1223, 321] width 304 height 544
type textarea "m"
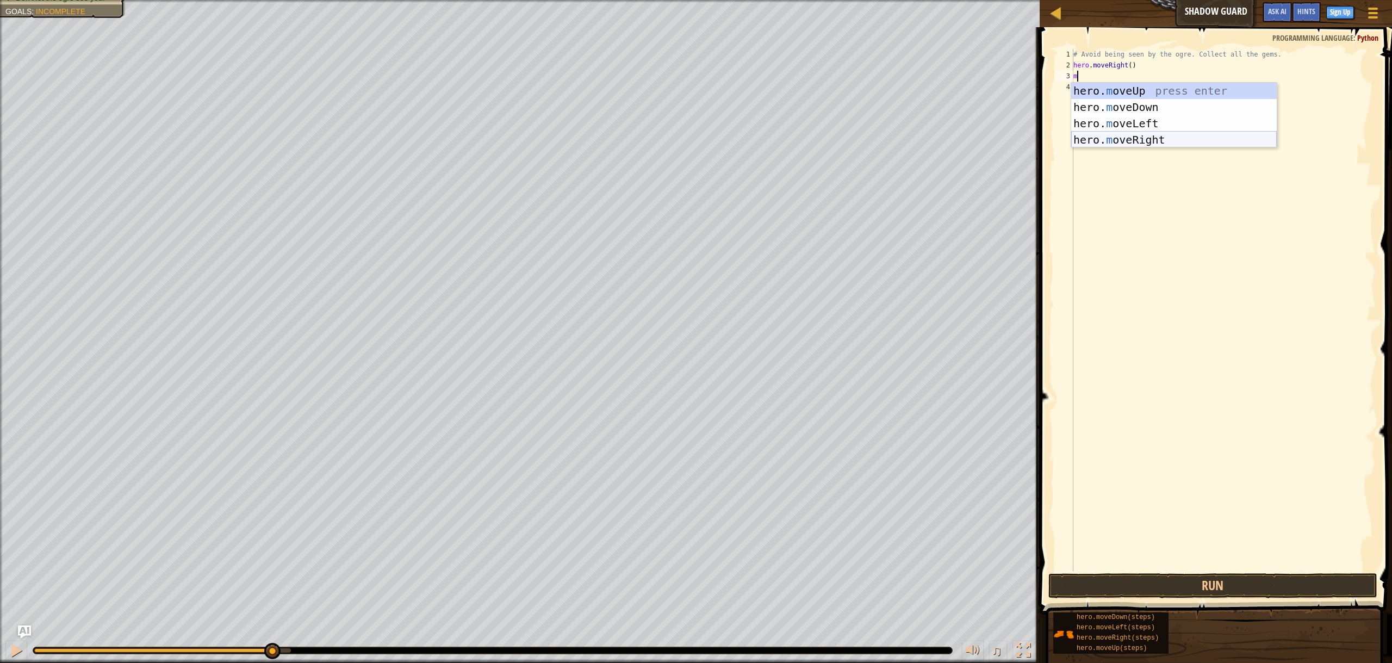
click at [1136, 136] on div "hero. m oveUp press enter hero. m oveDown press enter hero. m oveLeft press ent…" at bounding box center [1173, 132] width 205 height 98
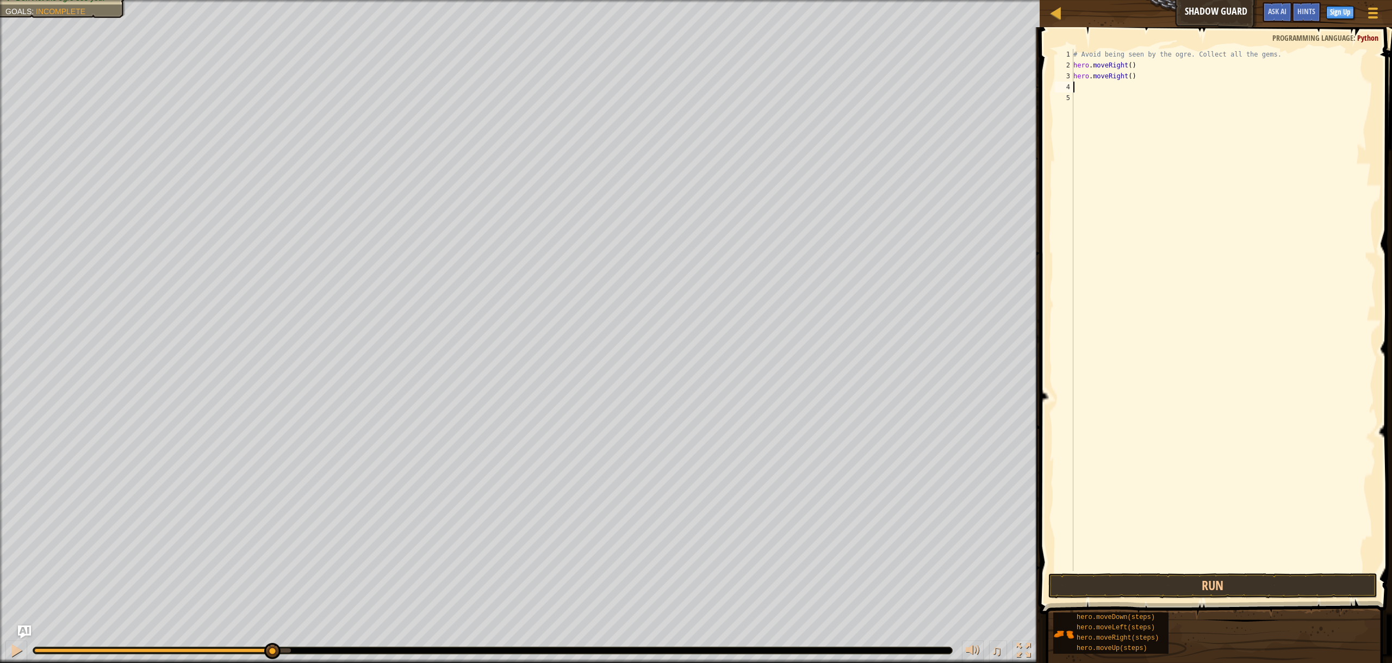
scroll to position [2, 0]
type textarea ","
type textarea "้"
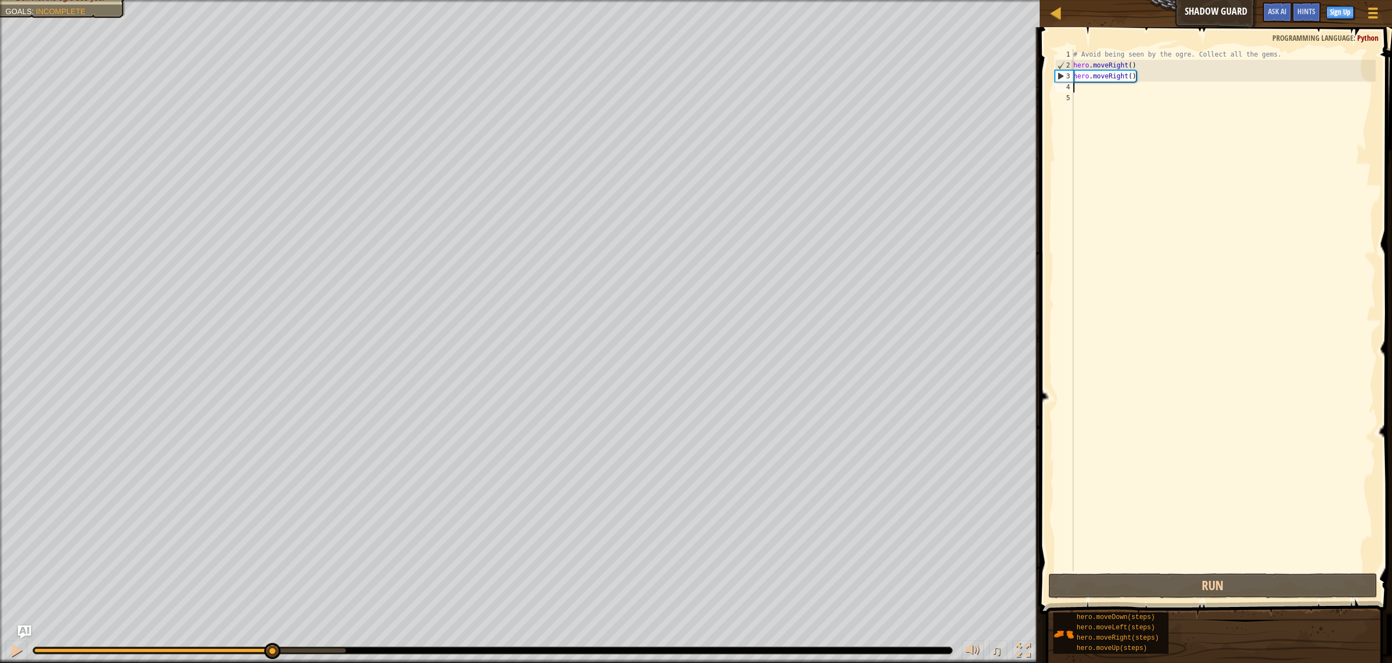
type textarea "h"
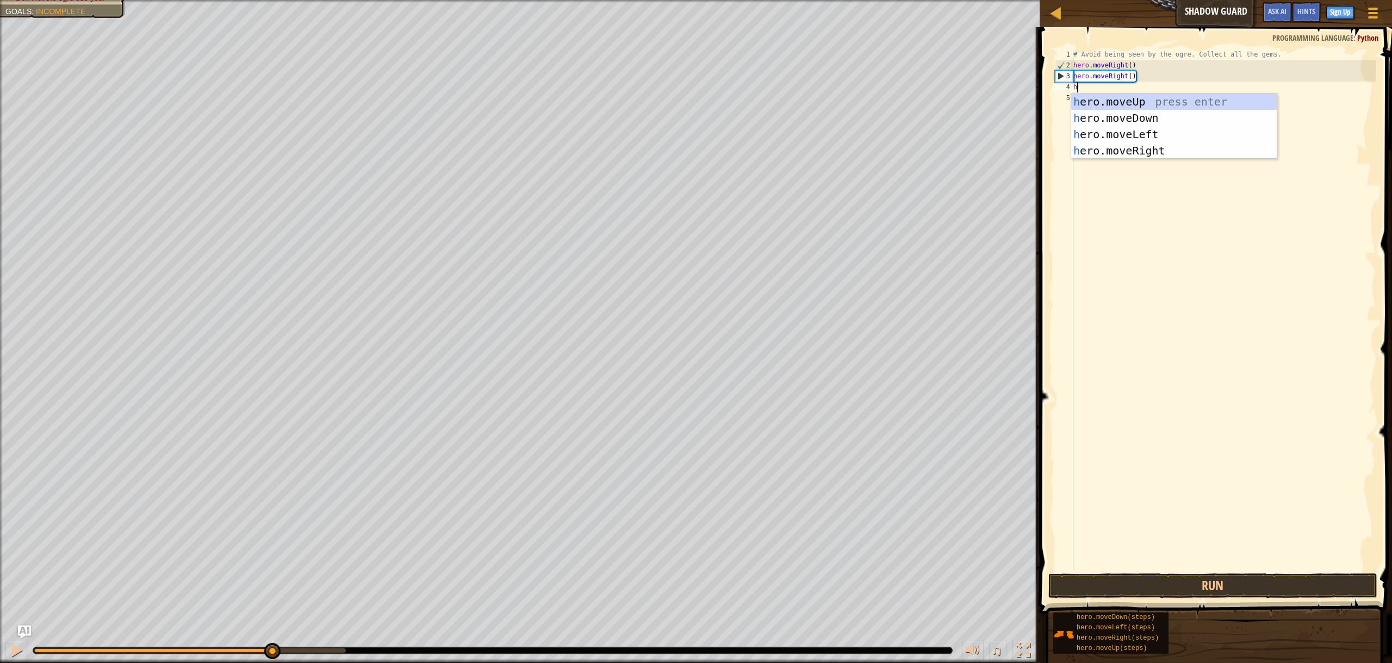
scroll to position [2, 3]
click at [1148, 123] on div "h ero.moveUp press enter h ero.moveDown press enter h ero.moveLeft press enter …" at bounding box center [1173, 143] width 205 height 98
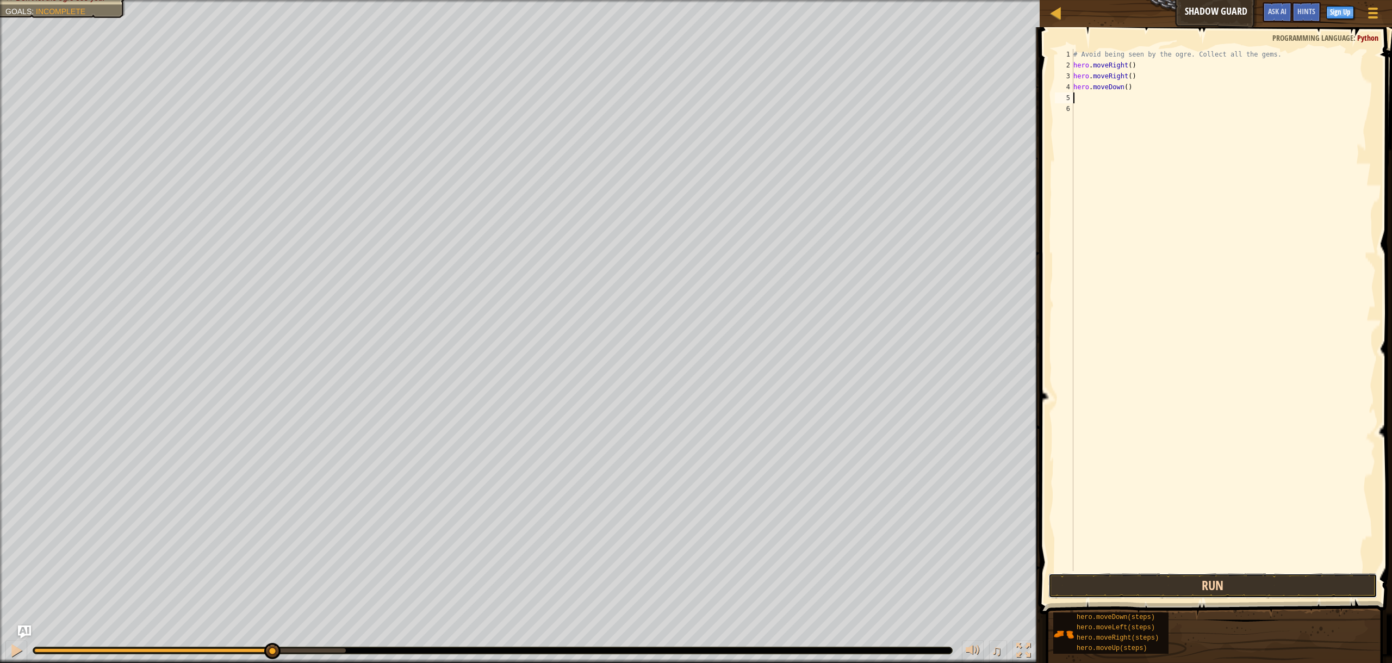
click at [1222, 593] on button "Run" at bounding box center [1212, 585] width 329 height 25
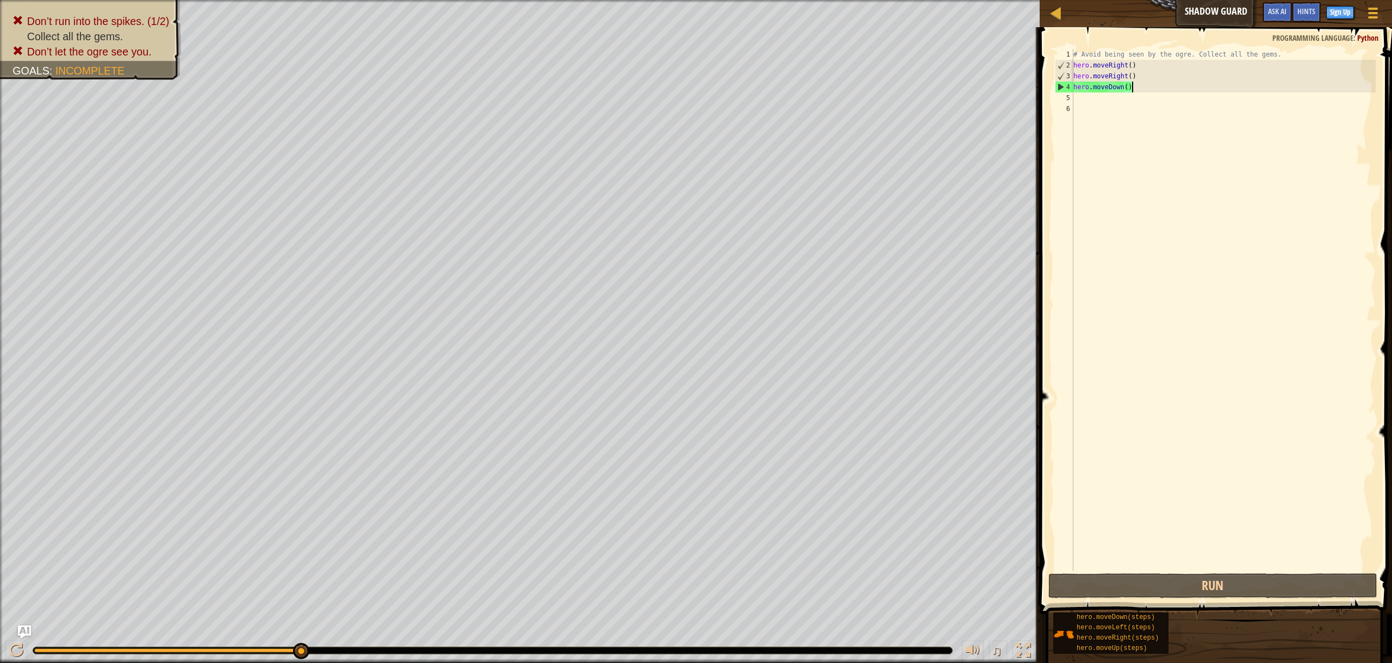
click at [1135, 84] on div "# Avoid being seen by the ogre. Collect all the gems. hero . moveRight ( ) hero…" at bounding box center [1223, 321] width 304 height 544
click at [1138, 73] on div "# Avoid being seen by the ogre. Collect all the gems. hero . moveRight ( ) hero…" at bounding box center [1223, 321] width 304 height 544
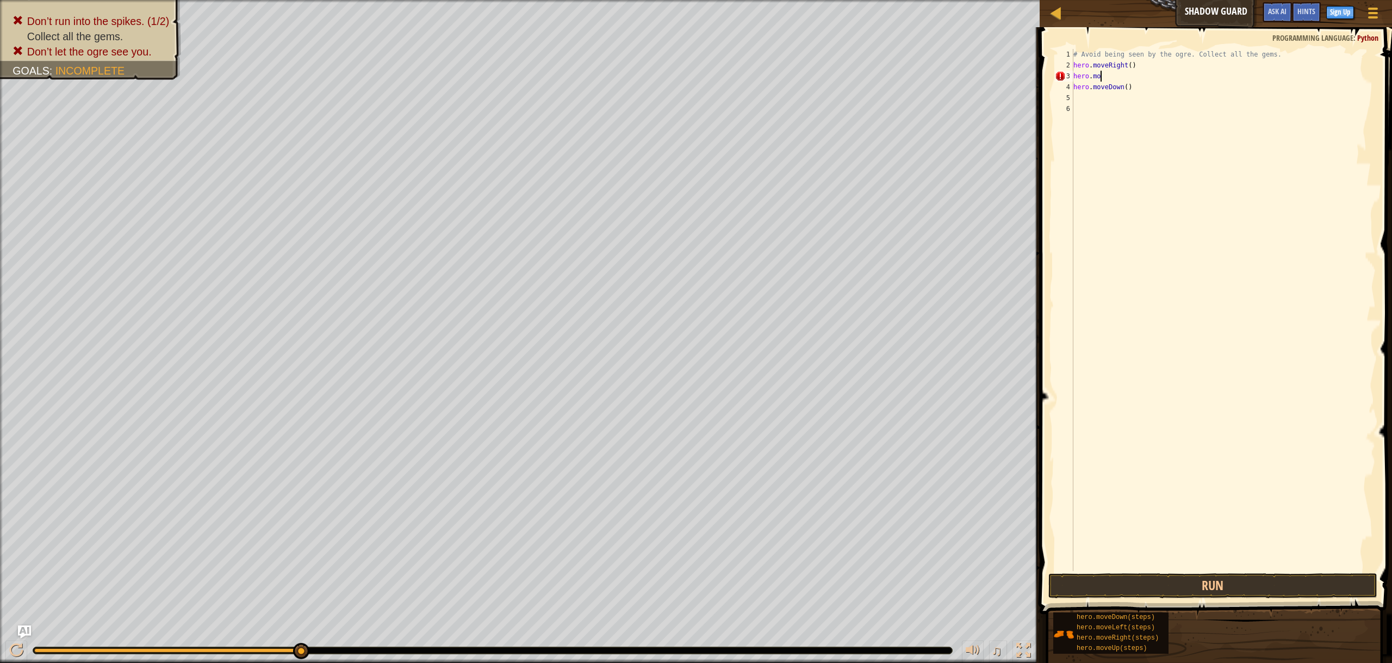
type textarea "h"
click at [1135, 86] on div "# Avoid being seen by the ogre. Collect all the gems. hero . moveRight ( ) hero…" at bounding box center [1223, 321] width 304 height 544
type textarea "h"
click at [1081, 82] on div "# Avoid being seen by the ogre. Collect all the gems. hero . moveRight ( )" at bounding box center [1223, 321] width 304 height 544
click at [1083, 79] on div "# Avoid being seen by the ogre. Collect all the gems. hero . moveRight ( )" at bounding box center [1223, 321] width 304 height 544
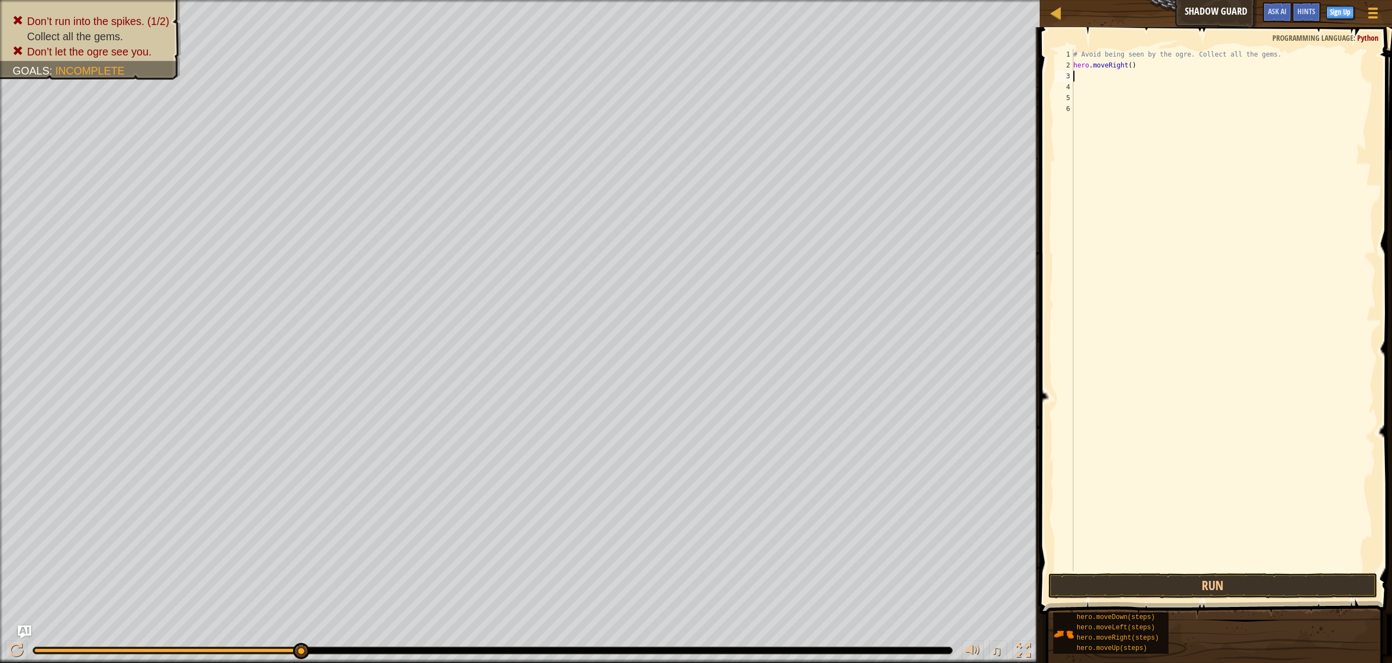
type textarea "h"
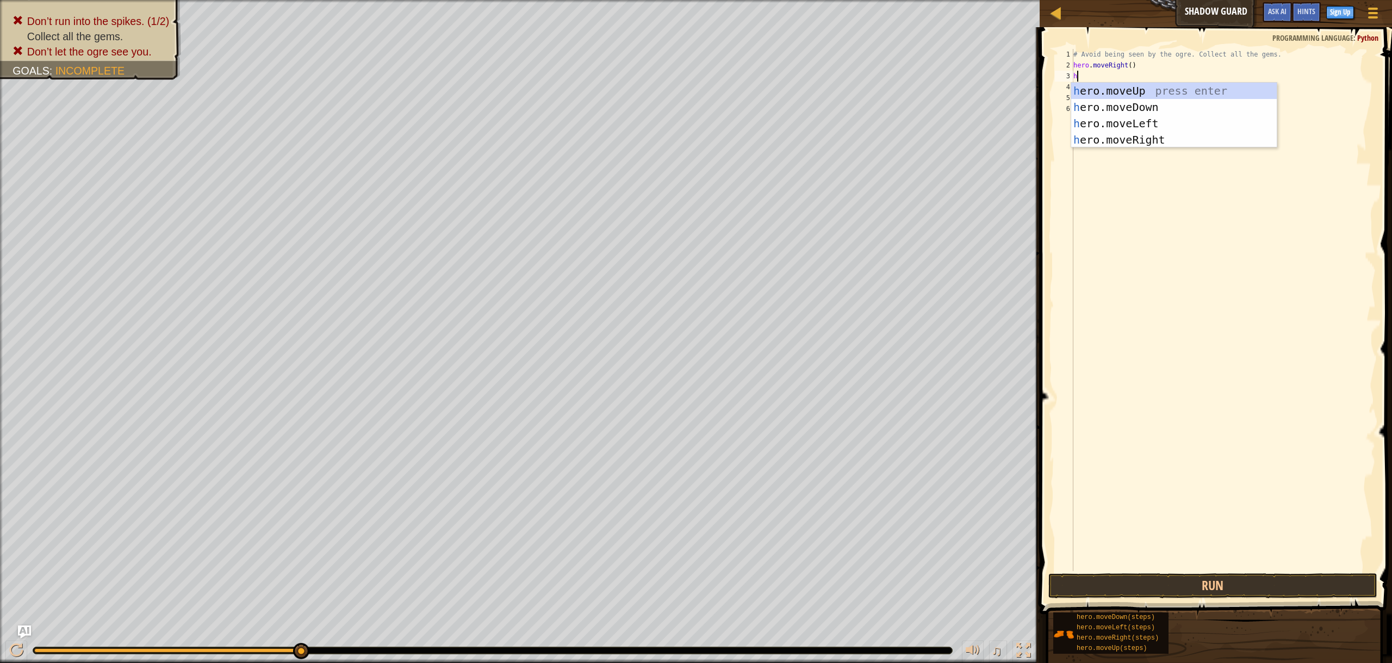
scroll to position [2, 3]
click at [1173, 102] on div "h ero.moveUp press enter h ero.moveDown press enter h ero.moveLeft press enter …" at bounding box center [1173, 132] width 205 height 98
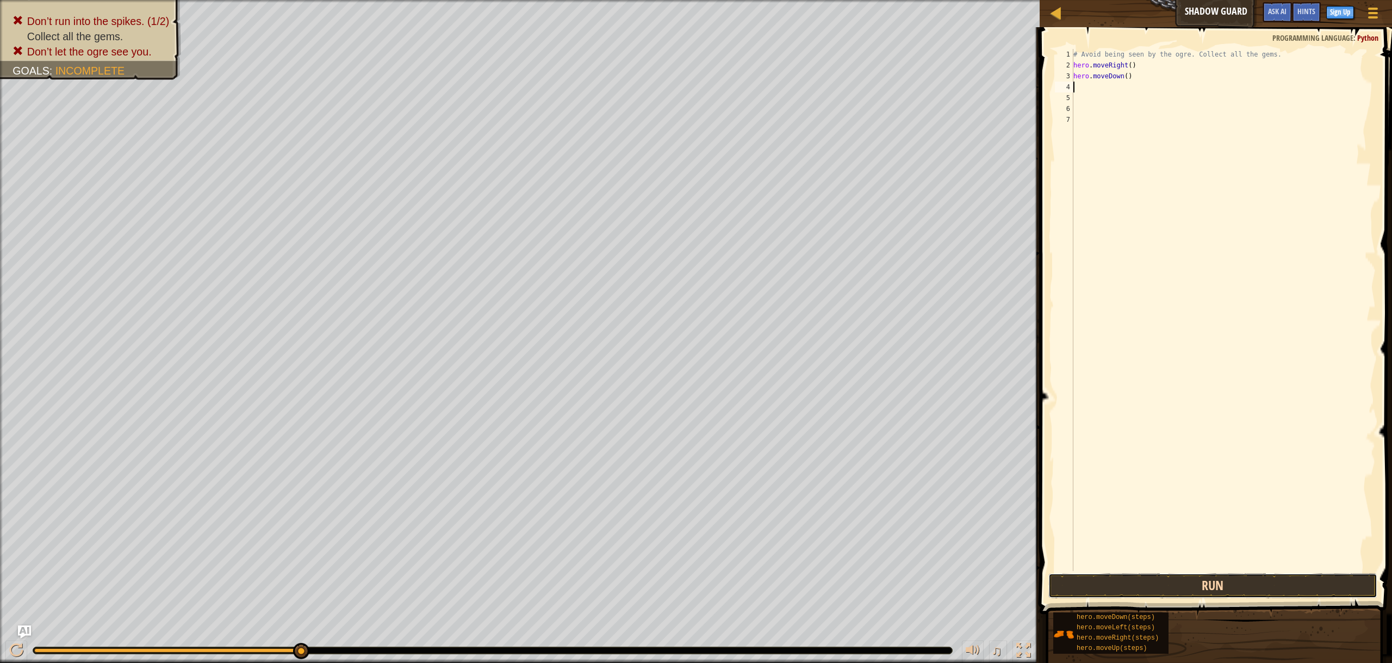
click at [1171, 583] on button "Run" at bounding box center [1212, 585] width 329 height 25
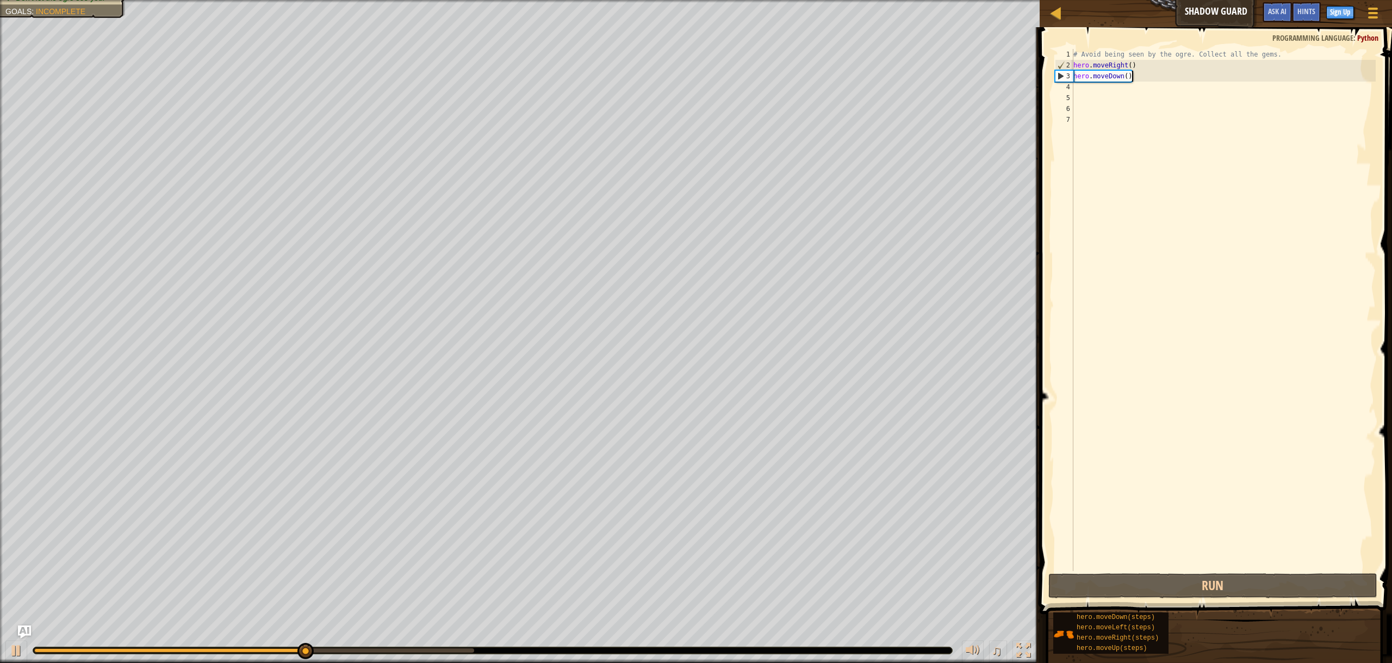
click at [1131, 78] on div "# Avoid being seen by the ogre. Collect all the gems. hero . moveRight ( ) hero…" at bounding box center [1223, 321] width 304 height 544
type textarea "hero.moveDown()"
click at [1127, 74] on div "# Avoid being seen by the ogre. Collect all the gems. hero . moveRight ( ) hero…" at bounding box center [1223, 321] width 304 height 544
click at [1104, 88] on div "# Avoid being seen by the ogre. Collect all the gems. hero . moveRight ( ) hero…" at bounding box center [1223, 321] width 304 height 544
